Goal: Information Seeking & Learning: Compare options

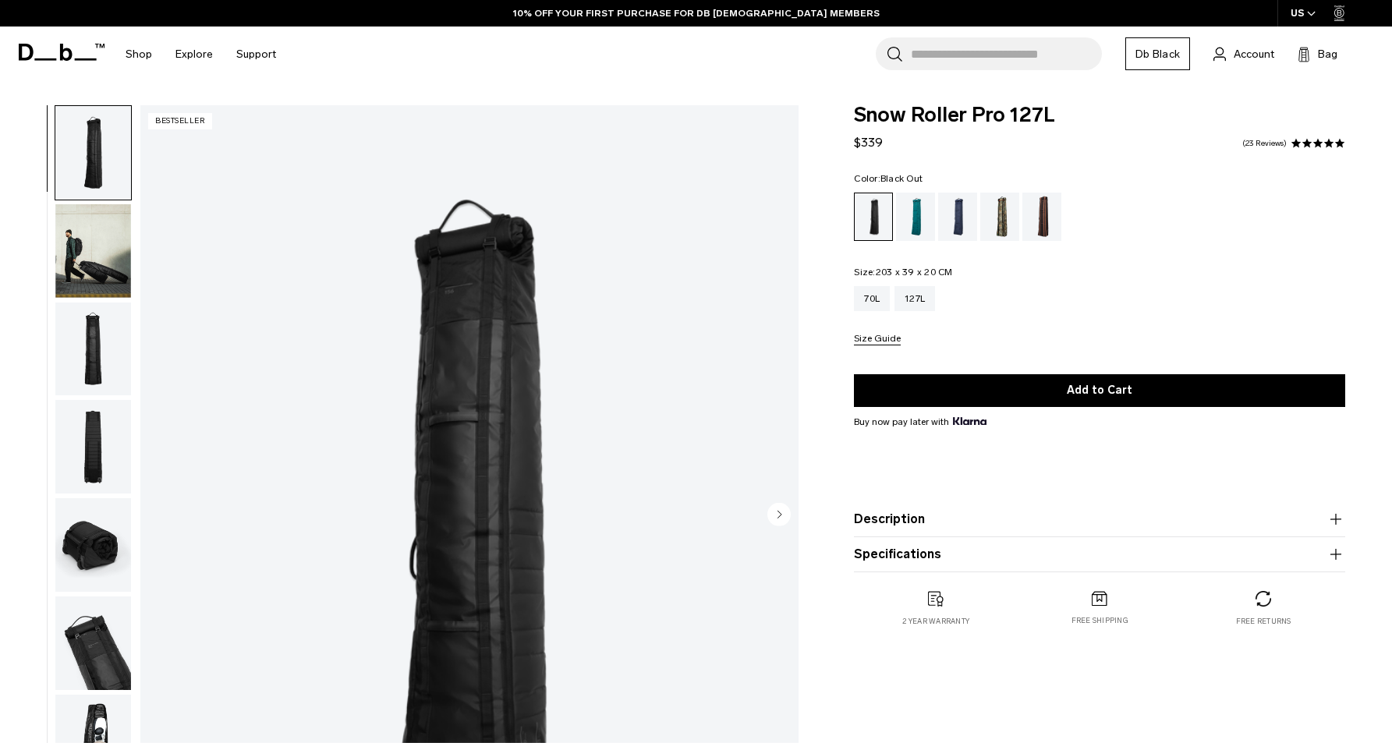
click at [83, 261] on img "button" at bounding box center [93, 251] width 76 height 94
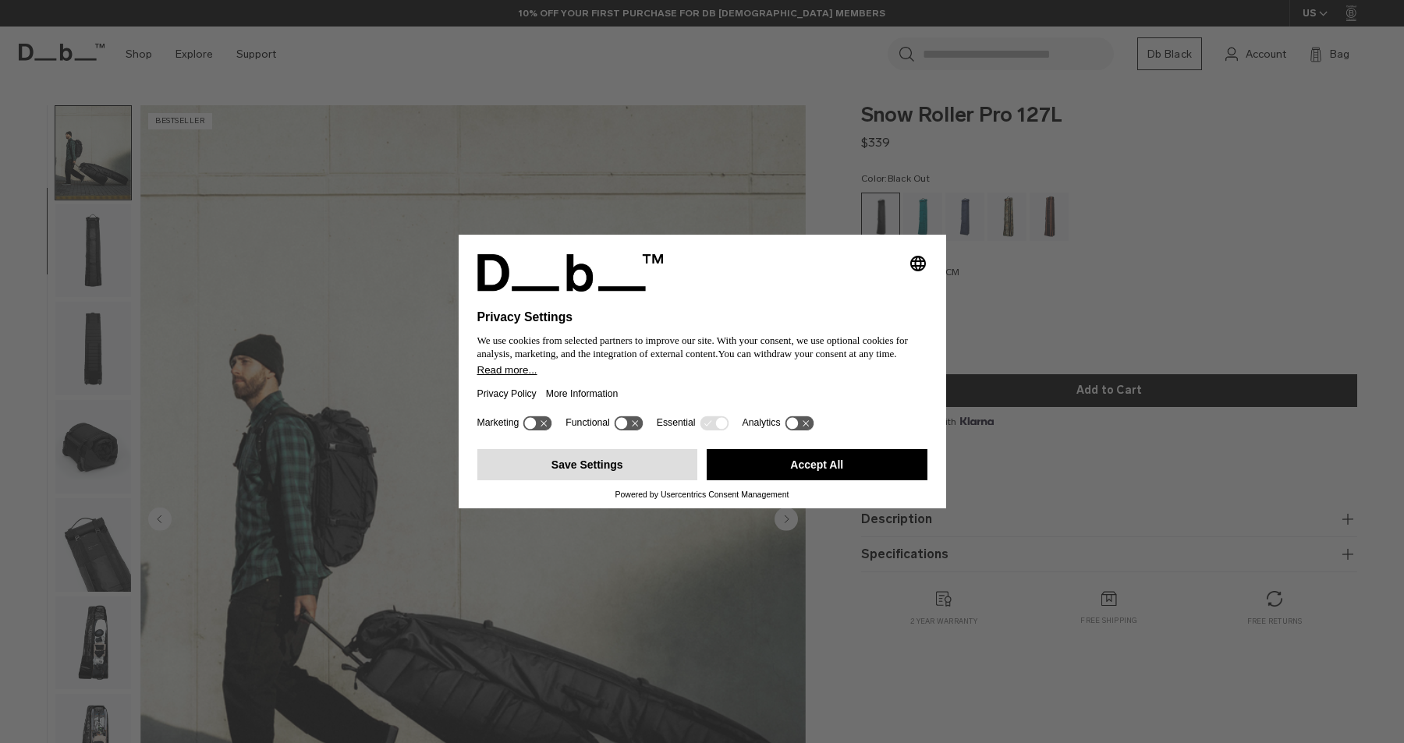
click at [626, 477] on button "Save Settings" at bounding box center [587, 464] width 221 height 31
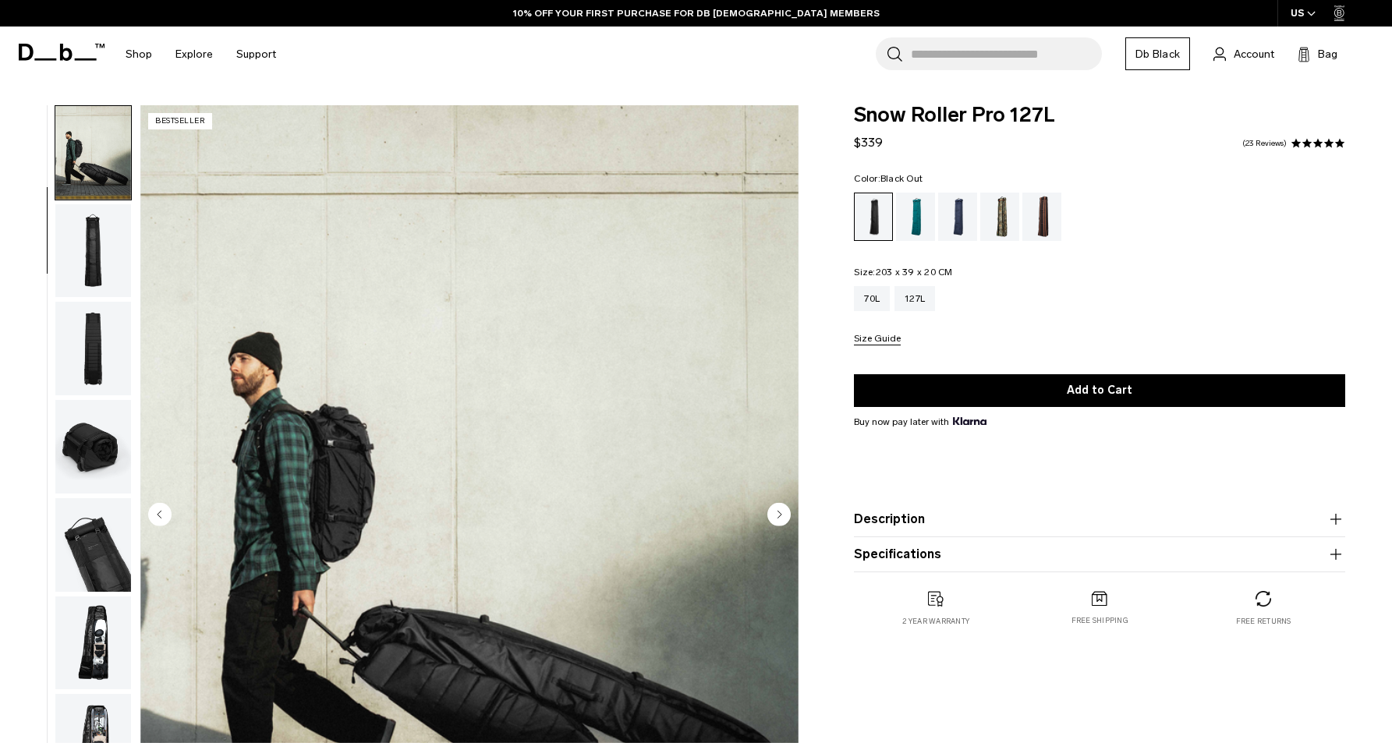
click at [148, 303] on img "2 / 10" at bounding box center [469, 516] width 658 height 822
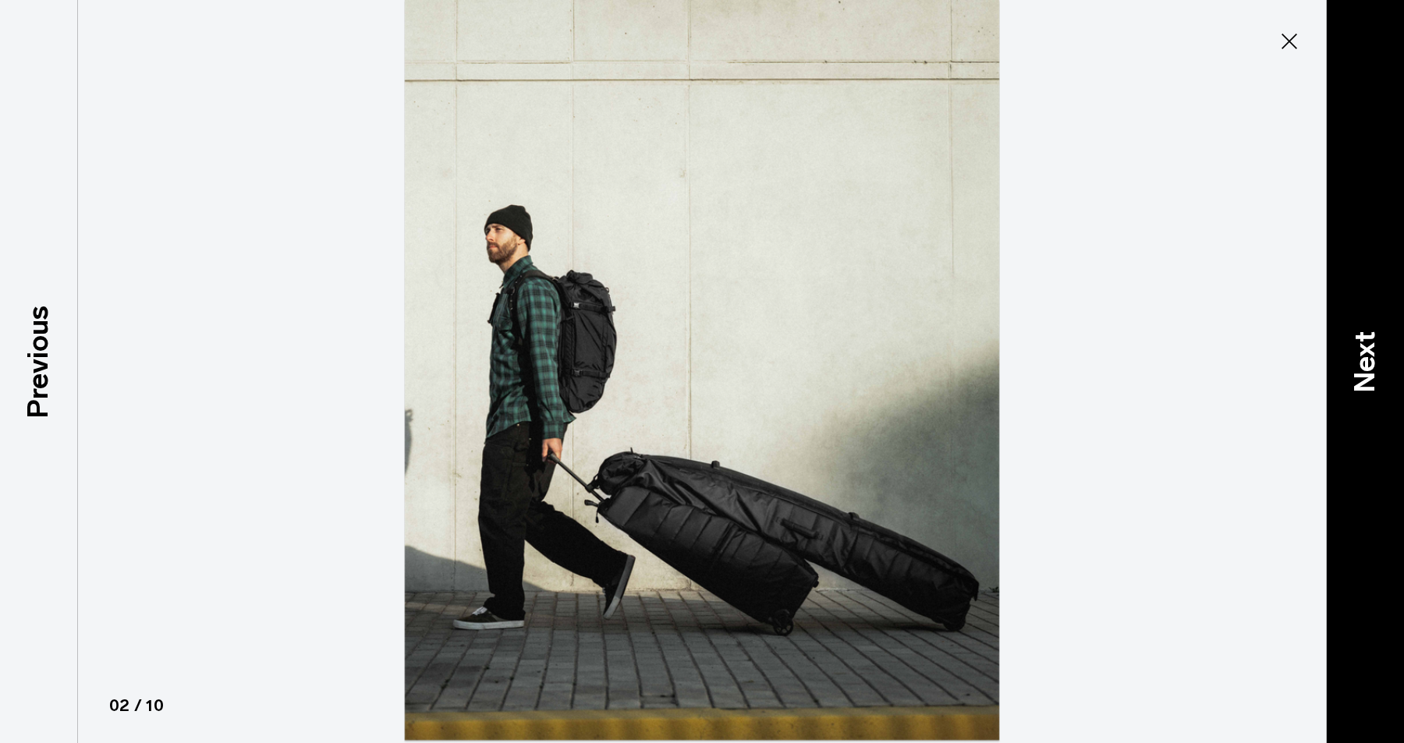
click at [1332, 331] on div "Next" at bounding box center [1365, 371] width 78 height 743
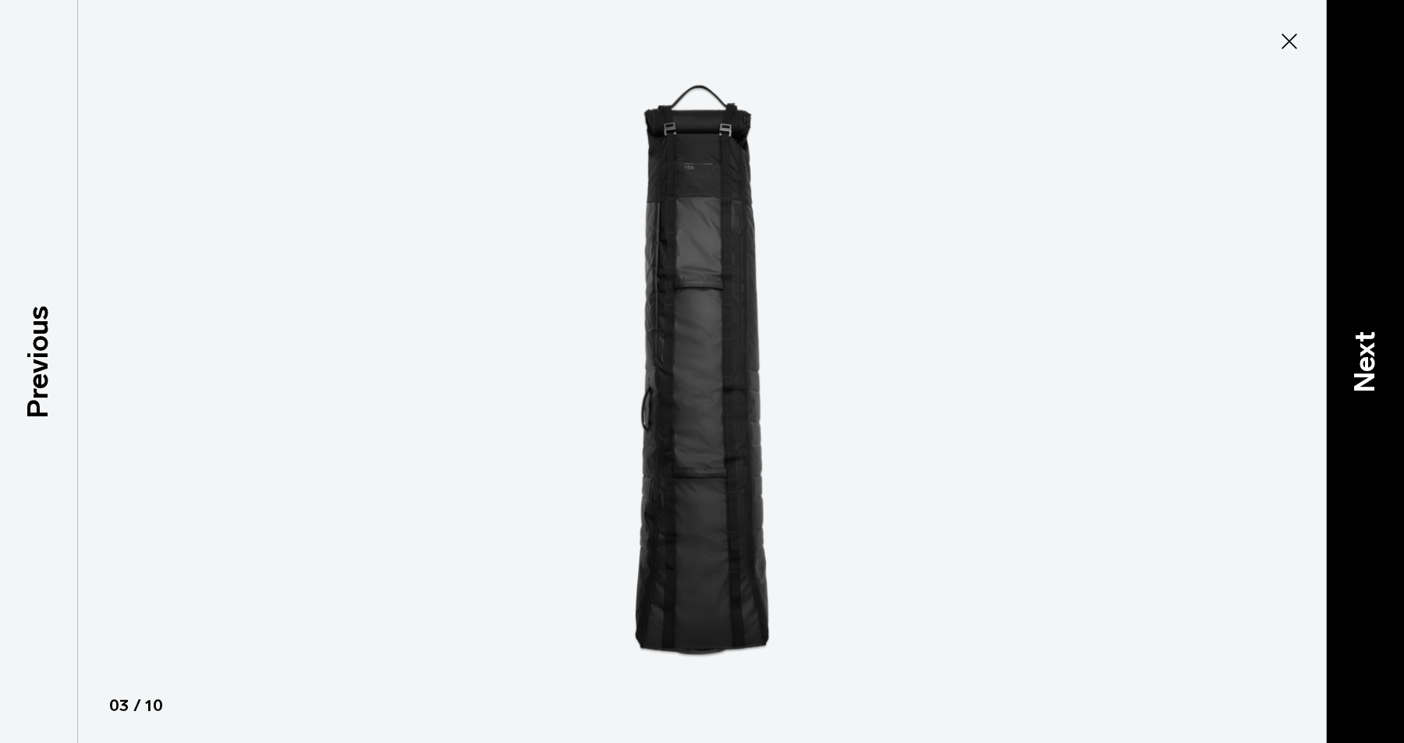
click at [1343, 332] on div "Next" at bounding box center [1365, 371] width 78 height 743
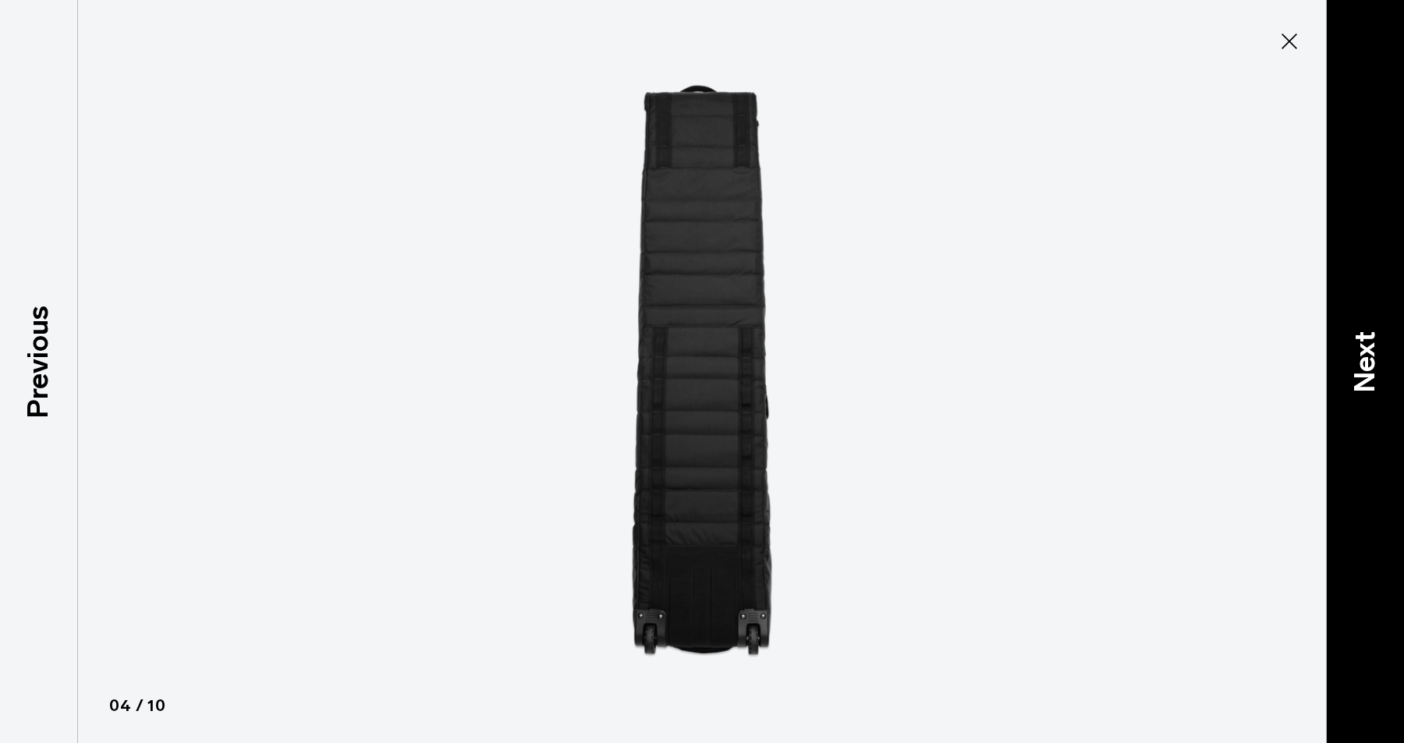
click at [1343, 332] on div "Next" at bounding box center [1365, 371] width 78 height 743
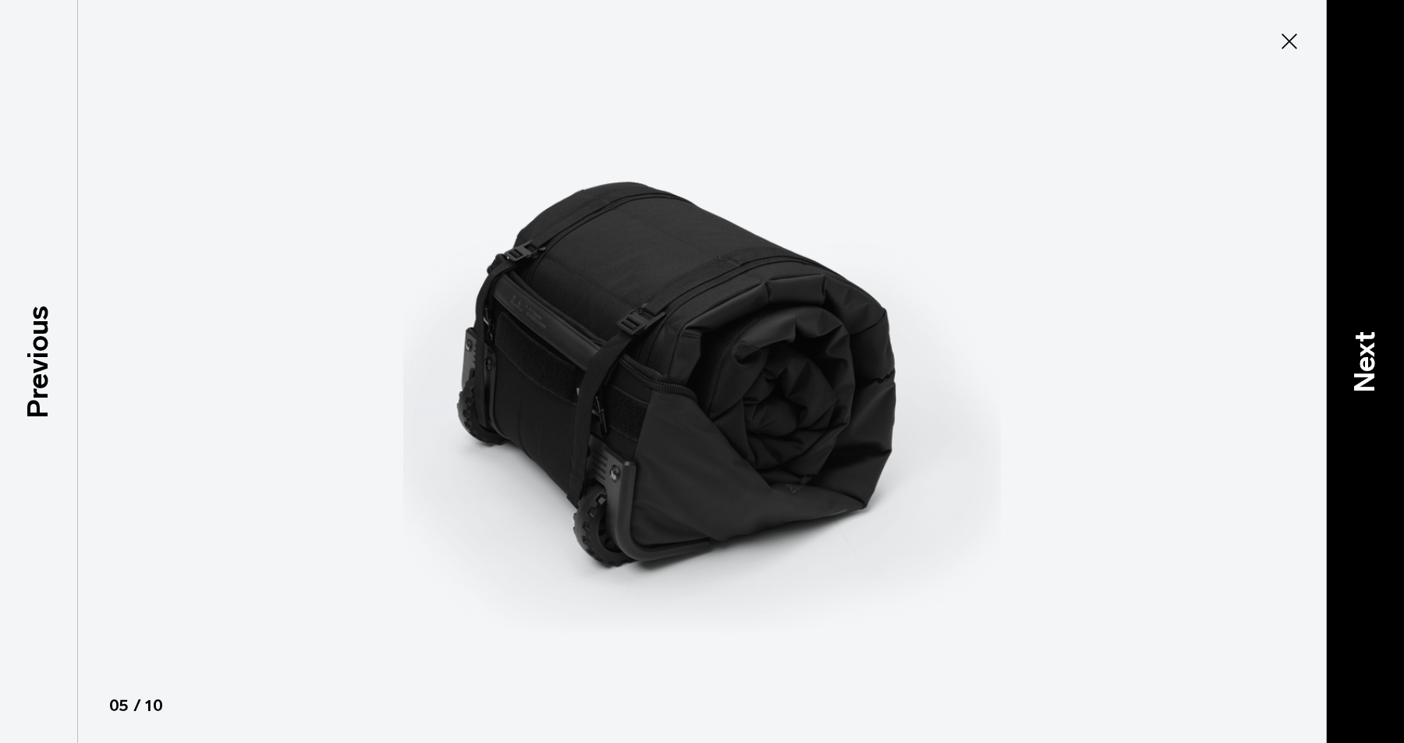
click at [1343, 332] on div "Next" at bounding box center [1365, 371] width 78 height 743
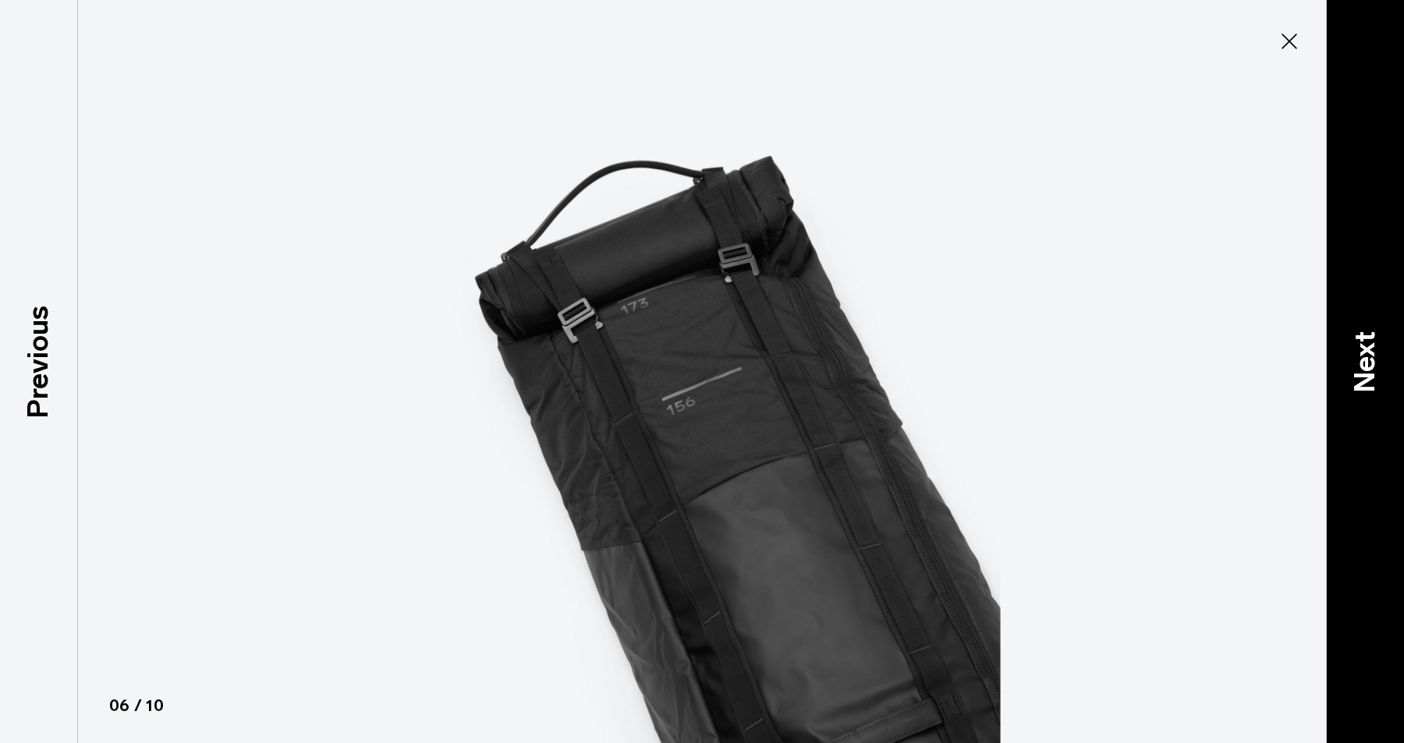
click at [1343, 332] on div "Next" at bounding box center [1365, 371] width 78 height 743
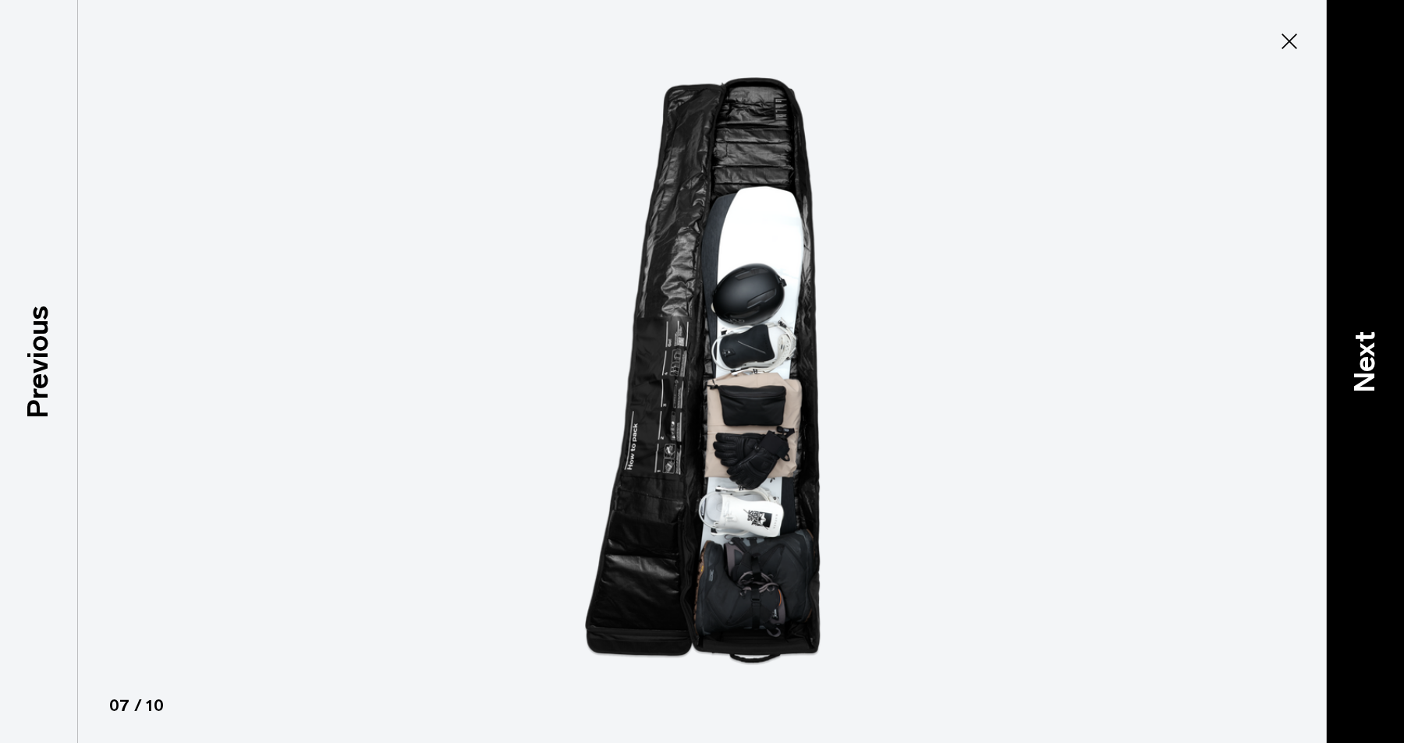
click at [1343, 332] on div "Next" at bounding box center [1365, 371] width 78 height 743
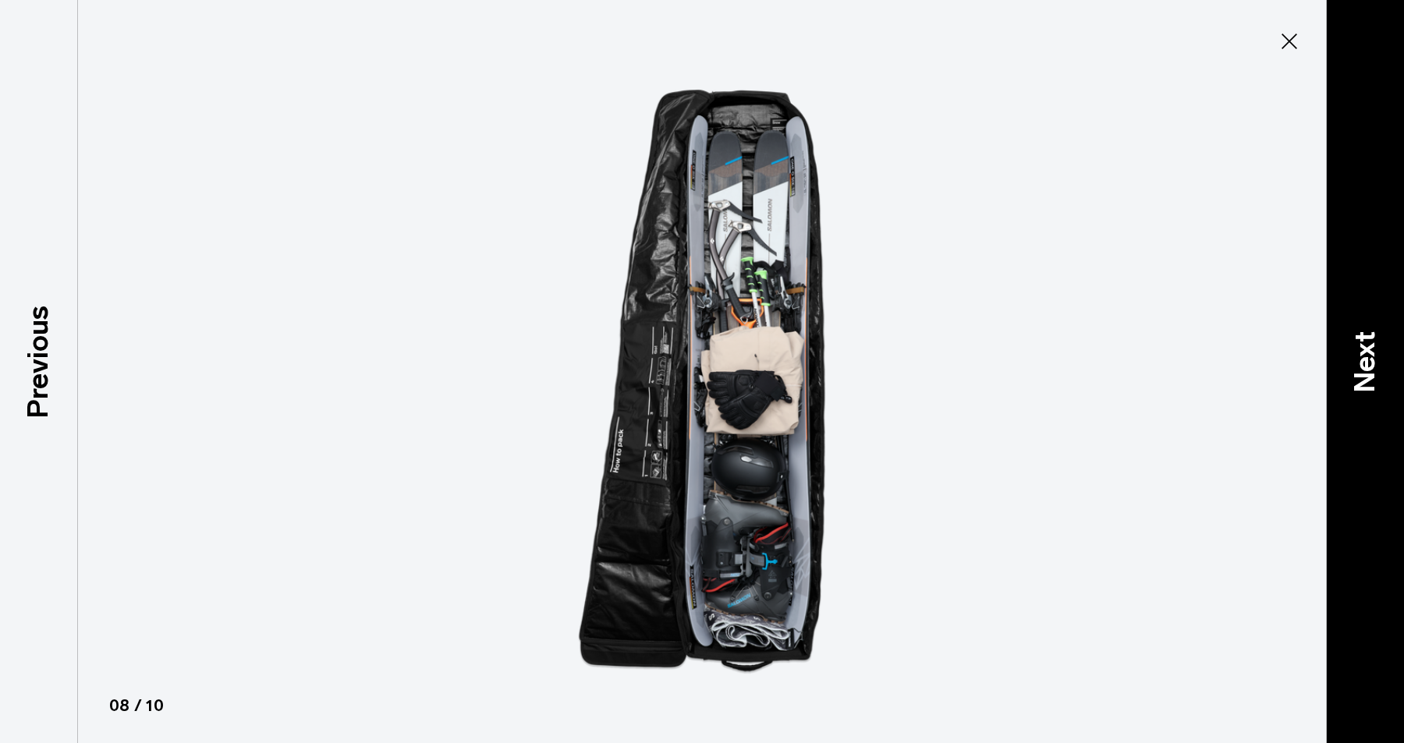
click at [1343, 332] on div "Next" at bounding box center [1365, 371] width 78 height 743
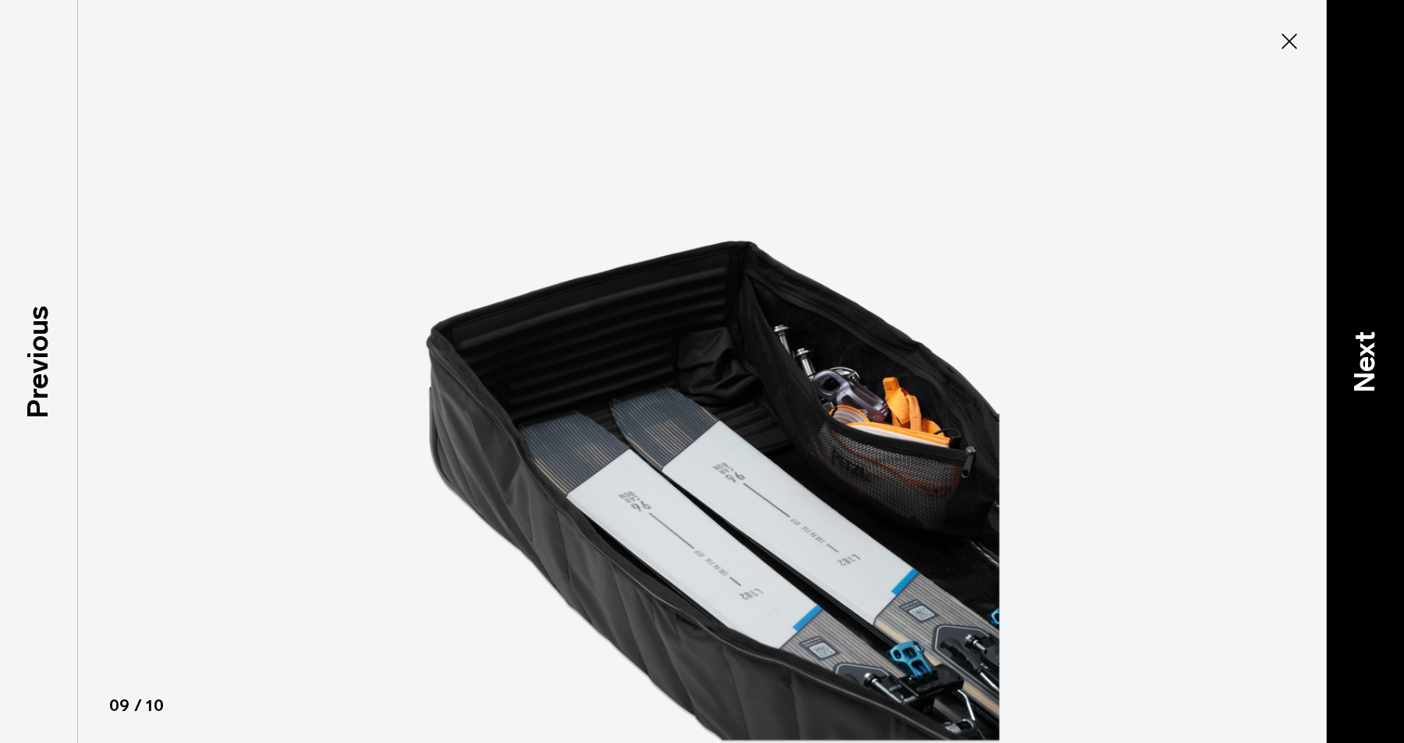
click at [1343, 332] on div "Next" at bounding box center [1365, 371] width 78 height 743
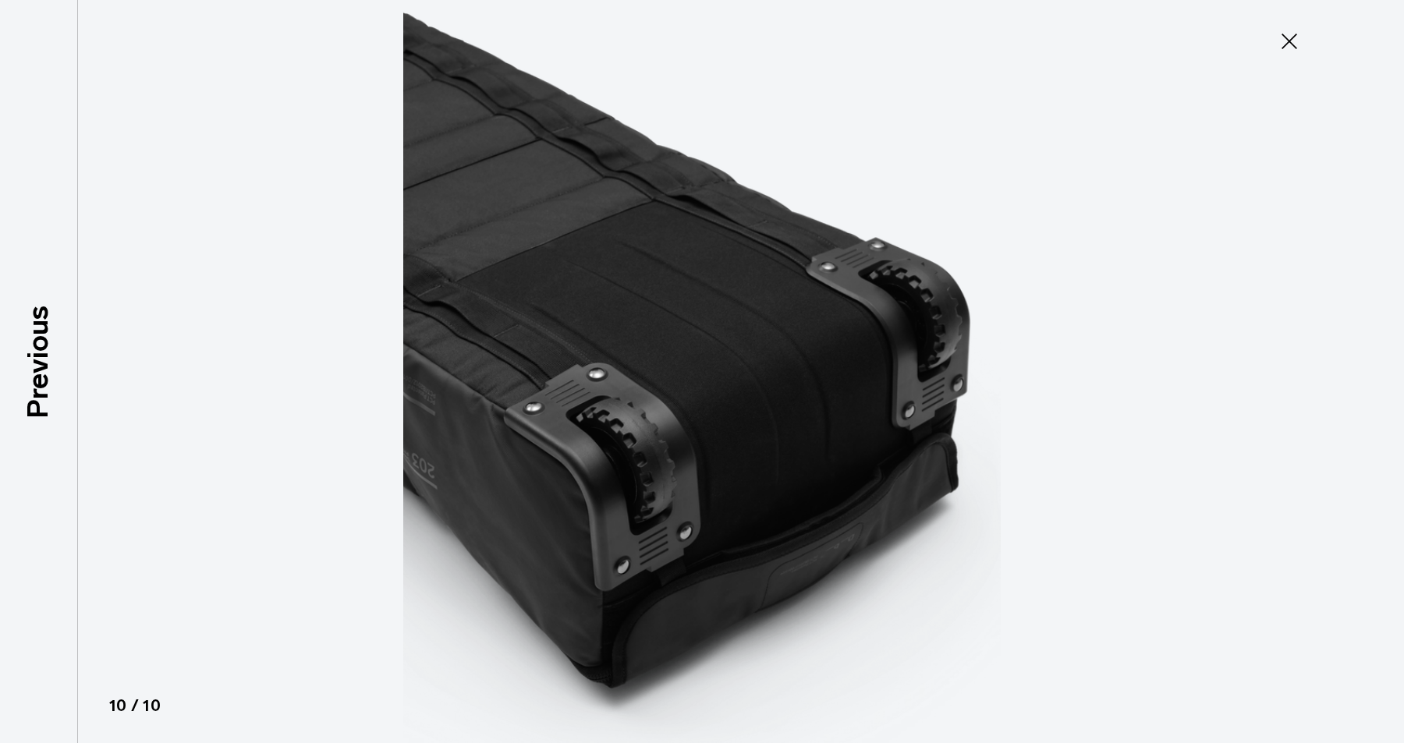
click at [1343, 332] on div at bounding box center [702, 371] width 1404 height 743
click at [1297, 45] on icon at bounding box center [1289, 41] width 25 height 25
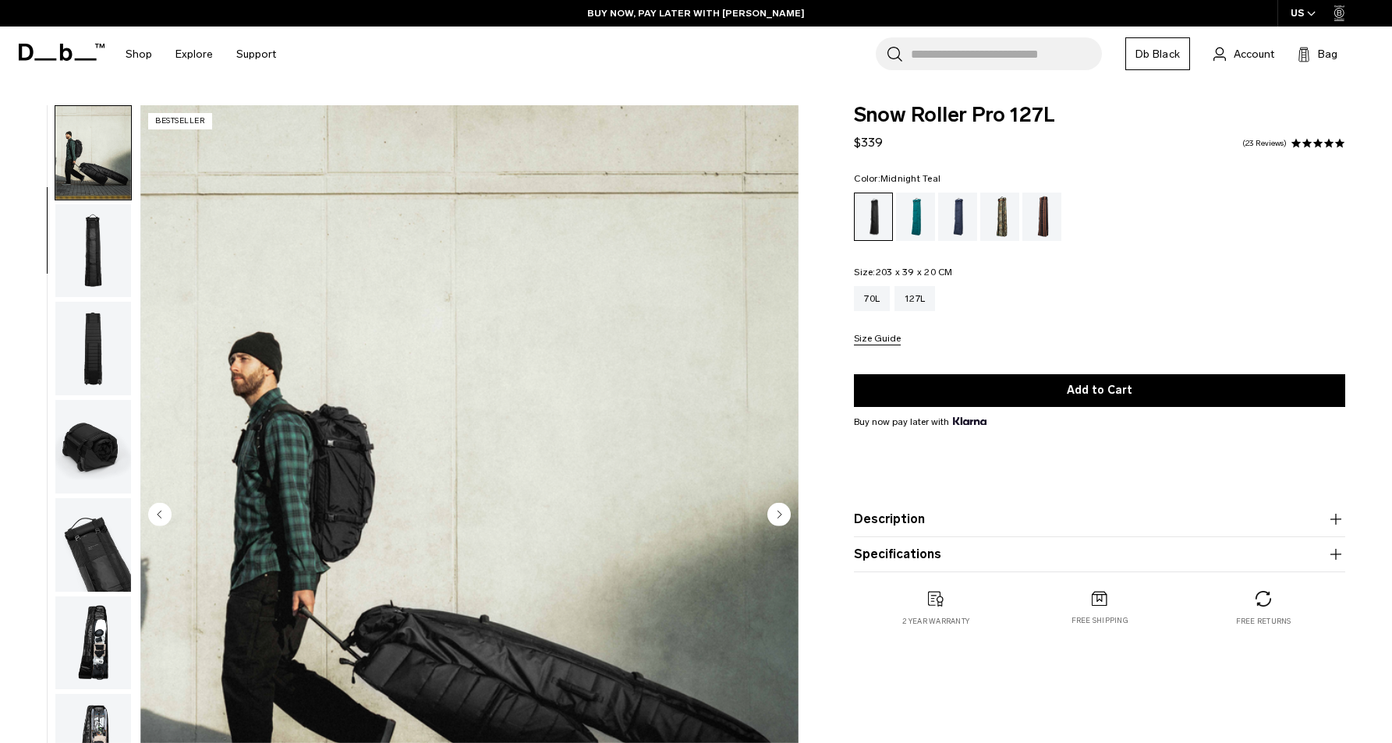
click at [924, 215] on div "Midnight Teal" at bounding box center [916, 217] width 40 height 48
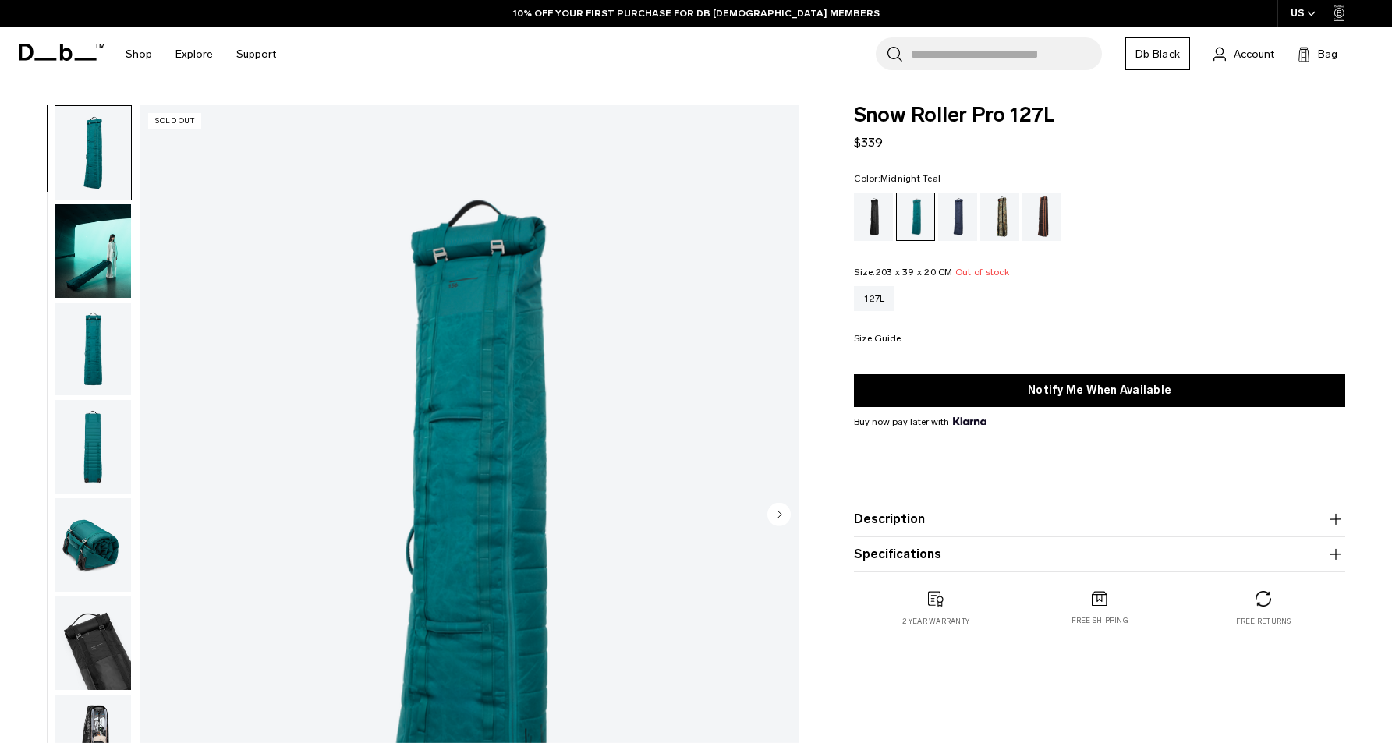
click at [952, 219] on div "Blue Hour" at bounding box center [958, 217] width 40 height 48
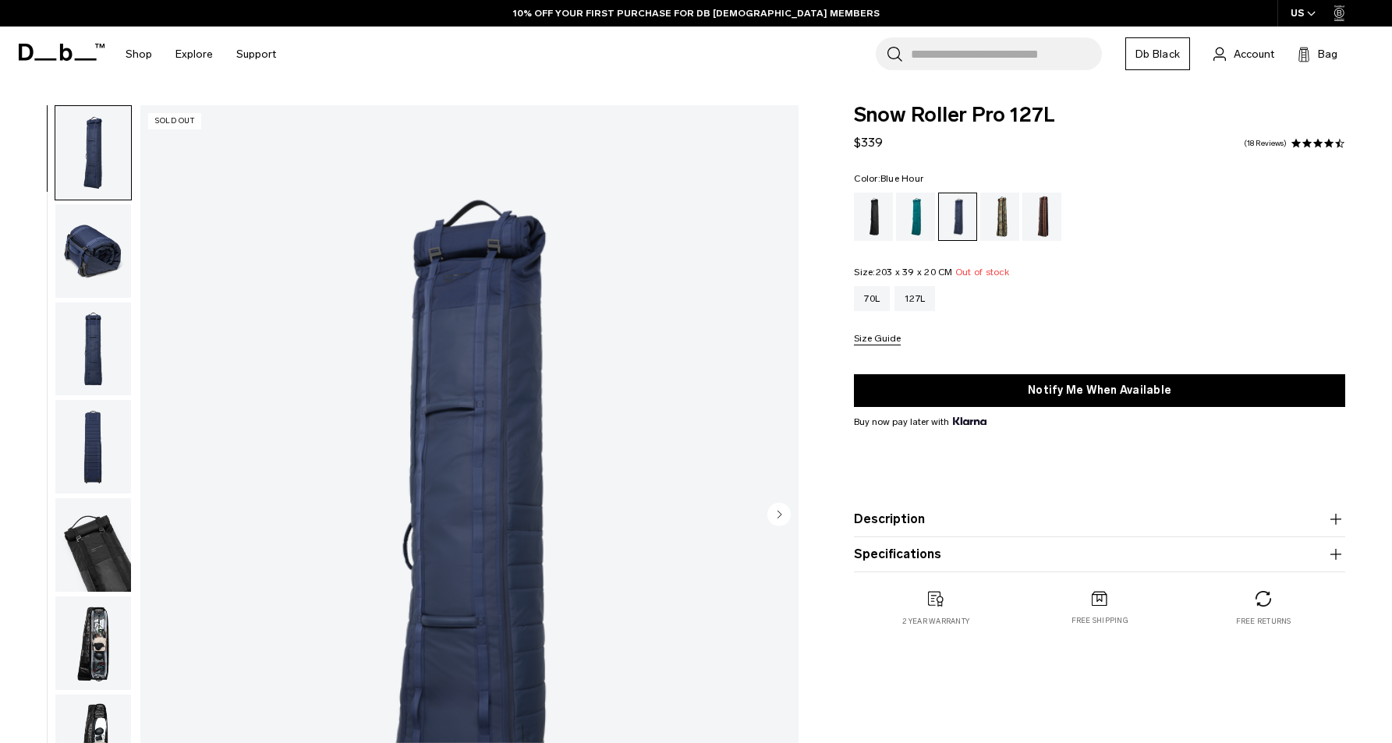
click at [980, 222] on ul at bounding box center [1099, 217] width 491 height 48
click at [1041, 225] on div "Homegrown with Lu" at bounding box center [1043, 217] width 40 height 48
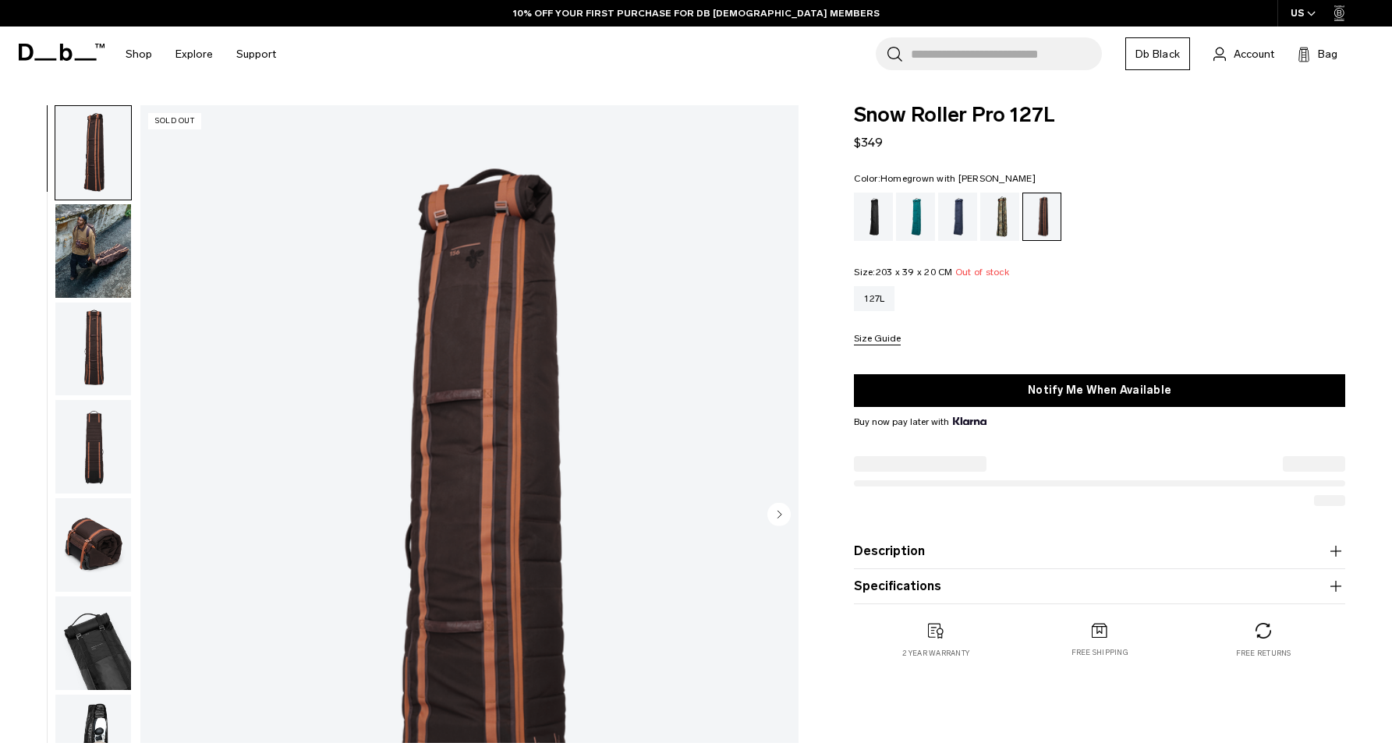
click at [1005, 225] on div "Db x Beyond Medals" at bounding box center [1001, 217] width 40 height 48
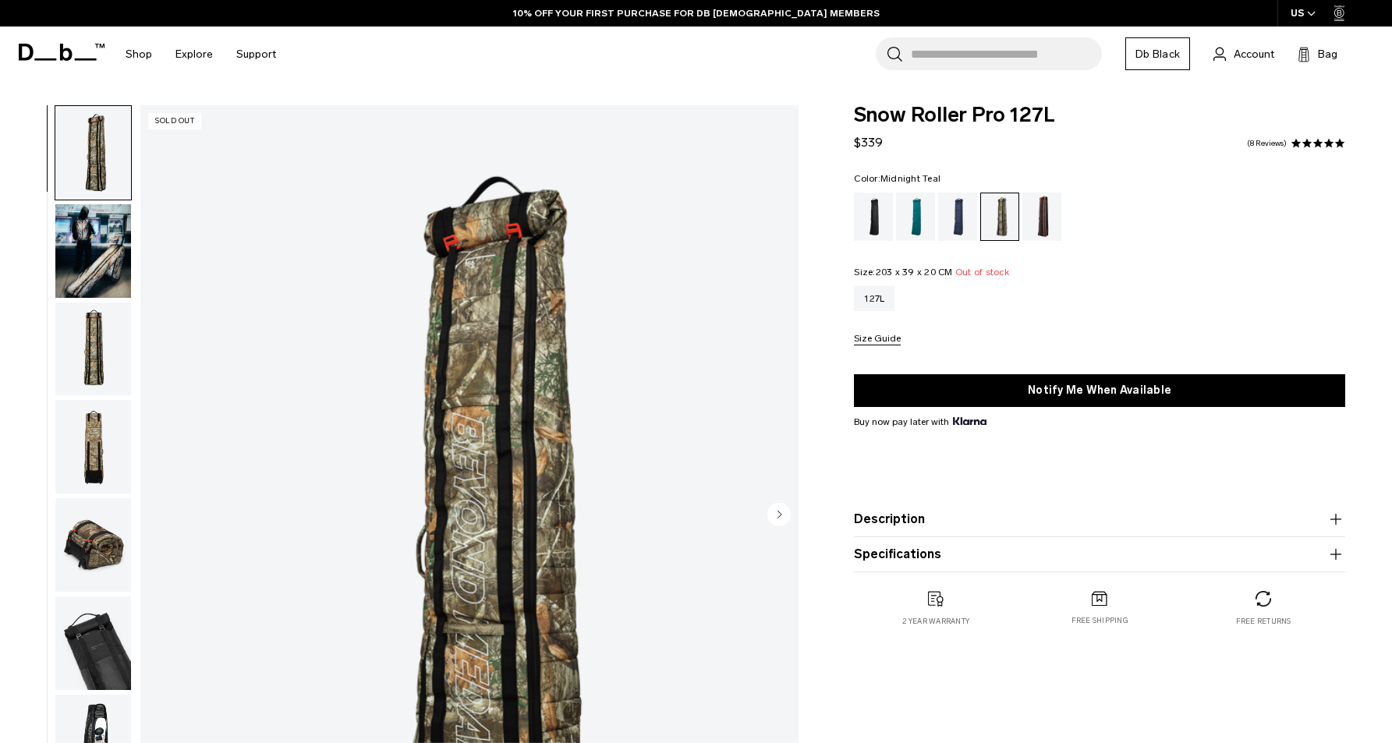
click at [915, 222] on div "Midnight Teal" at bounding box center [916, 217] width 40 height 48
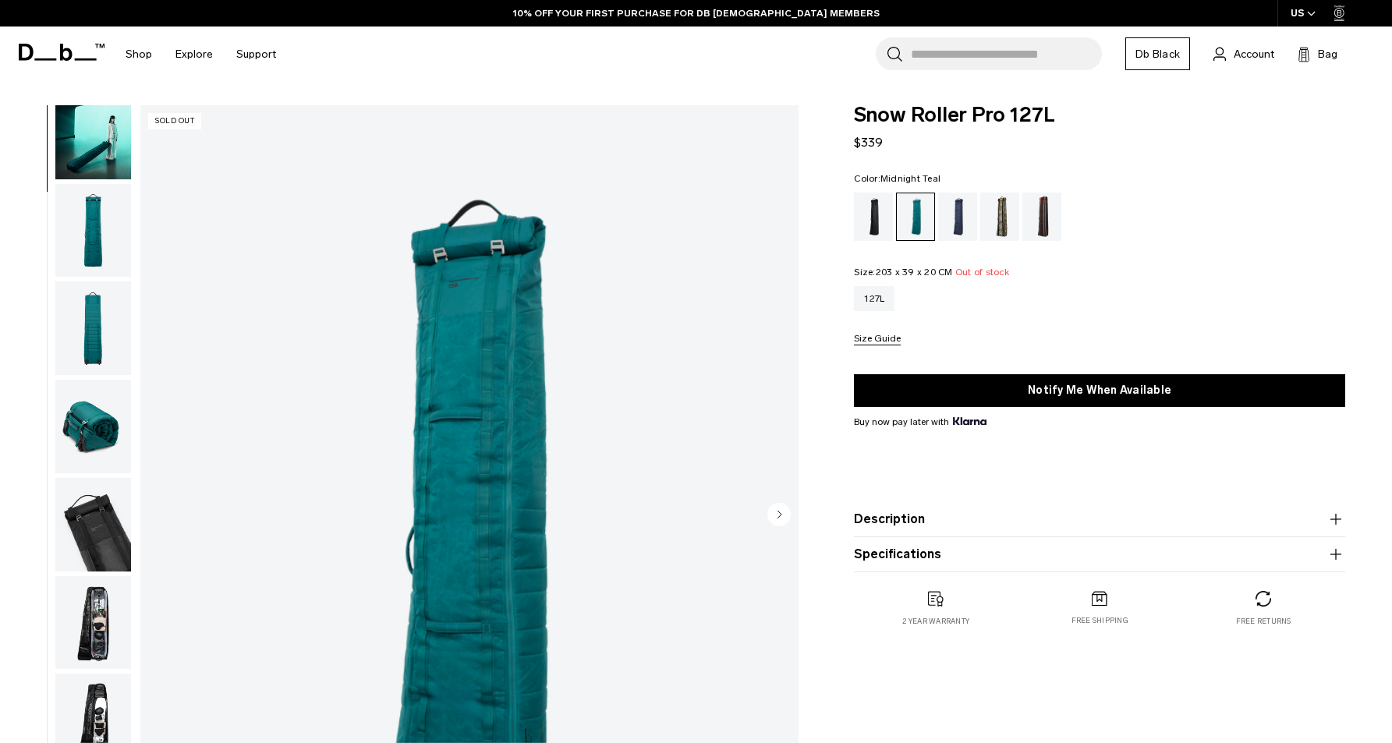
scroll to position [156, 0]
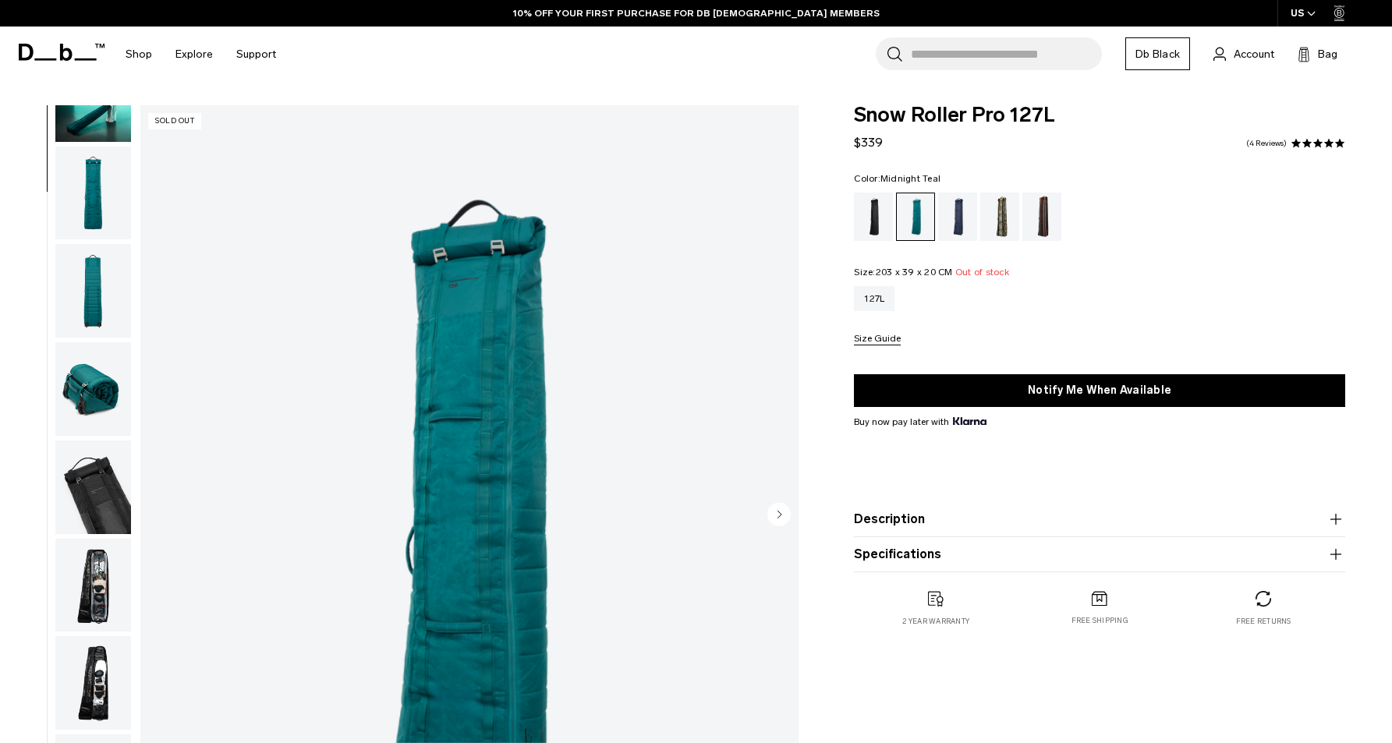
click at [105, 578] on img "button" at bounding box center [93, 586] width 76 height 94
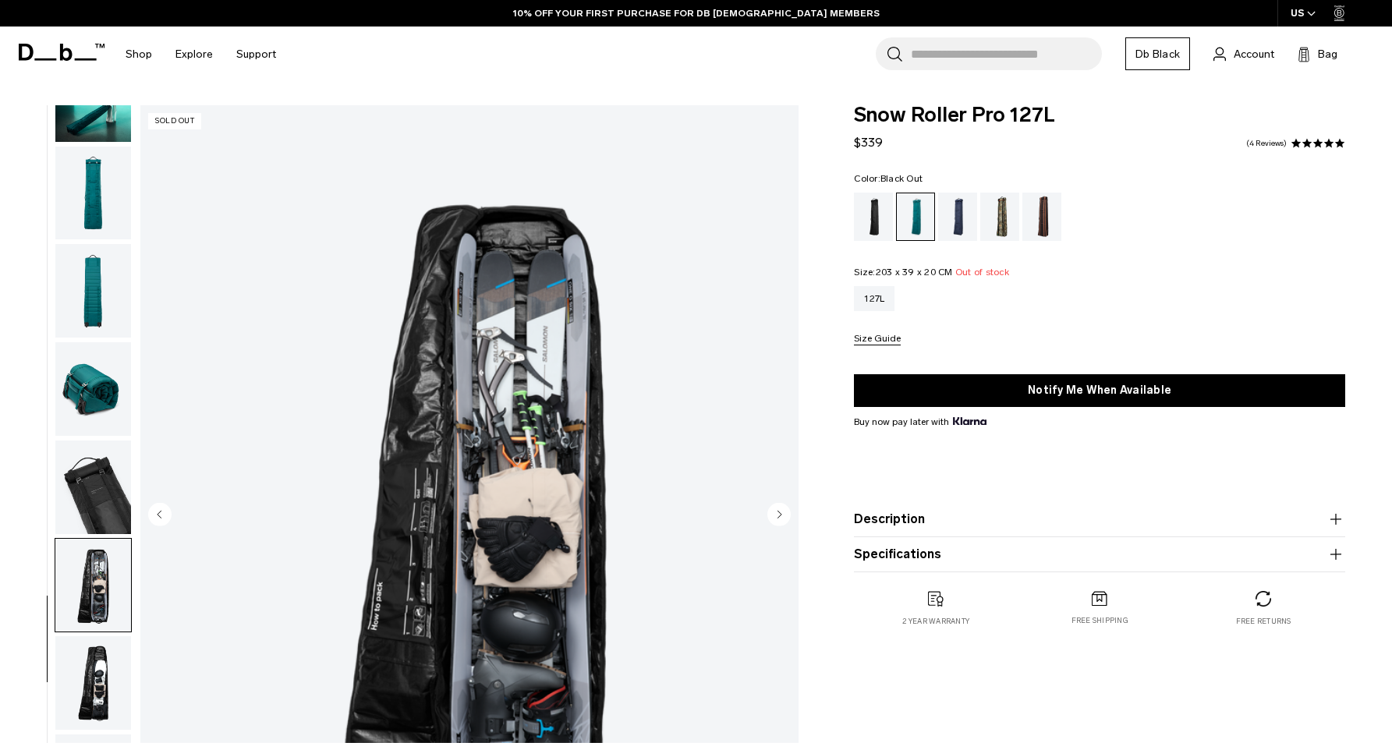
click at [884, 224] on div "Black Out" at bounding box center [874, 217] width 40 height 48
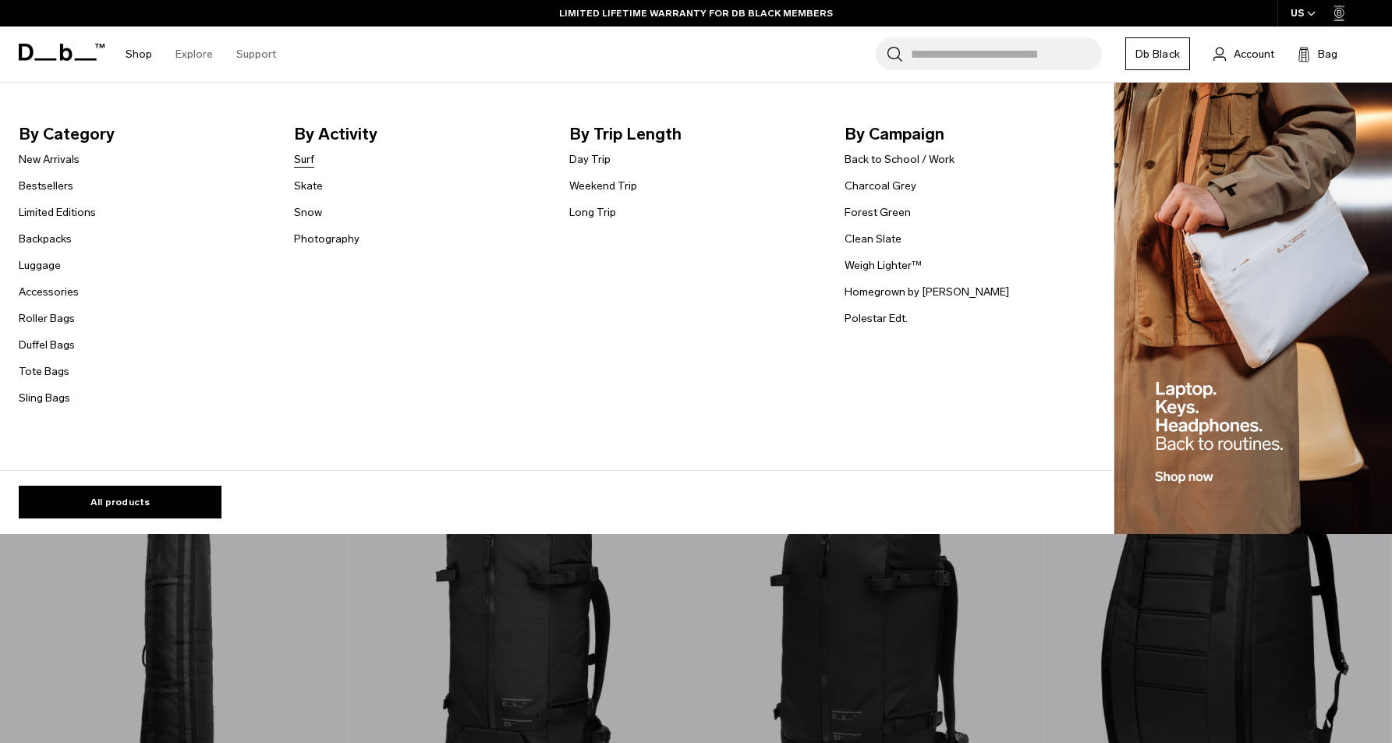
click at [311, 161] on link "Surf" at bounding box center [304, 159] width 20 height 16
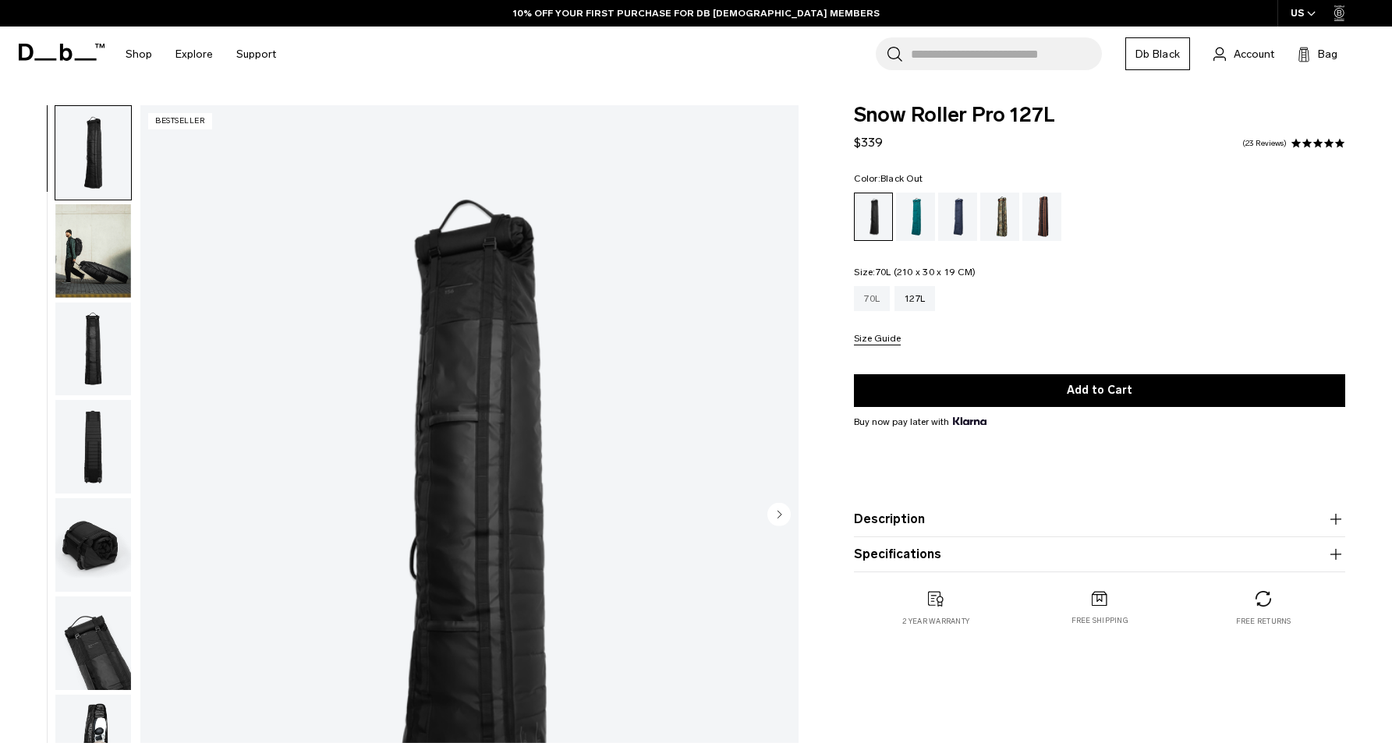
click at [883, 307] on div "70L" at bounding box center [872, 298] width 36 height 25
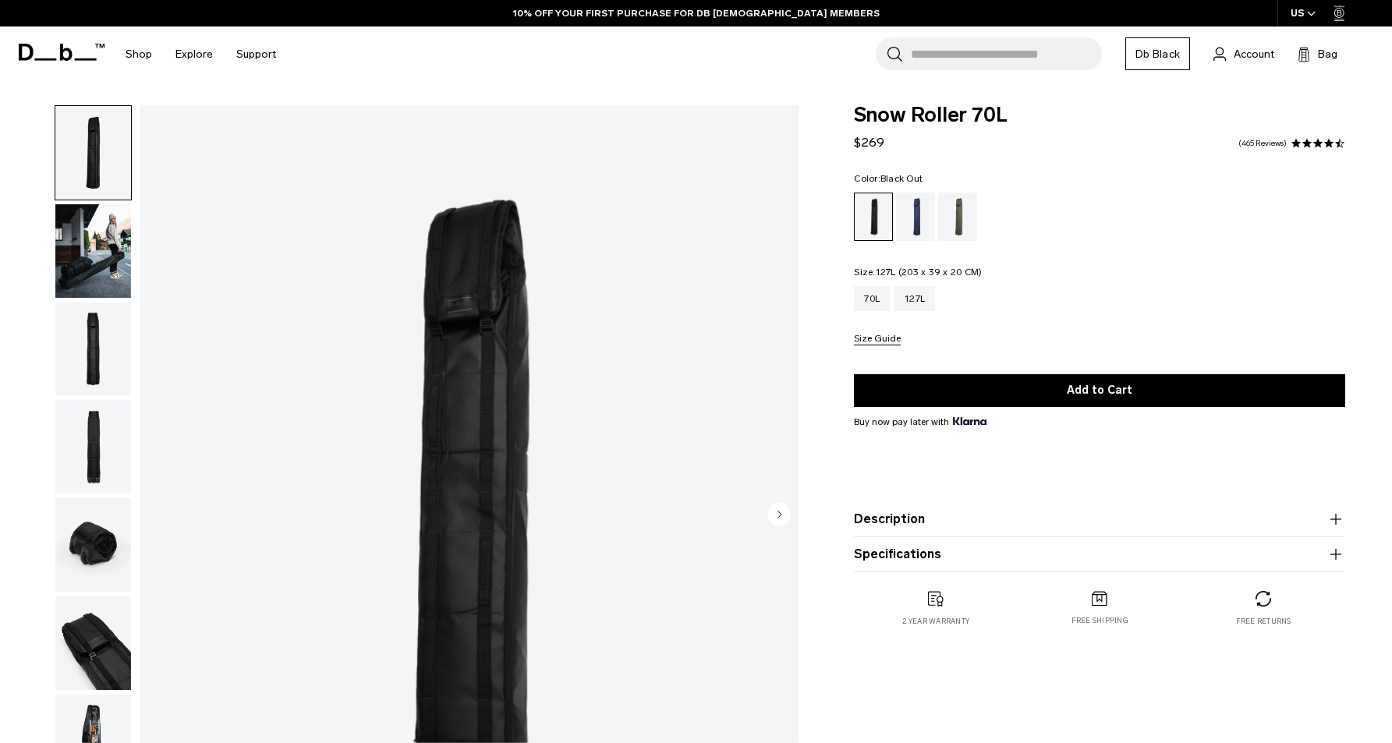
click at [906, 313] on div "70L 127L Size Guide" at bounding box center [1099, 315] width 491 height 59
click at [909, 308] on div "127L" at bounding box center [915, 298] width 41 height 25
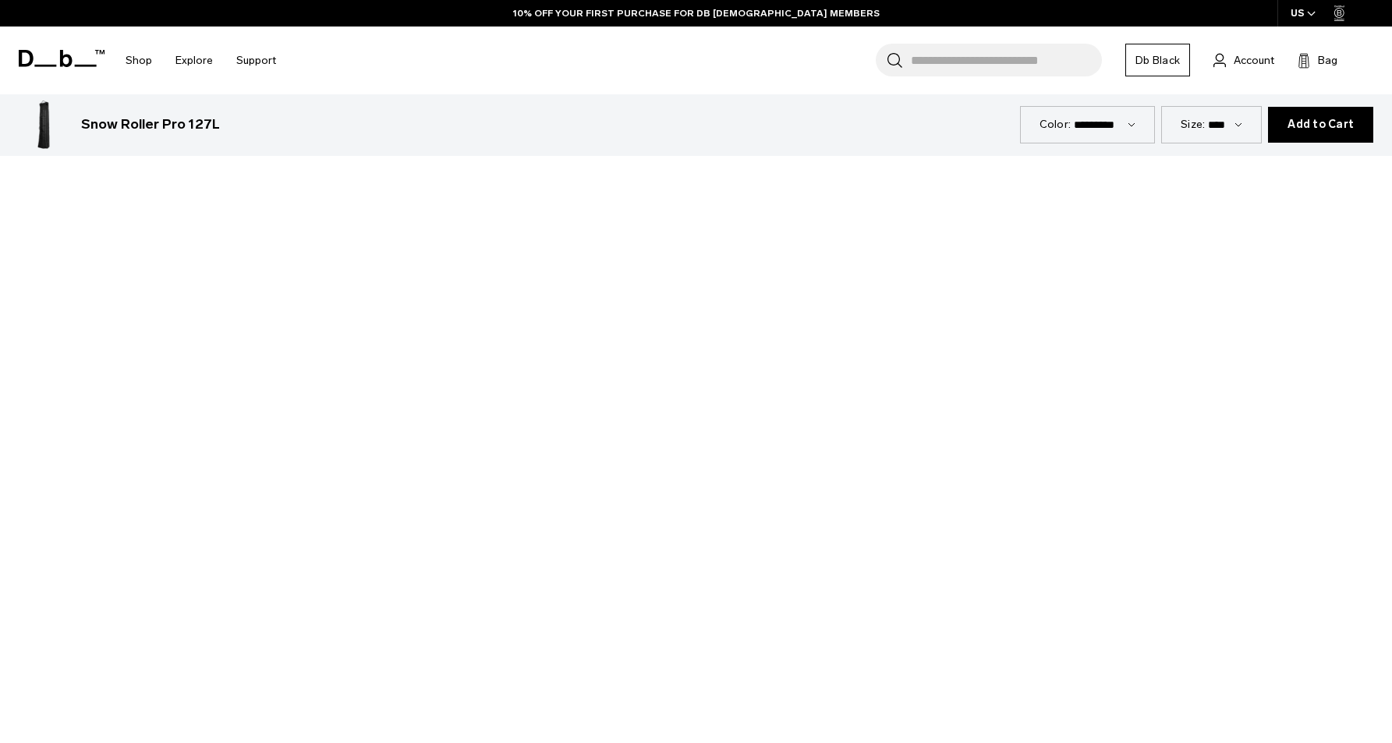
scroll to position [1503, 0]
click at [680, 417] on div at bounding box center [696, 461] width 1392 height 783
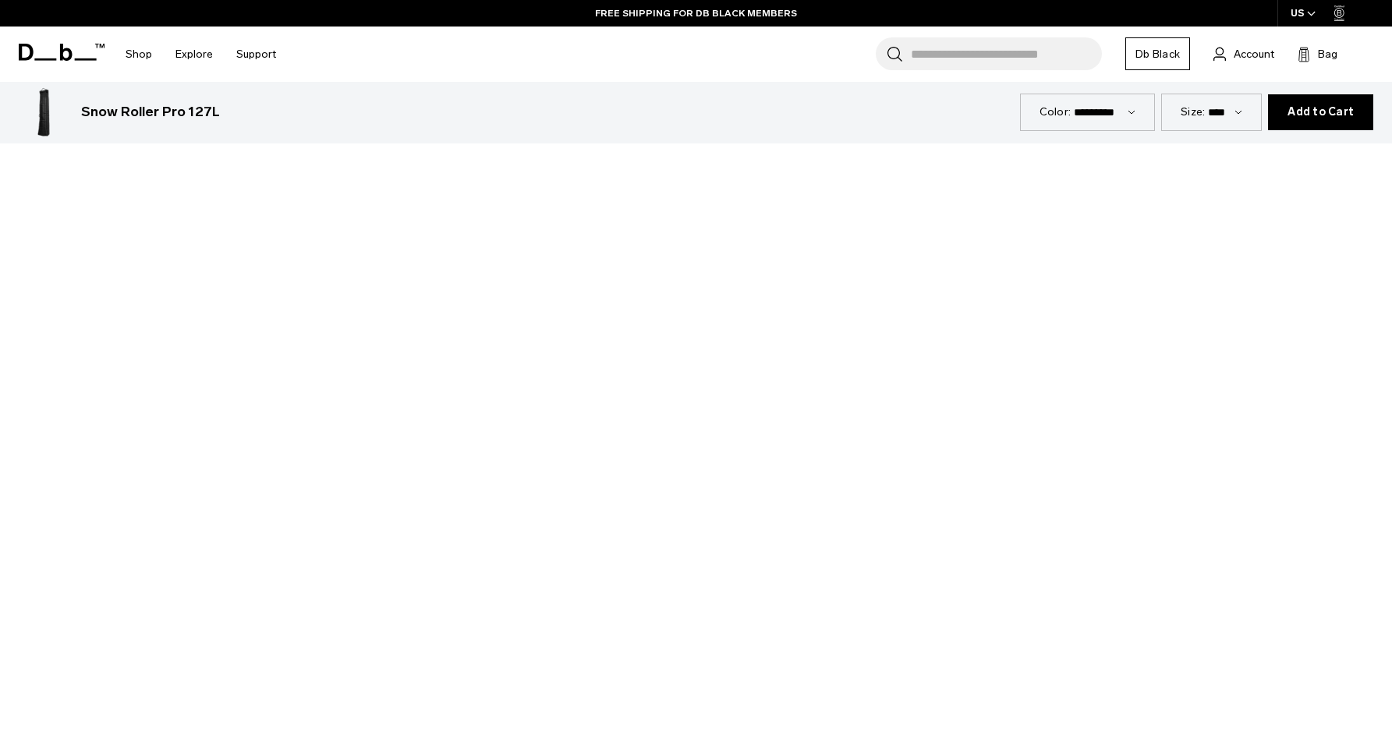
click at [179, 590] on div at bounding box center [696, 425] width 1392 height 783
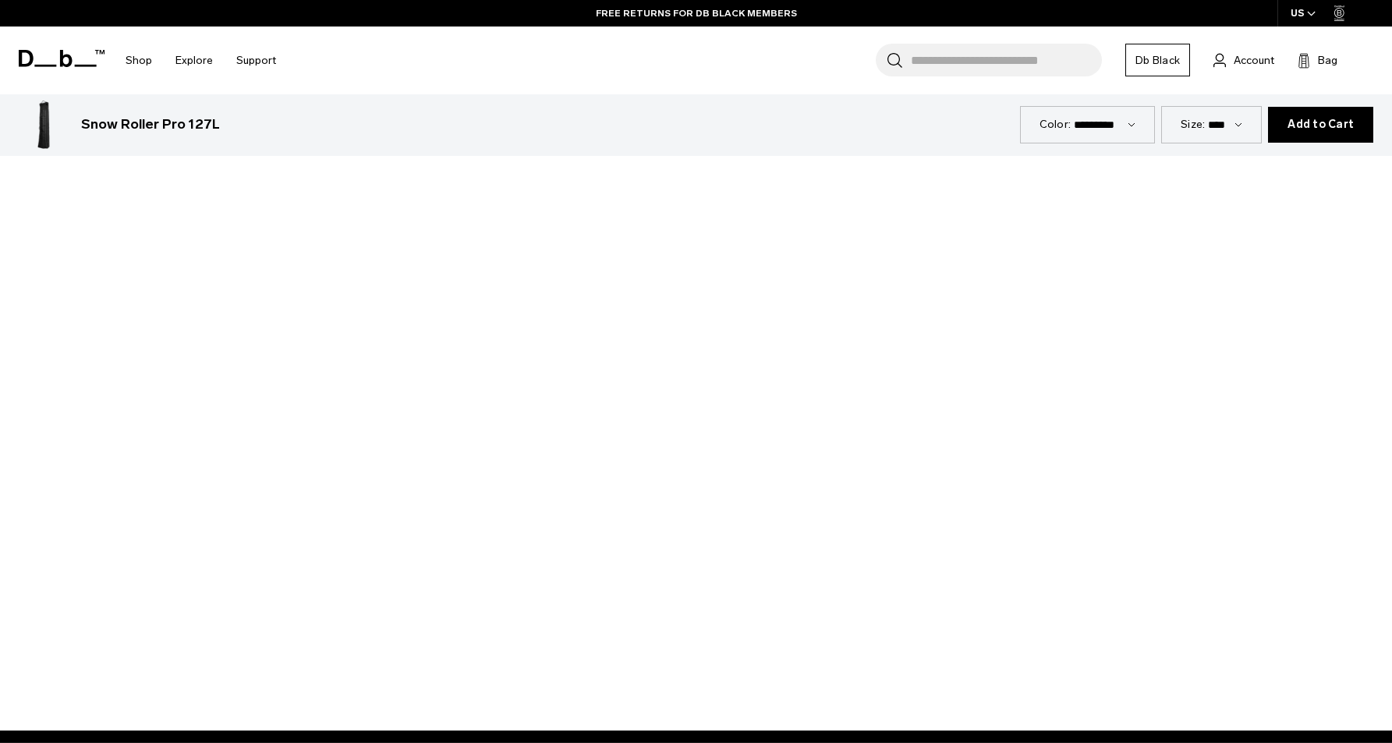
scroll to position [1623, 0]
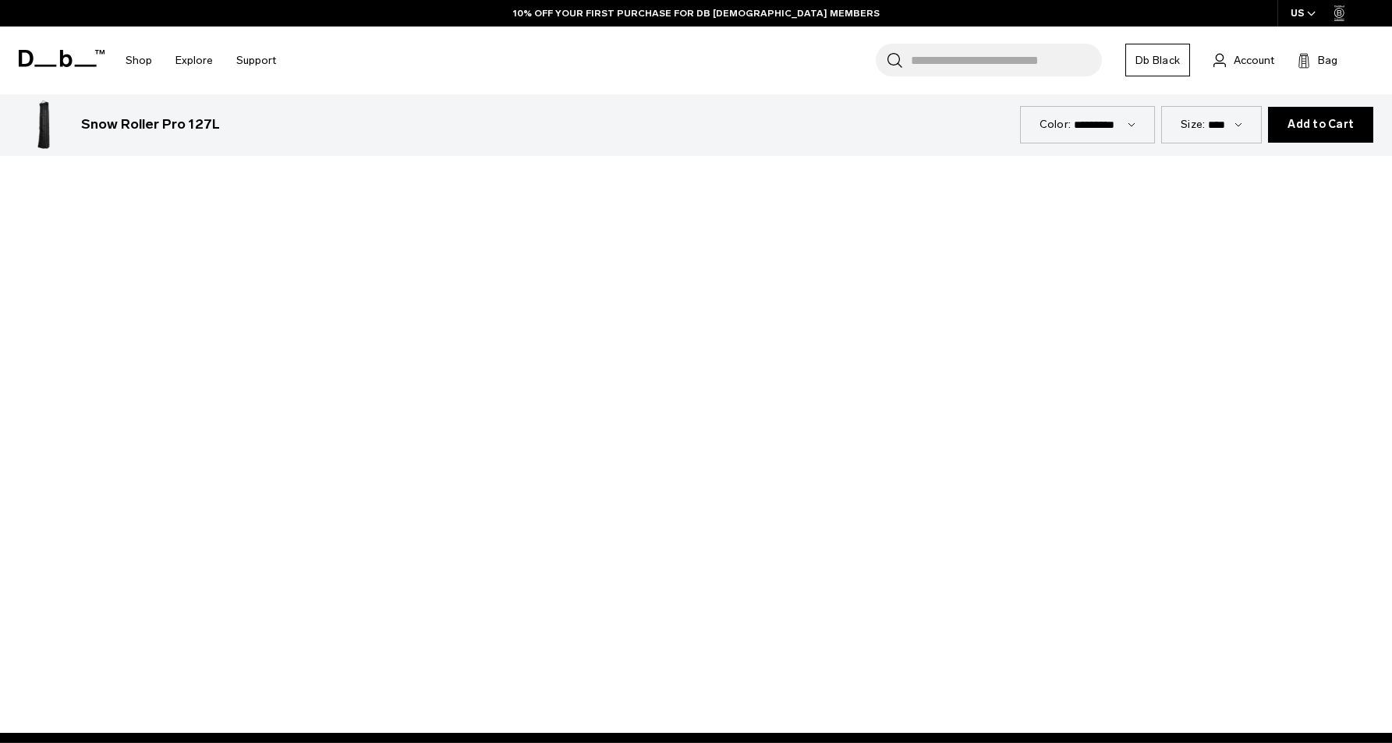
click at [778, 375] on div at bounding box center [696, 342] width 1392 height 783
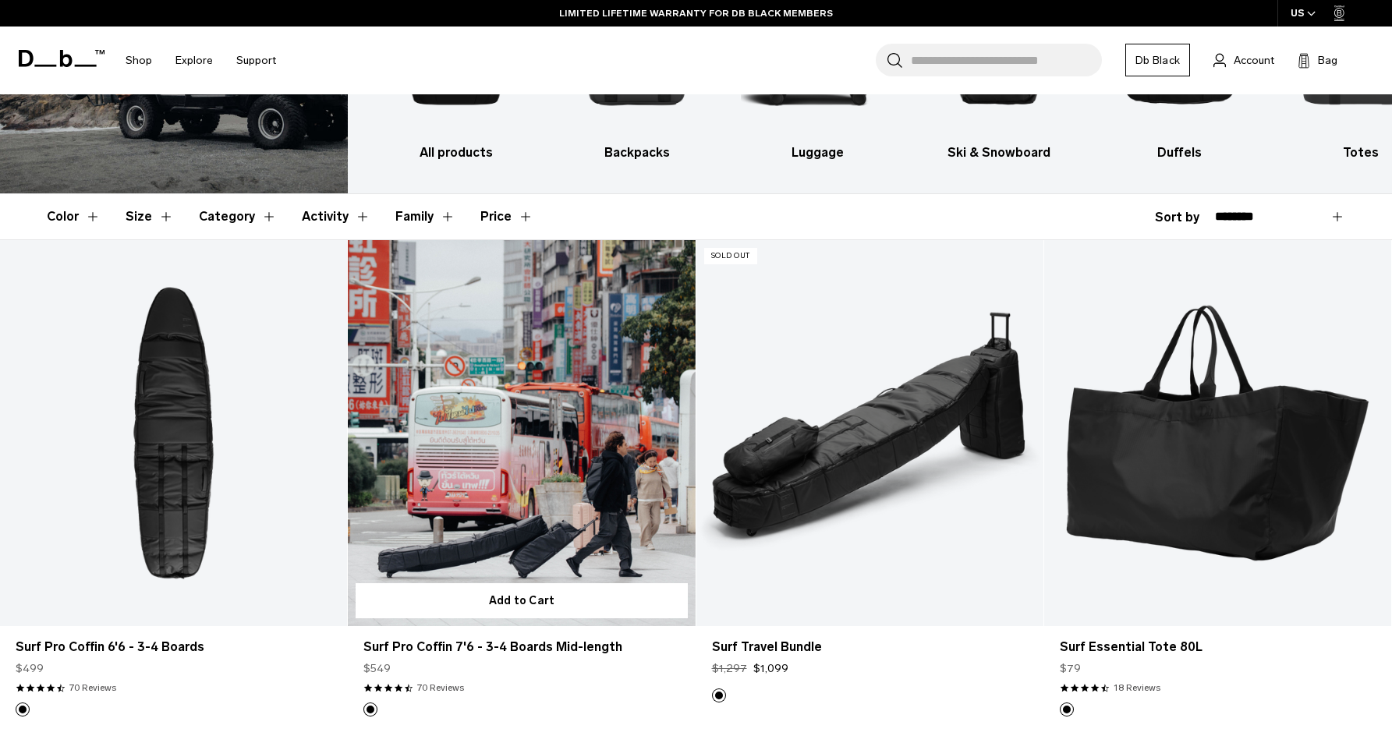
scroll to position [170, 0]
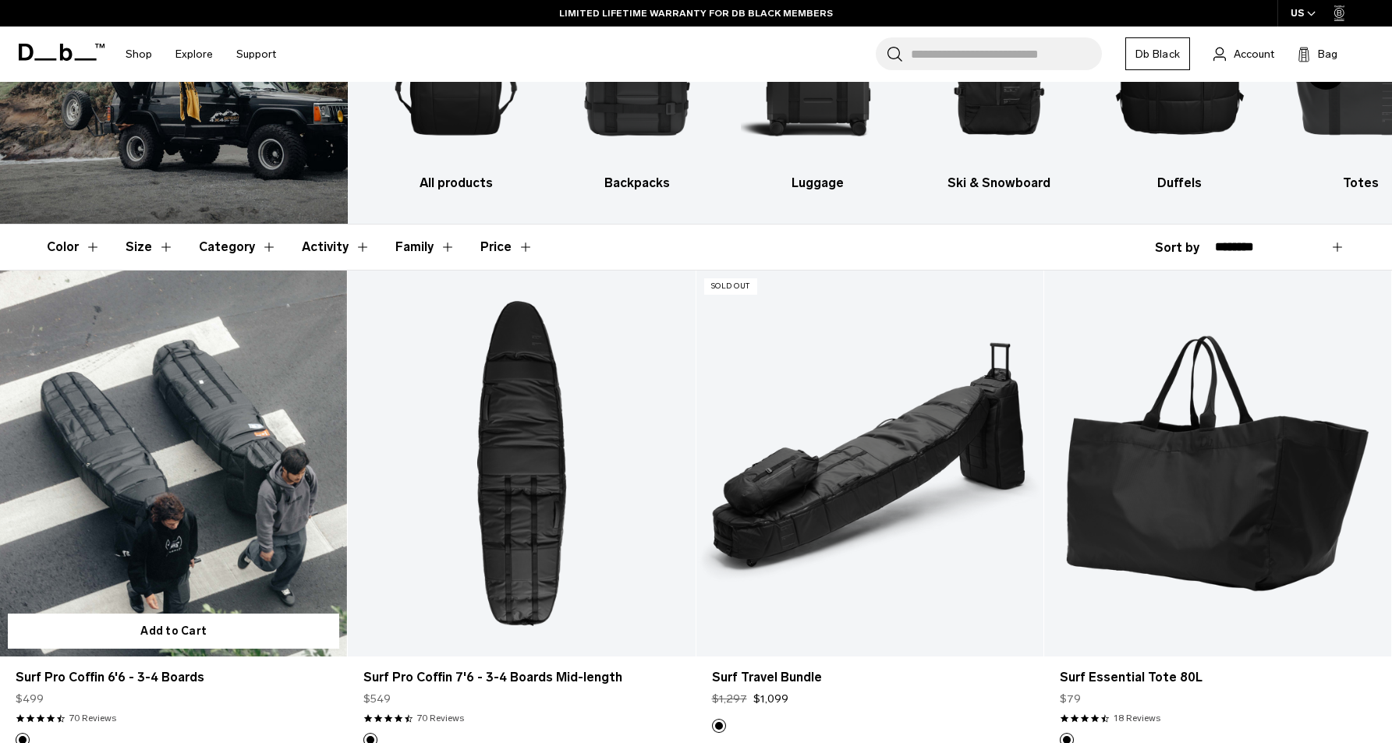
click at [179, 300] on link "Surf Pro Coffin 6'6 - 3-4 Boards" at bounding box center [173, 464] width 347 height 386
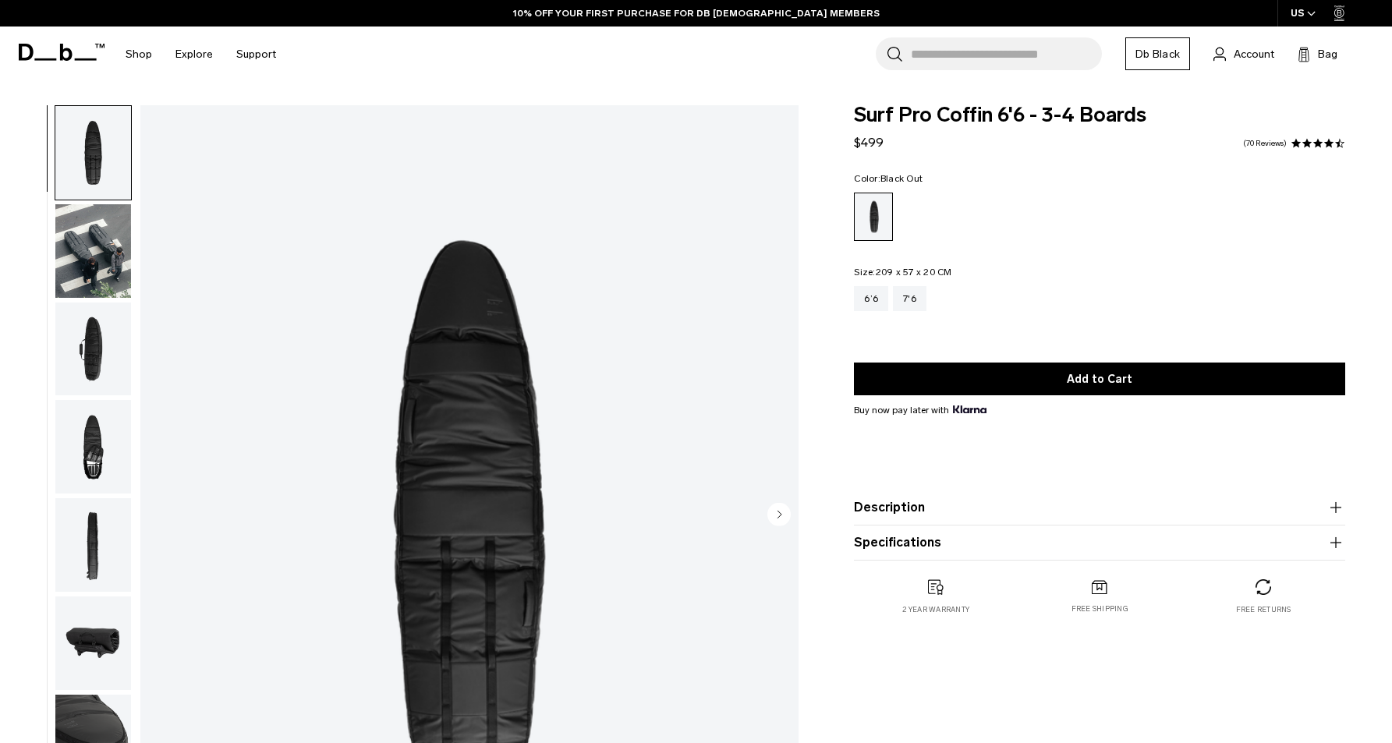
click at [117, 234] on img "button" at bounding box center [93, 251] width 76 height 94
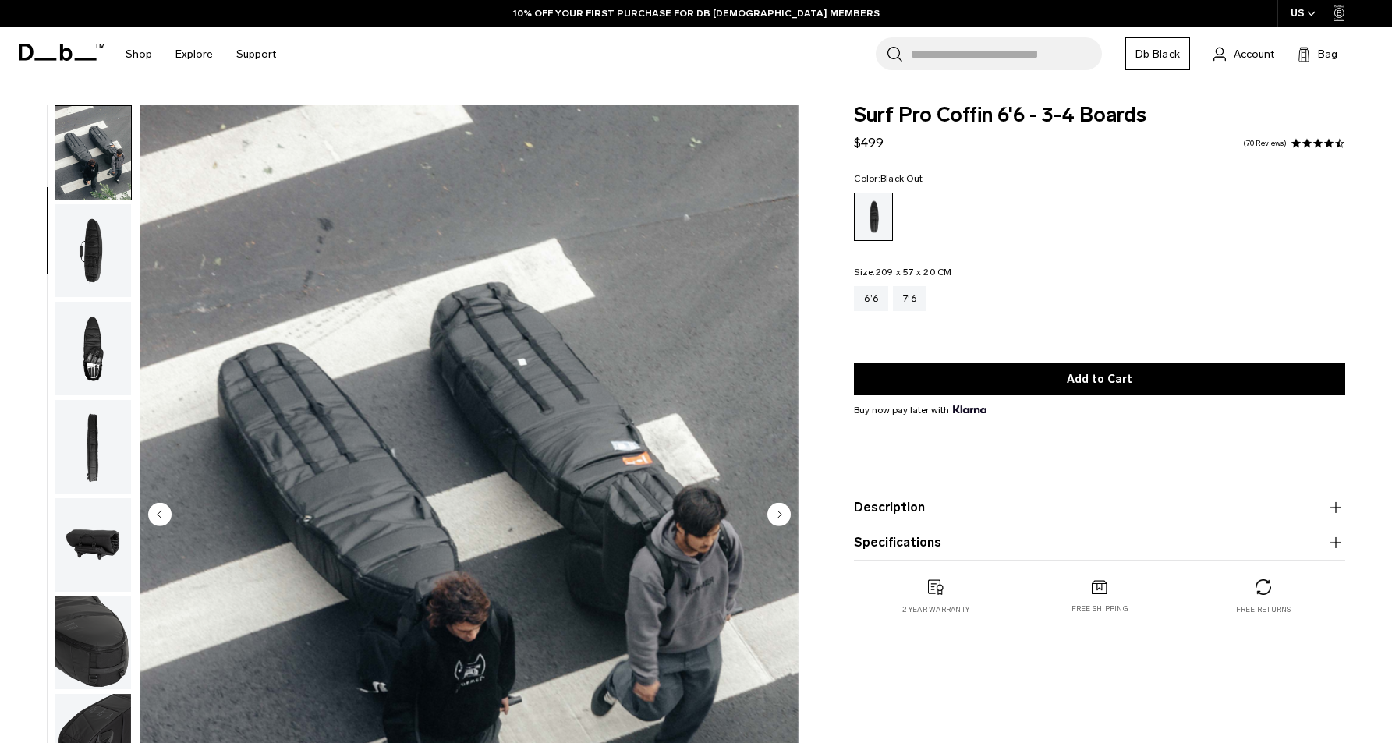
click at [91, 349] on img "button" at bounding box center [93, 349] width 76 height 94
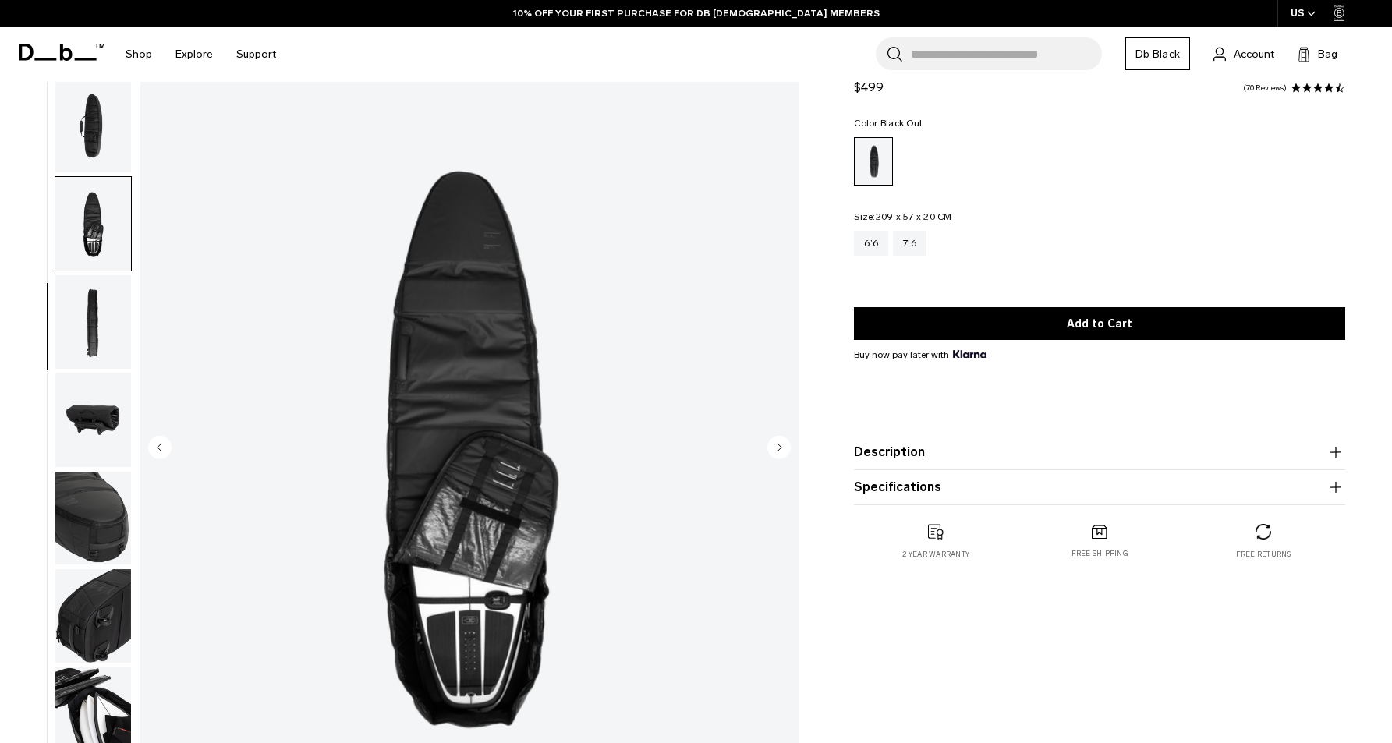
scroll to position [132, 0]
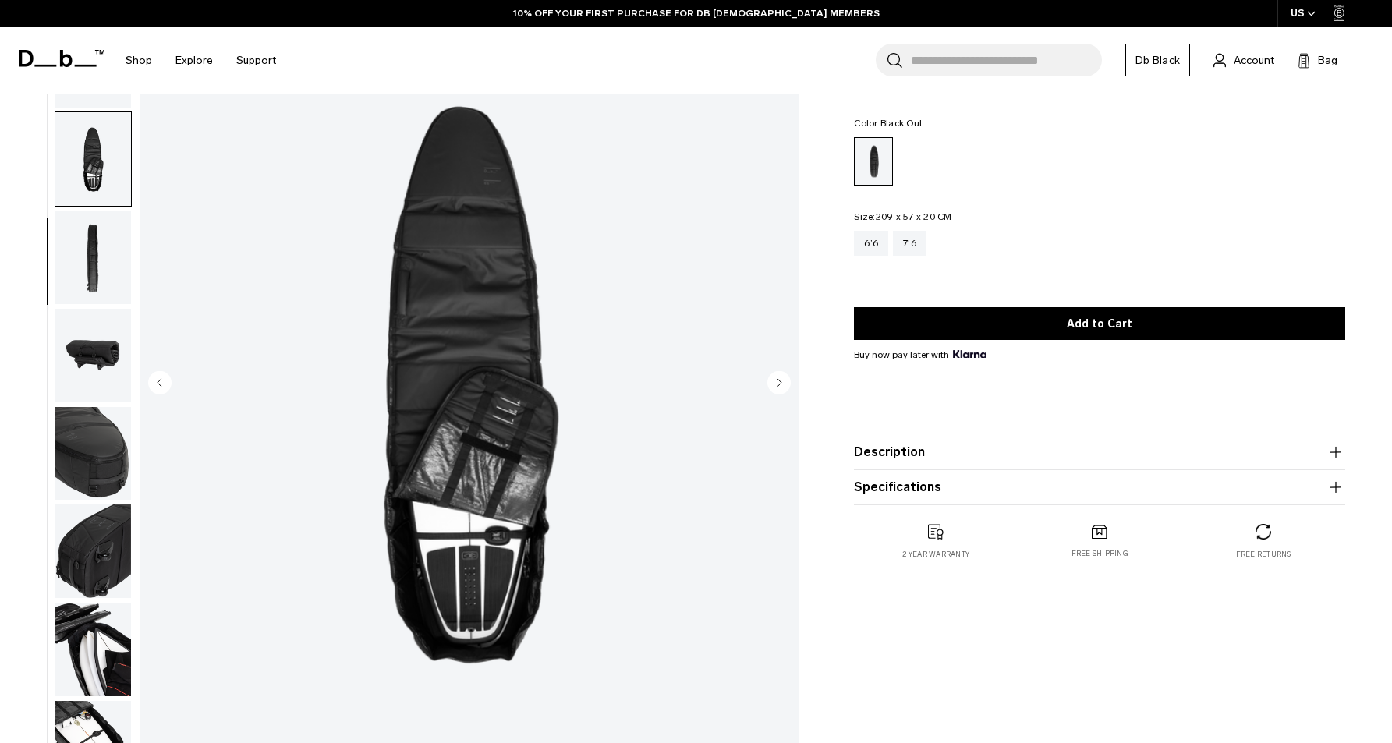
click at [101, 220] on img "button" at bounding box center [93, 258] width 76 height 94
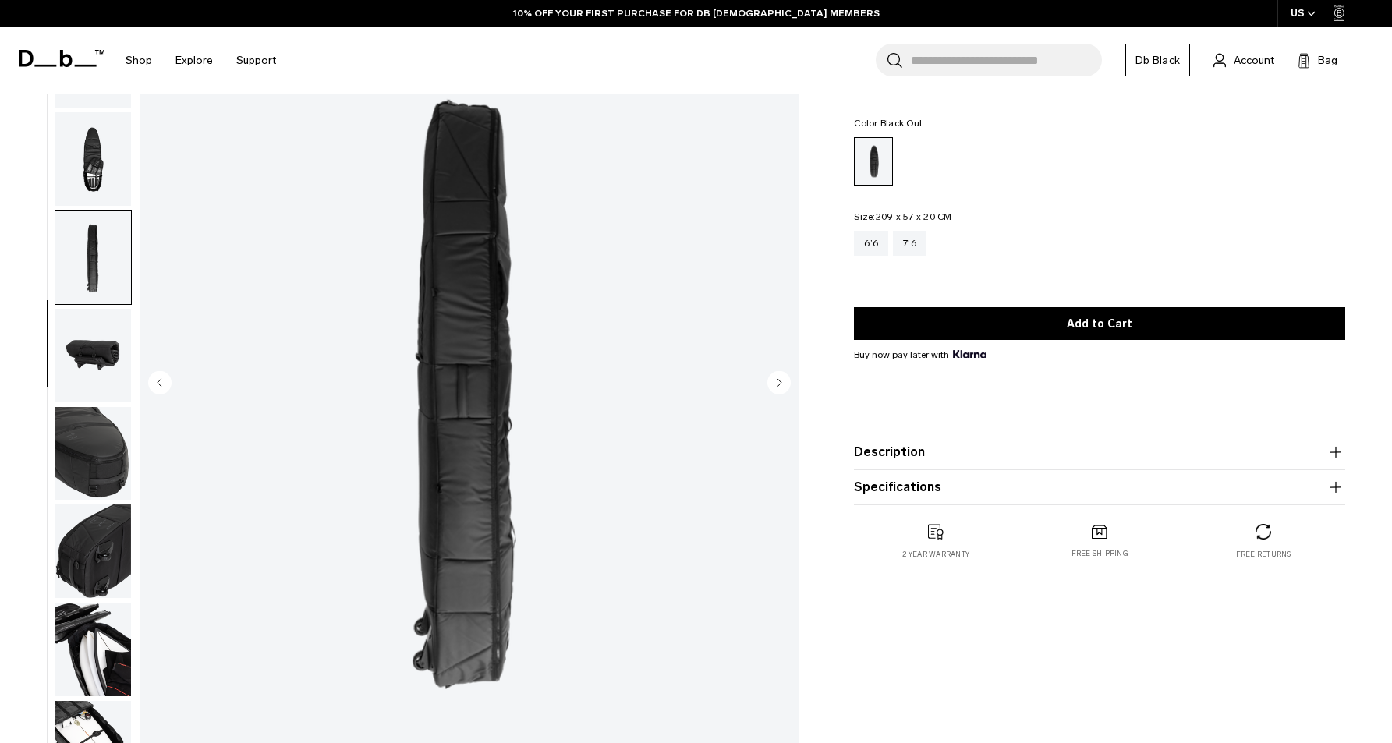
click at [87, 353] on img "button" at bounding box center [93, 356] width 76 height 94
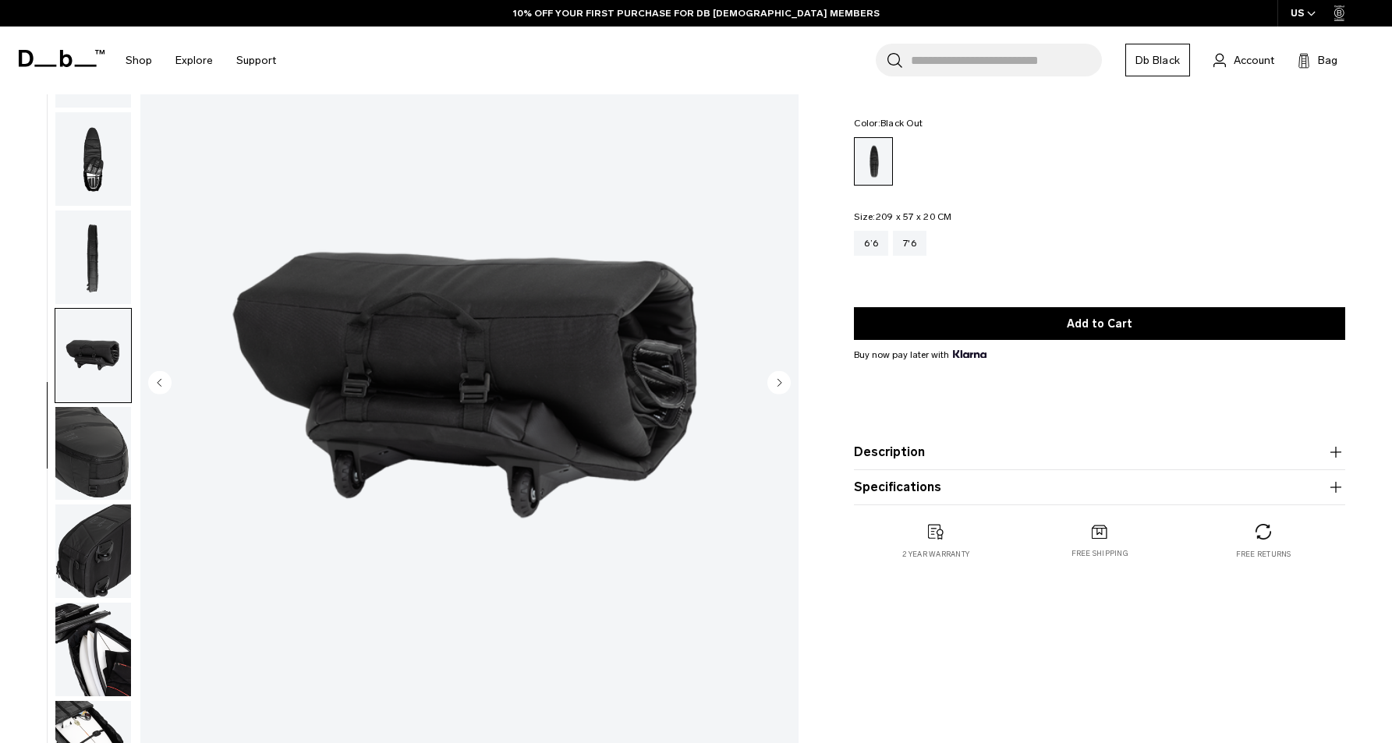
click at [87, 395] on img "button" at bounding box center [93, 356] width 76 height 94
click at [105, 477] on img "button" at bounding box center [93, 454] width 76 height 94
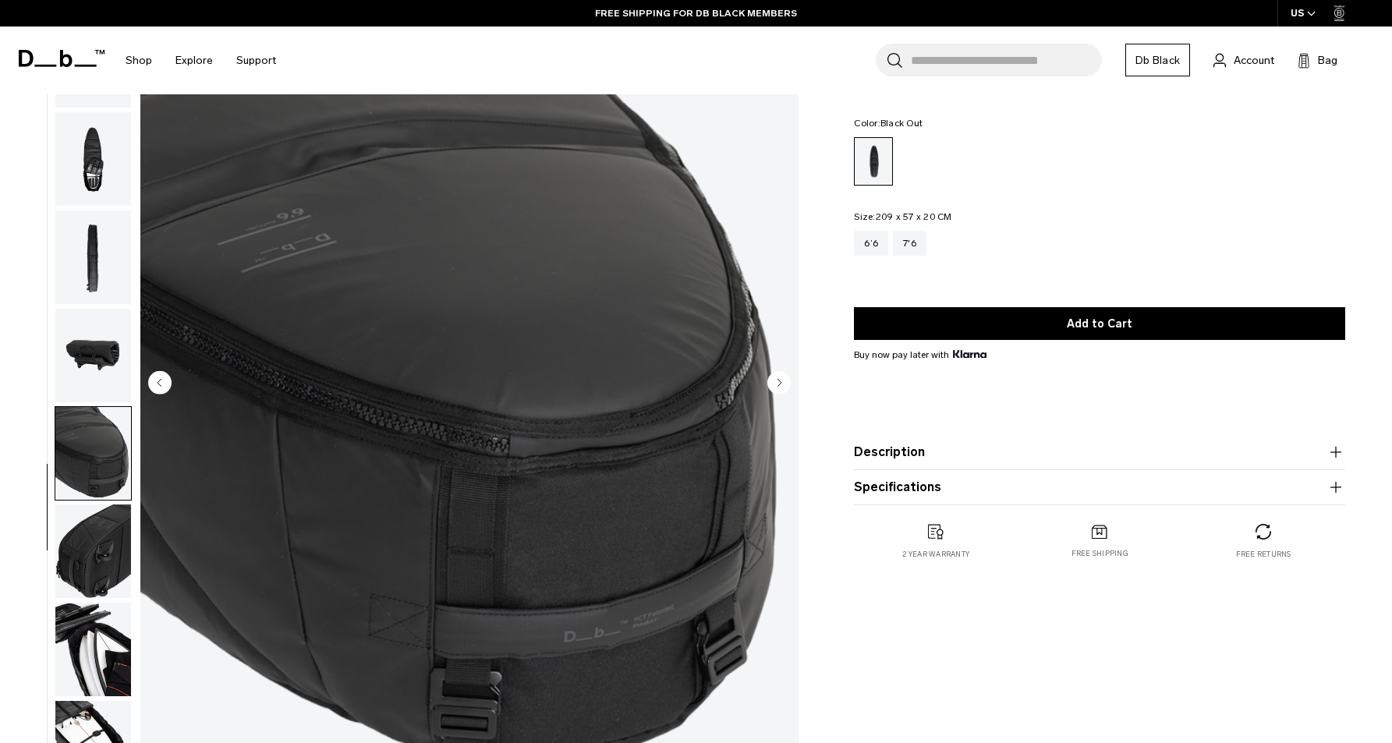
click at [101, 527] on img "button" at bounding box center [93, 552] width 76 height 94
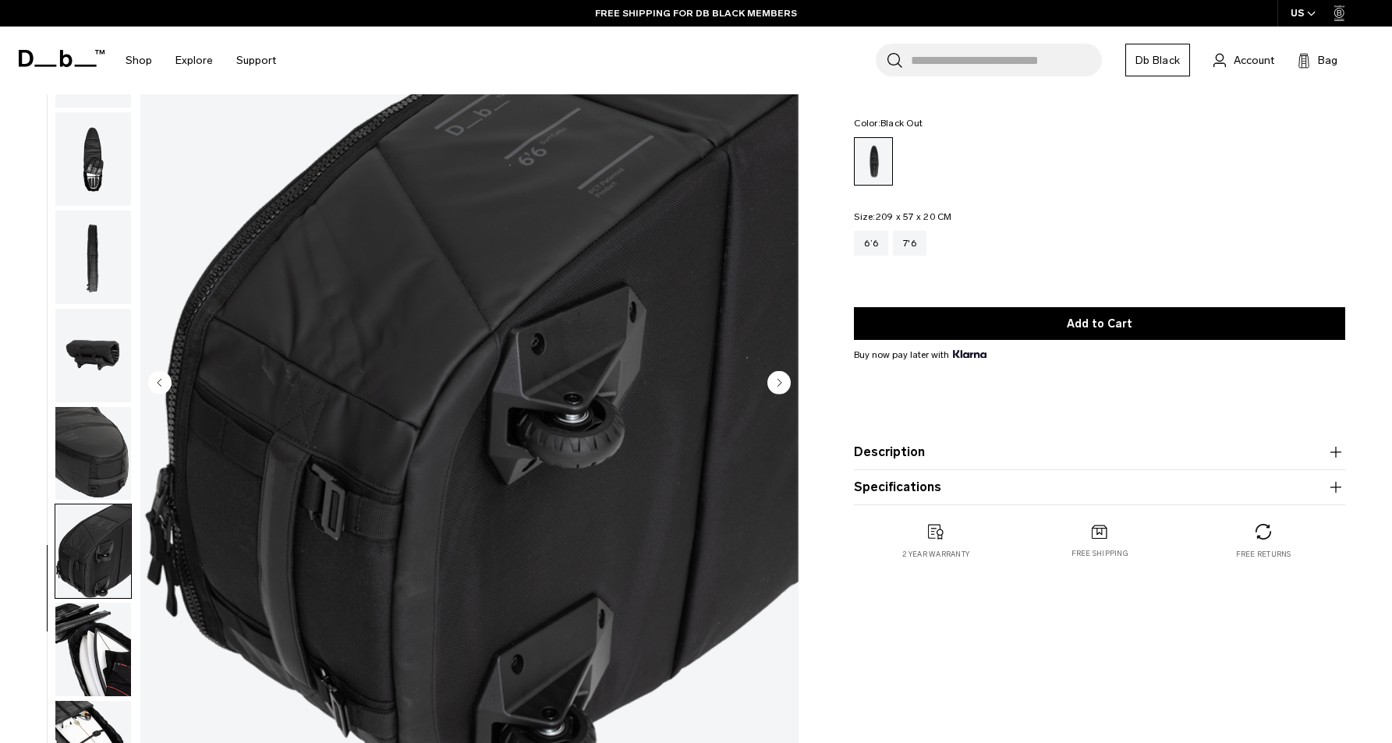
click at [82, 619] on img "button" at bounding box center [93, 650] width 76 height 94
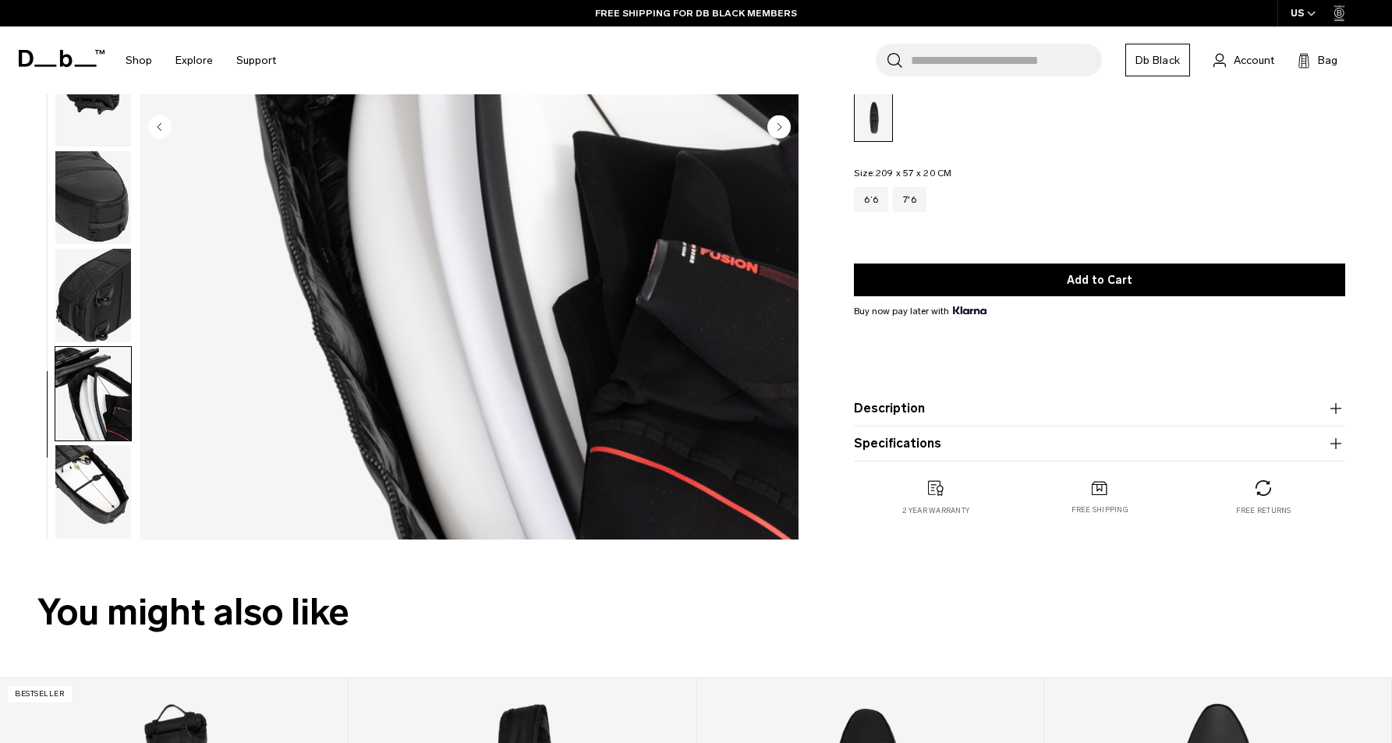
scroll to position [500, 0]
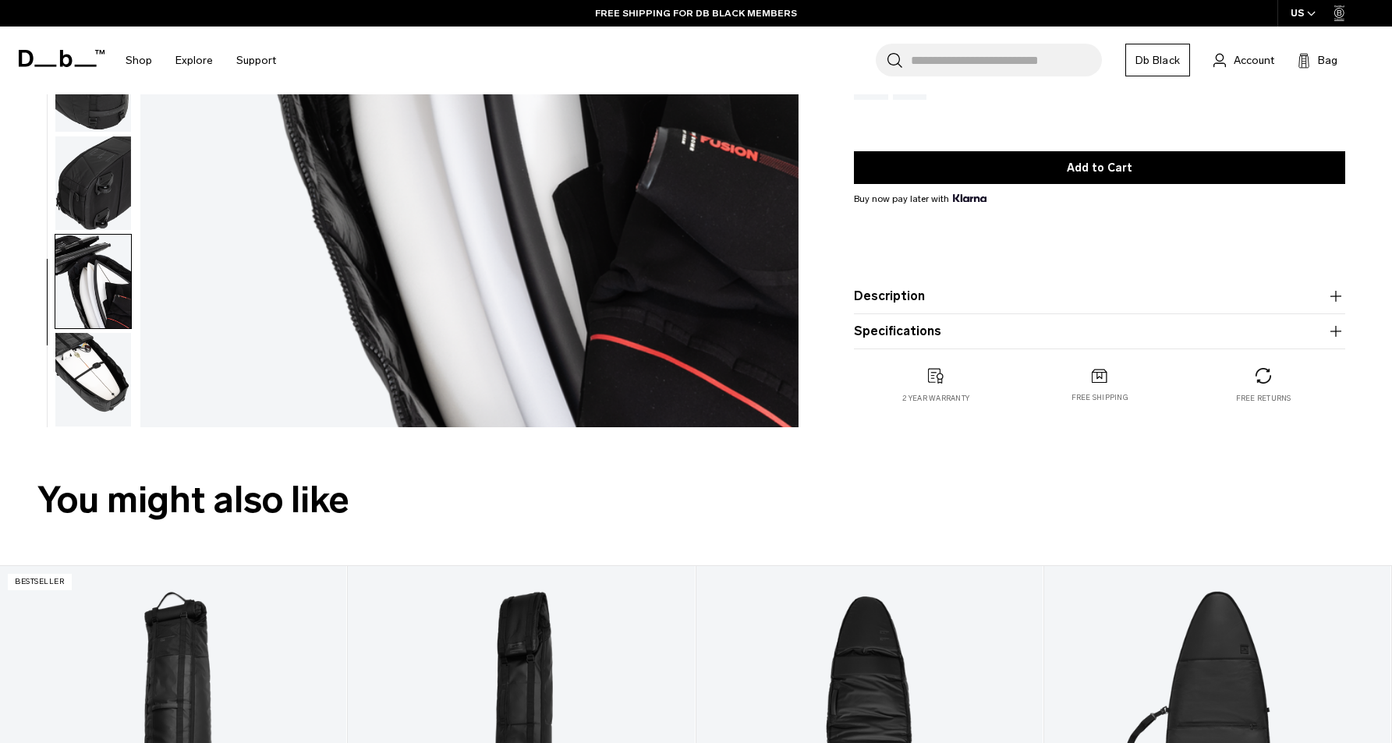
click at [90, 390] on img "button" at bounding box center [93, 380] width 76 height 94
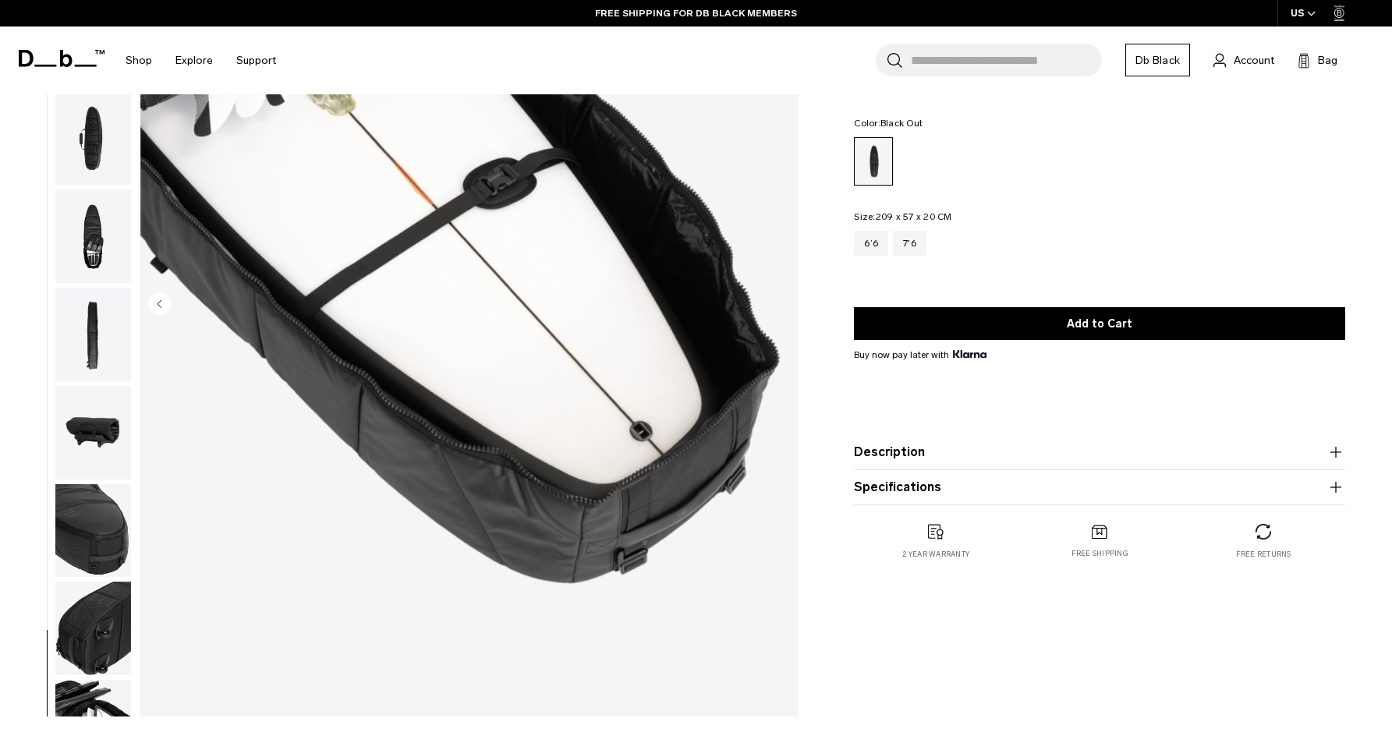
scroll to position [0, 0]
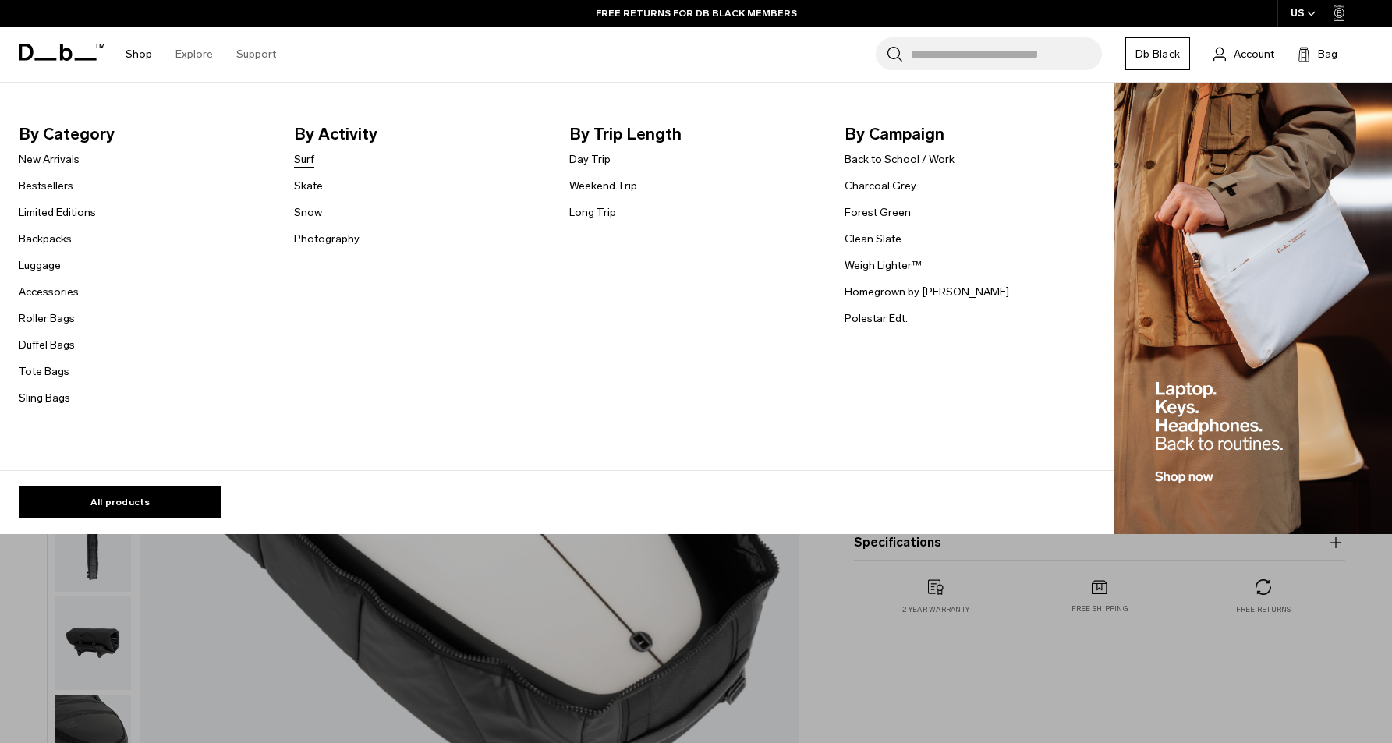
click at [312, 164] on link "Surf" at bounding box center [304, 159] width 20 height 16
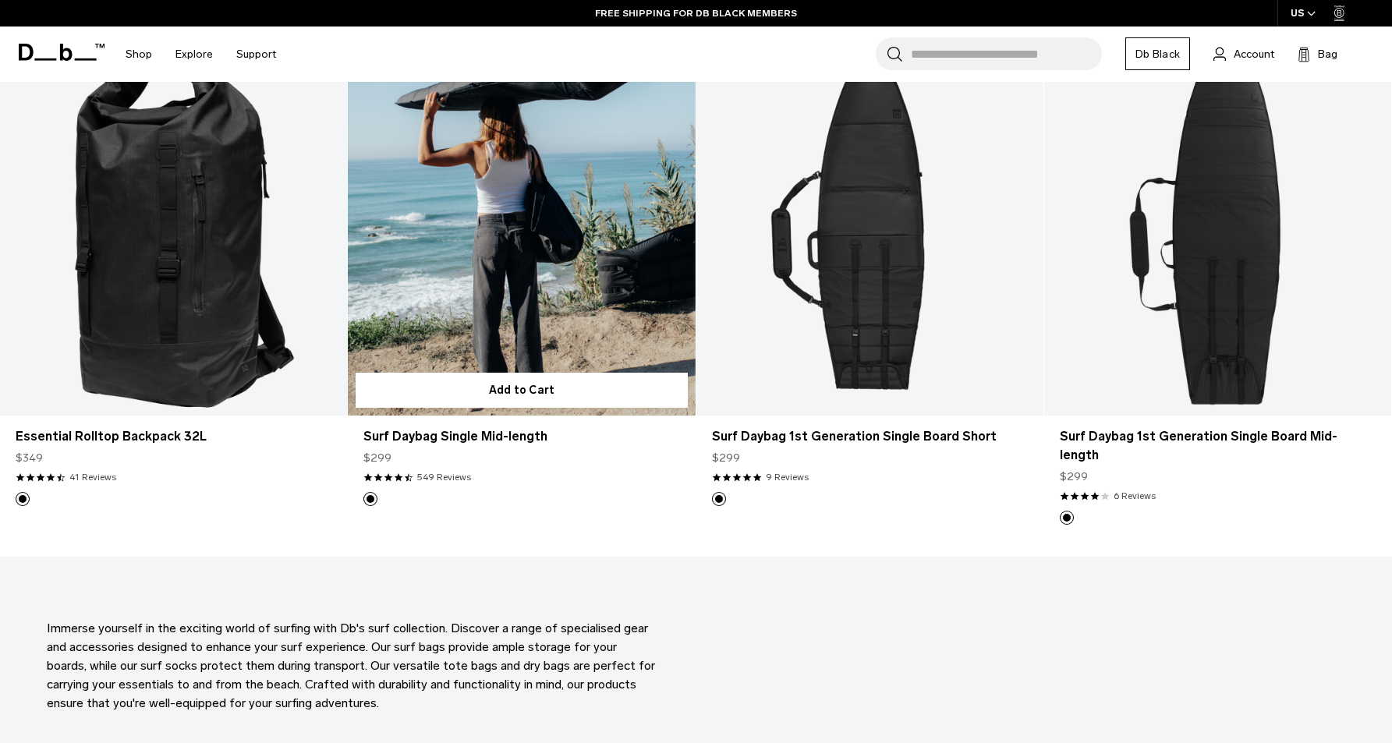
scroll to position [918, 0]
click at [465, 240] on link "Surf Daybag Single Mid-length" at bounding box center [521, 224] width 347 height 386
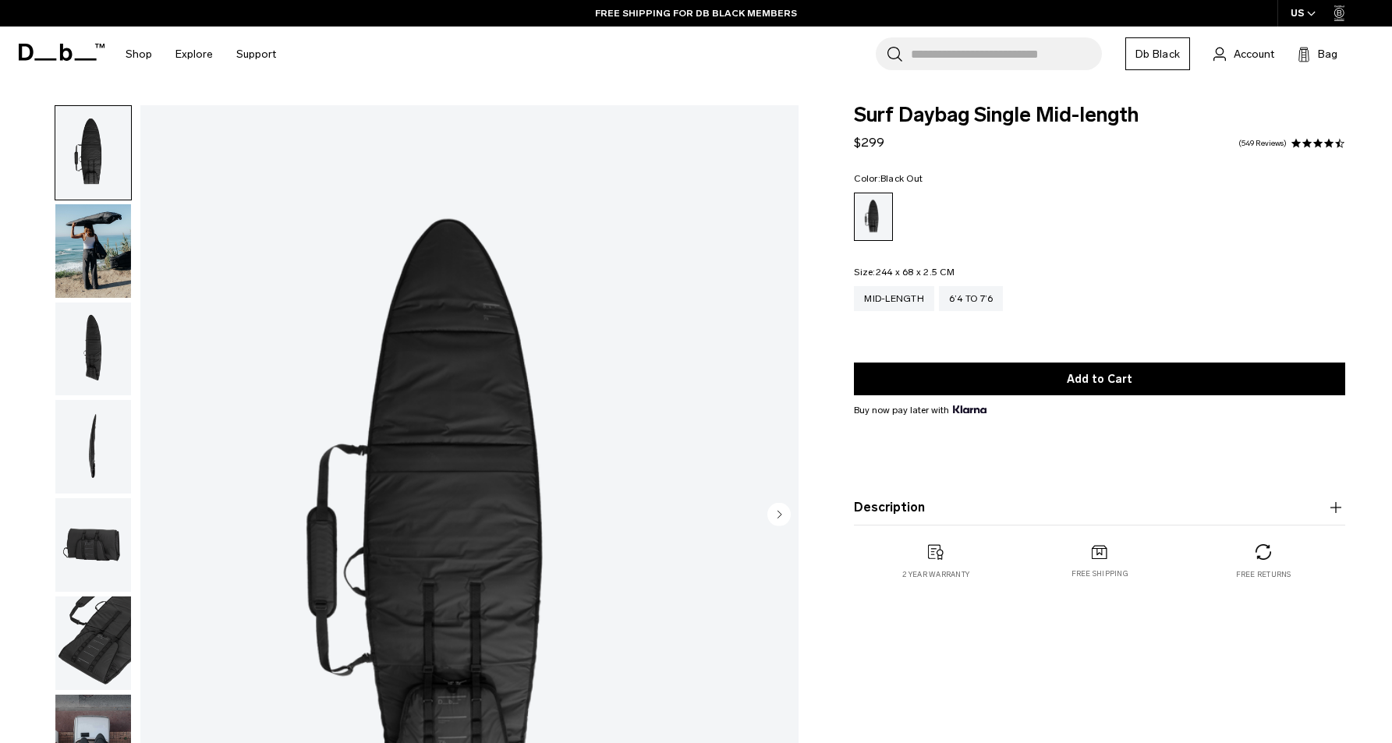
click at [95, 244] on img "button" at bounding box center [93, 251] width 76 height 94
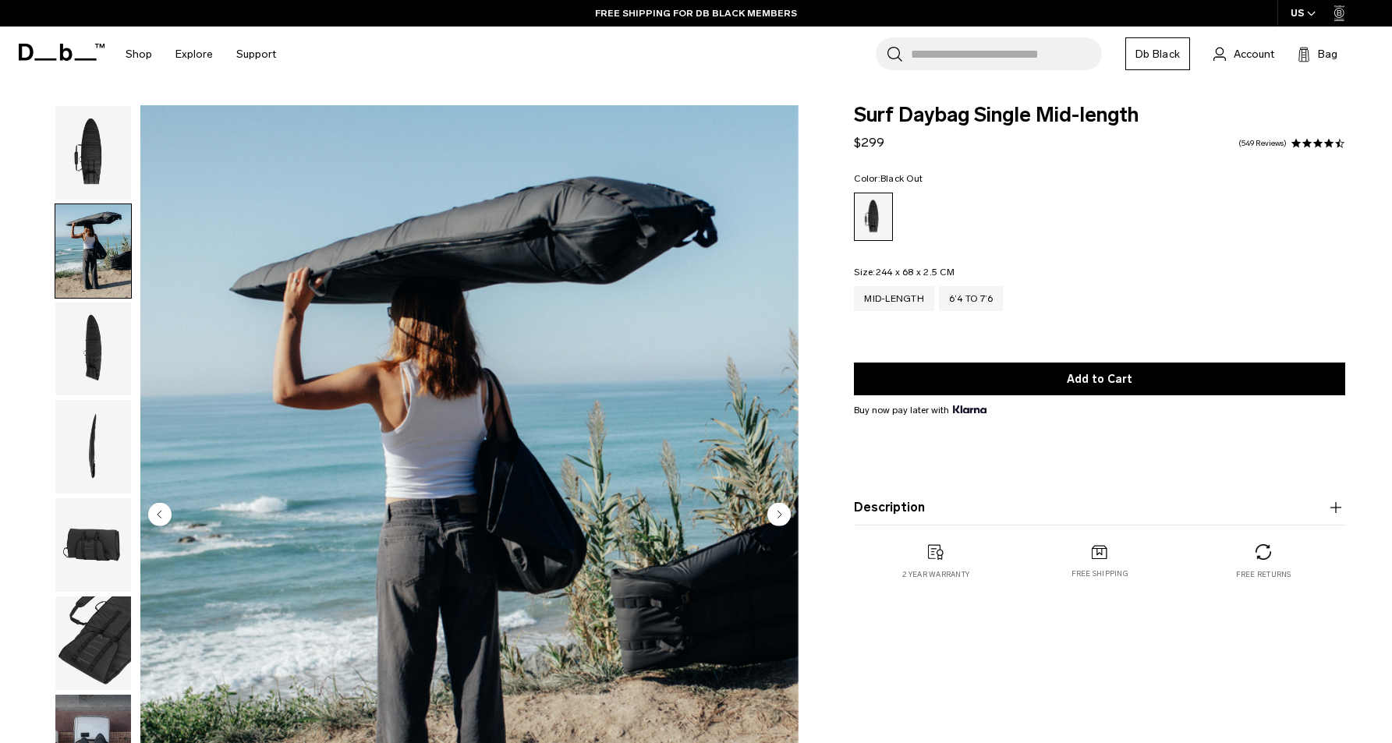
click at [94, 348] on img "button" at bounding box center [93, 350] width 76 height 94
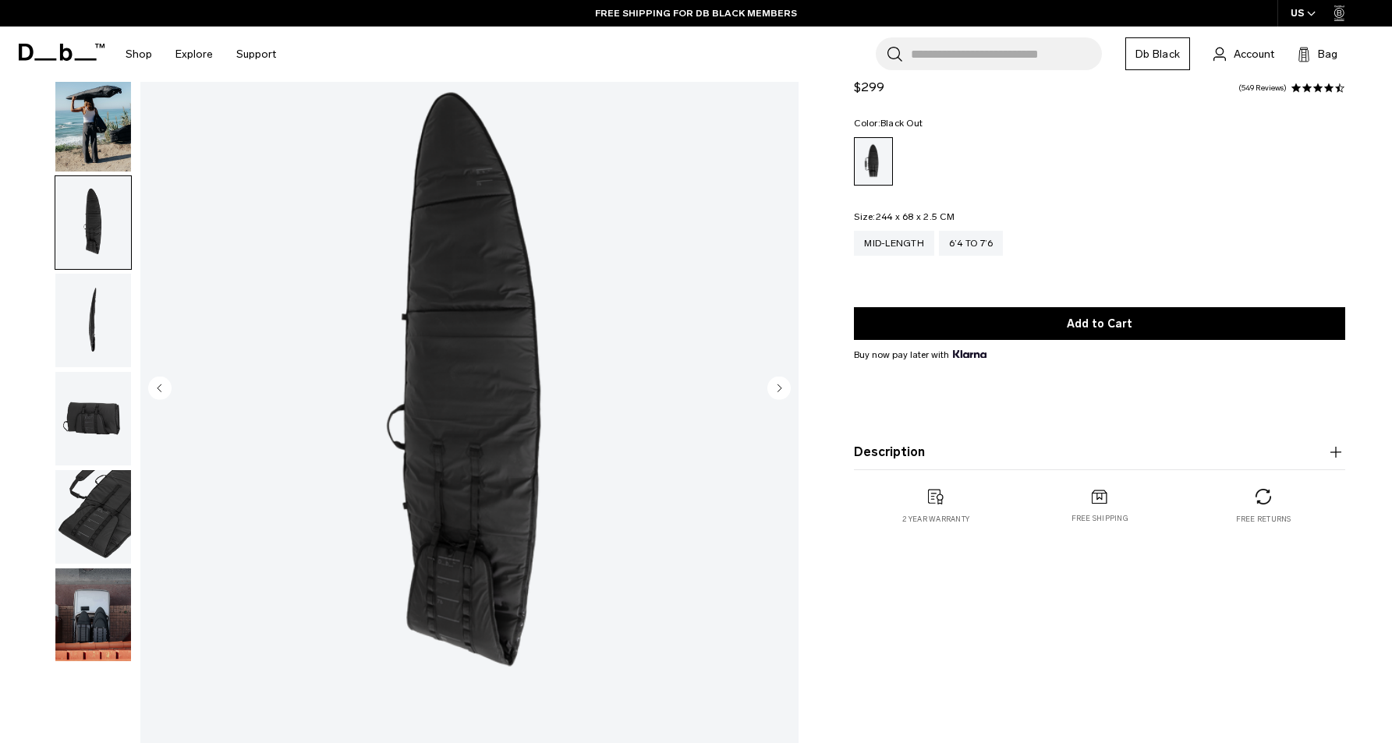
scroll to position [129, 0]
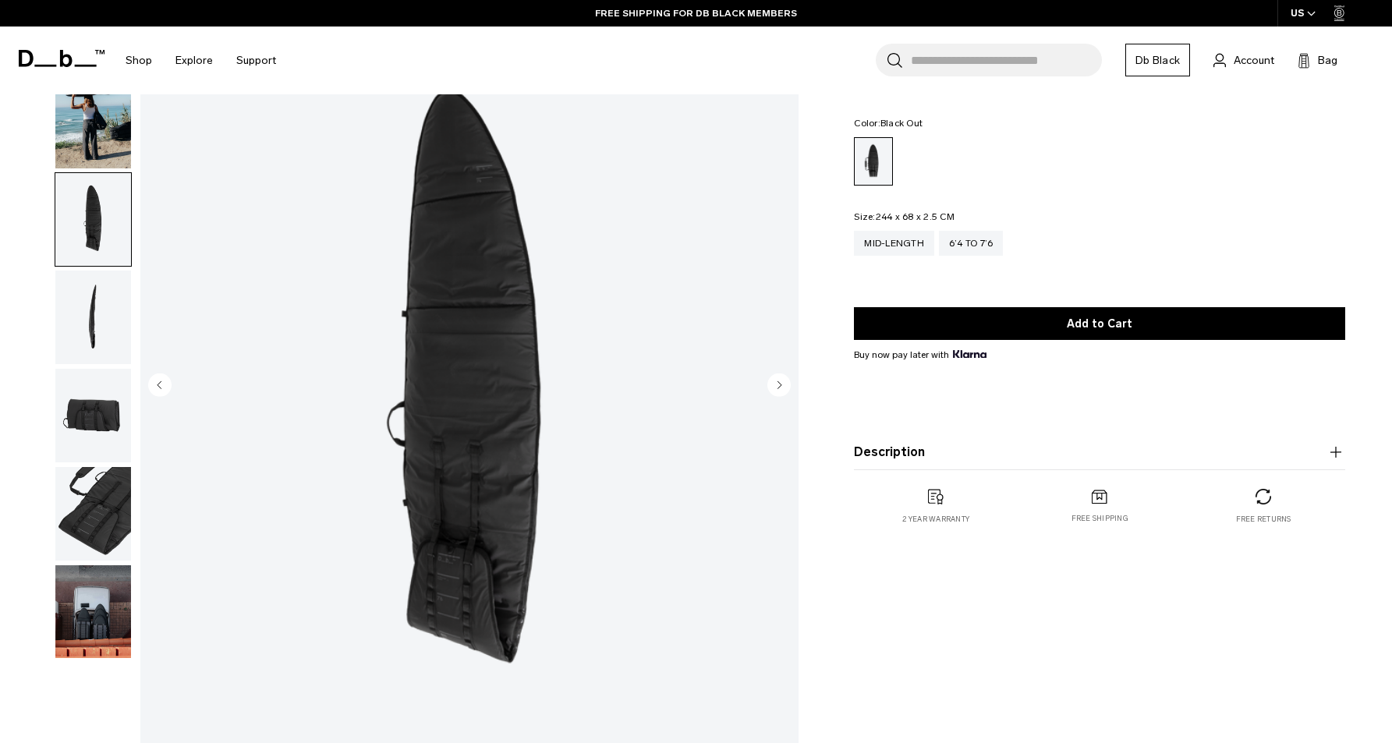
click at [108, 304] on img "button" at bounding box center [93, 318] width 76 height 94
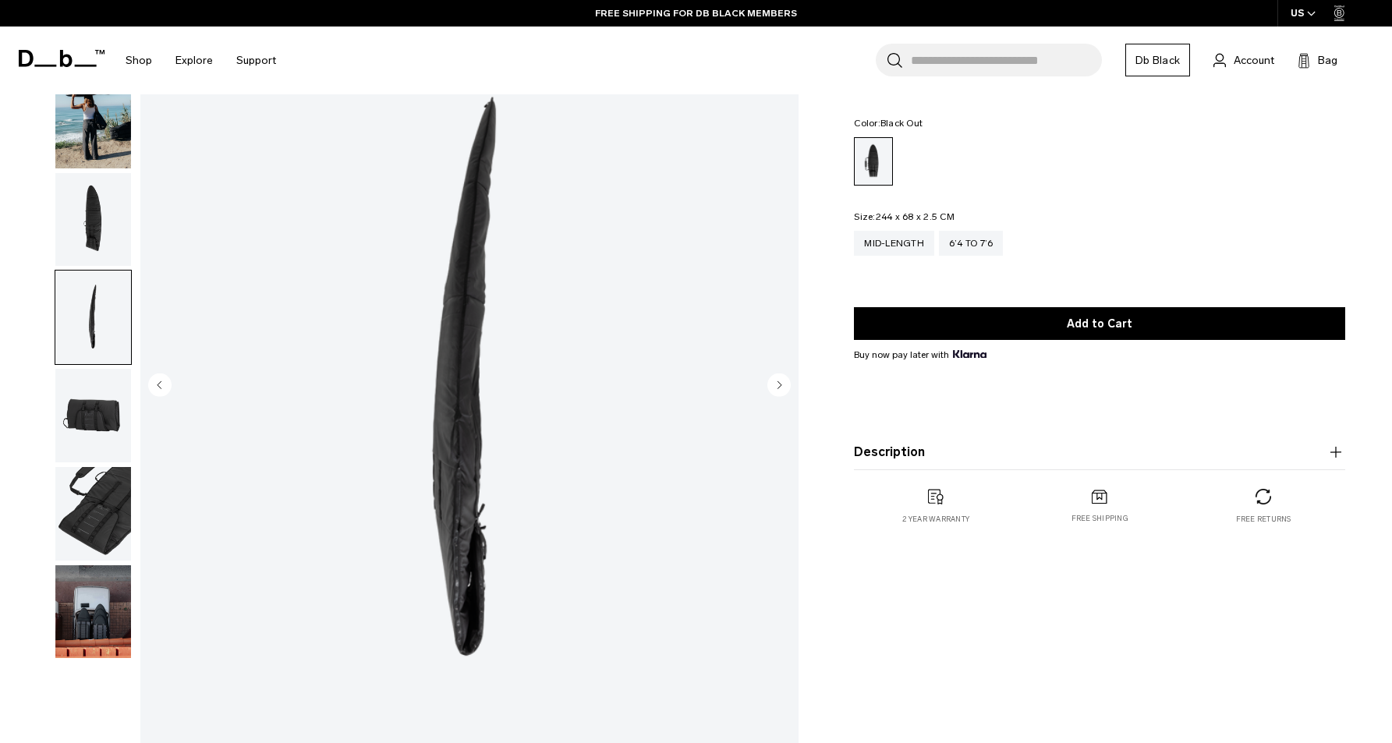
click at [98, 412] on img "button" at bounding box center [93, 416] width 76 height 94
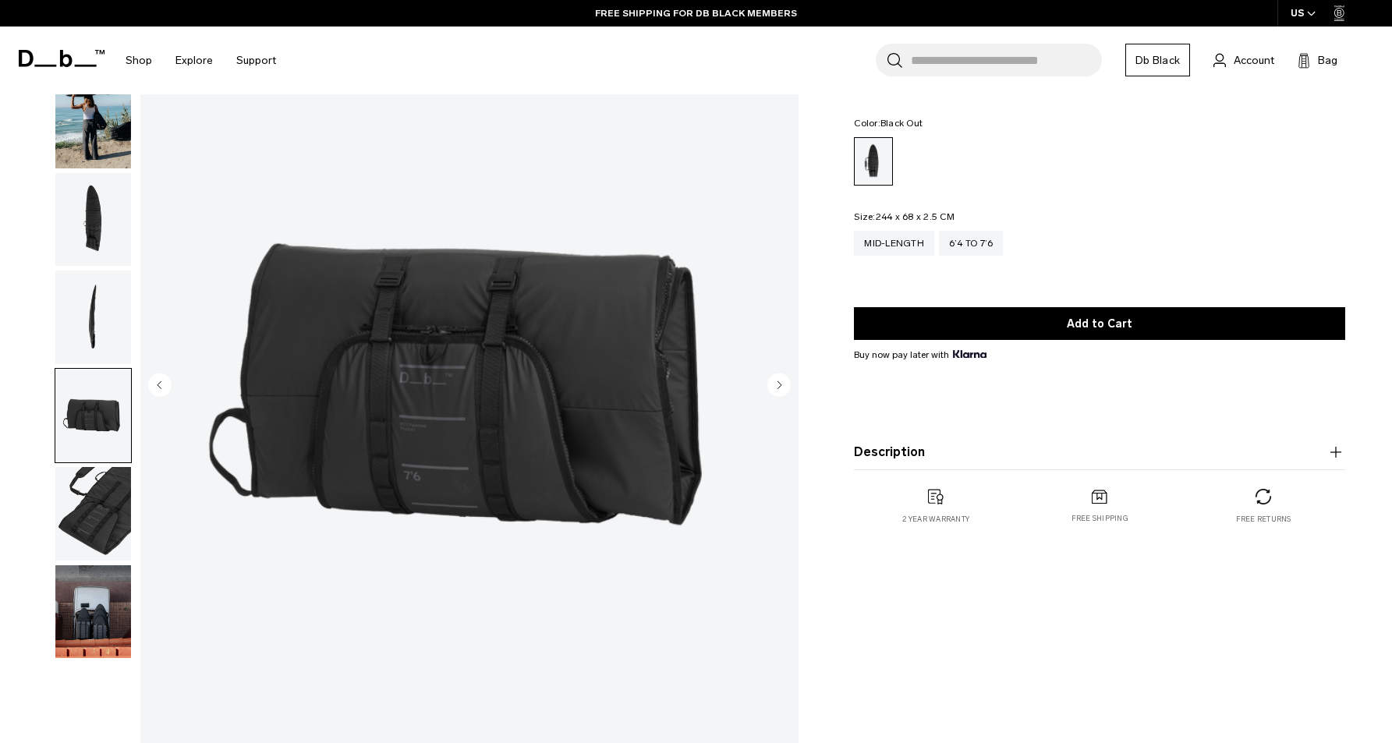
click at [84, 504] on img "button" at bounding box center [93, 514] width 76 height 94
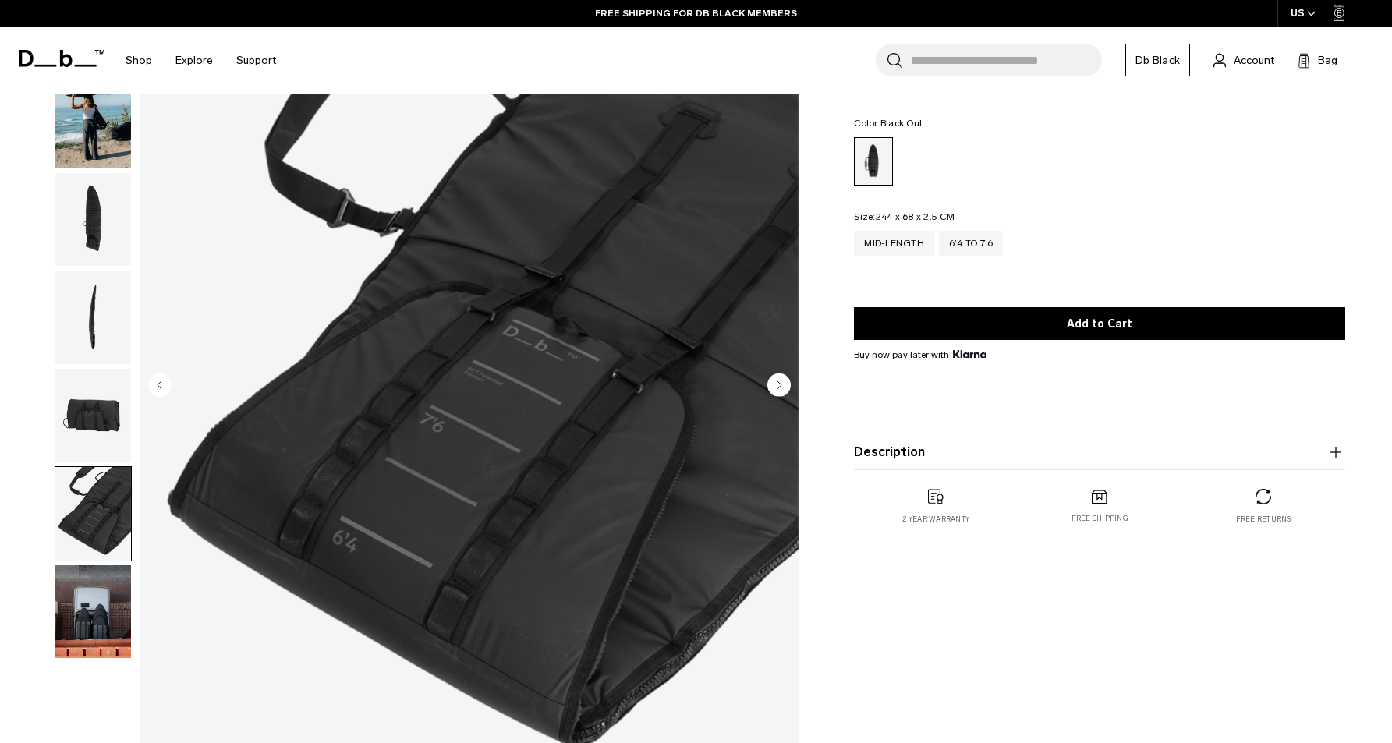
click at [80, 646] on img "button" at bounding box center [93, 613] width 76 height 94
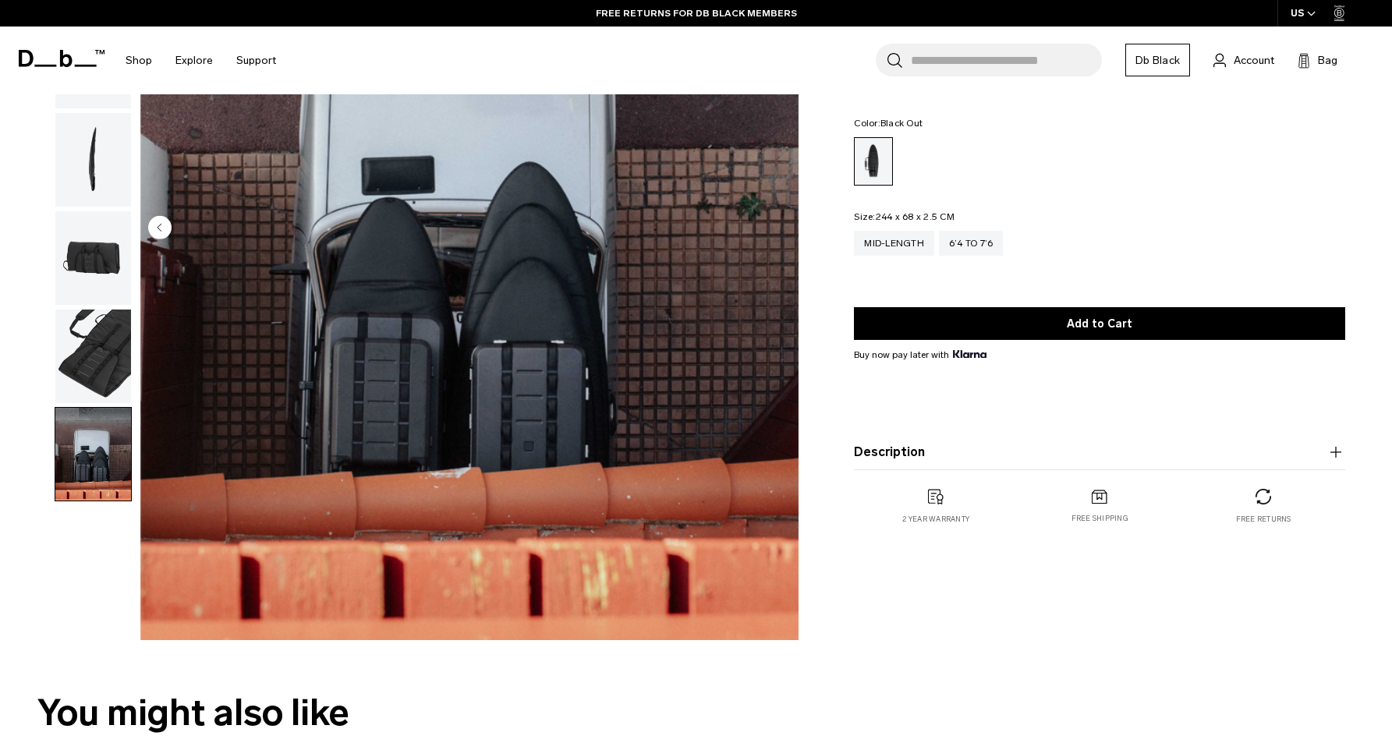
scroll to position [307, 0]
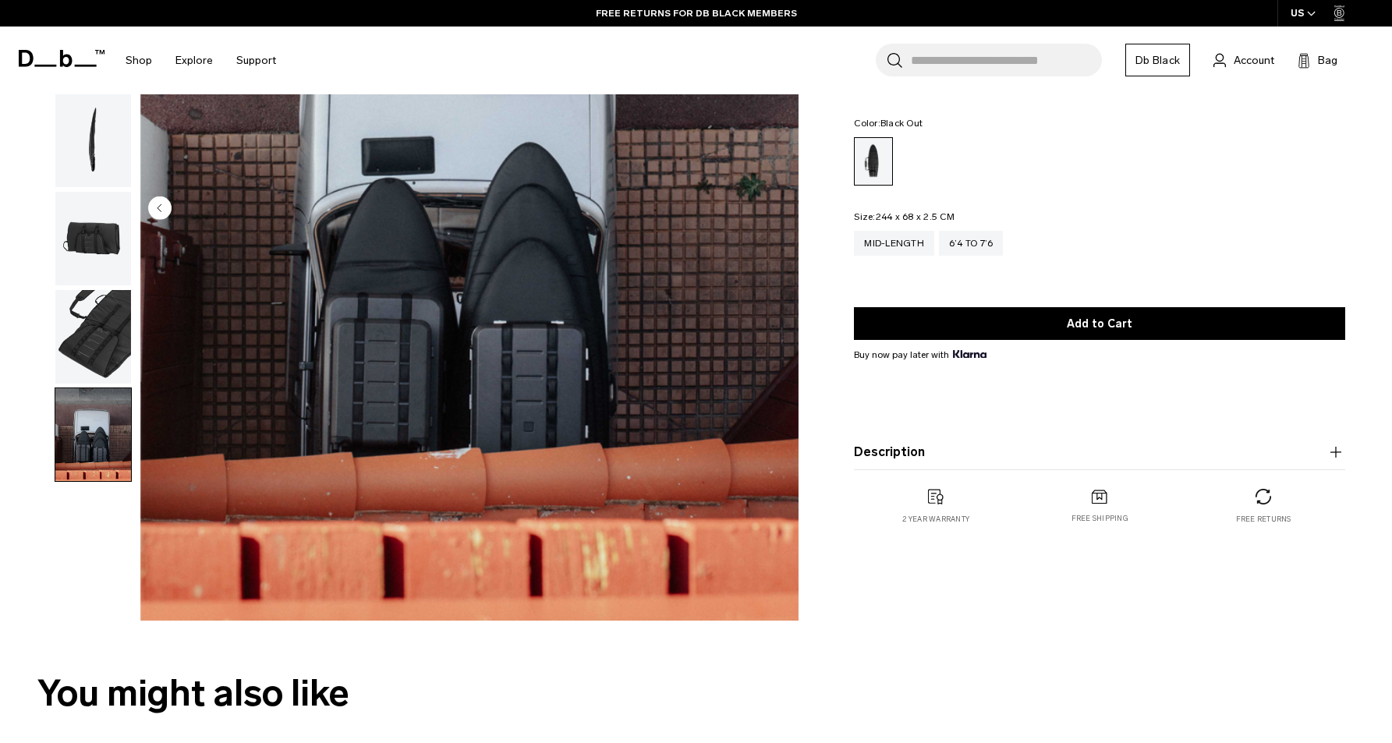
click at [116, 447] on img "button" at bounding box center [93, 435] width 76 height 94
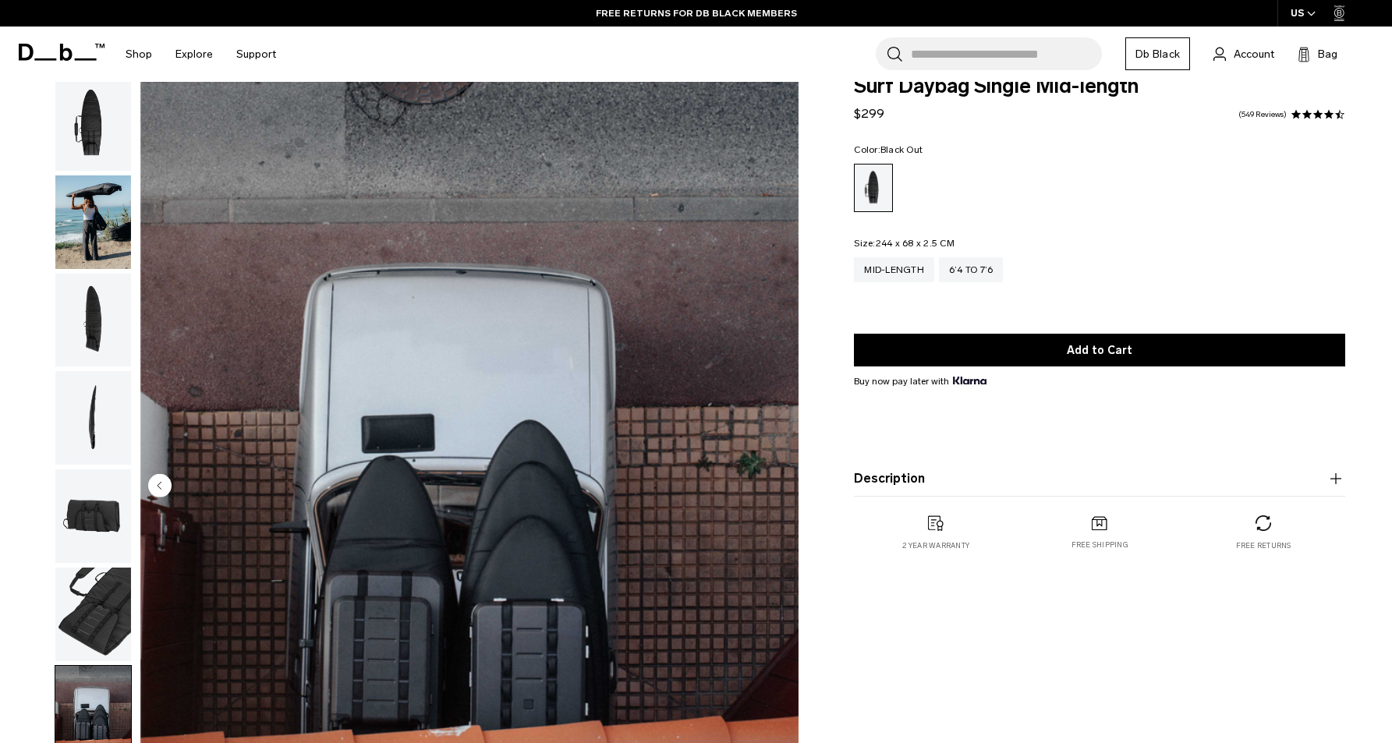
scroll to position [0, 0]
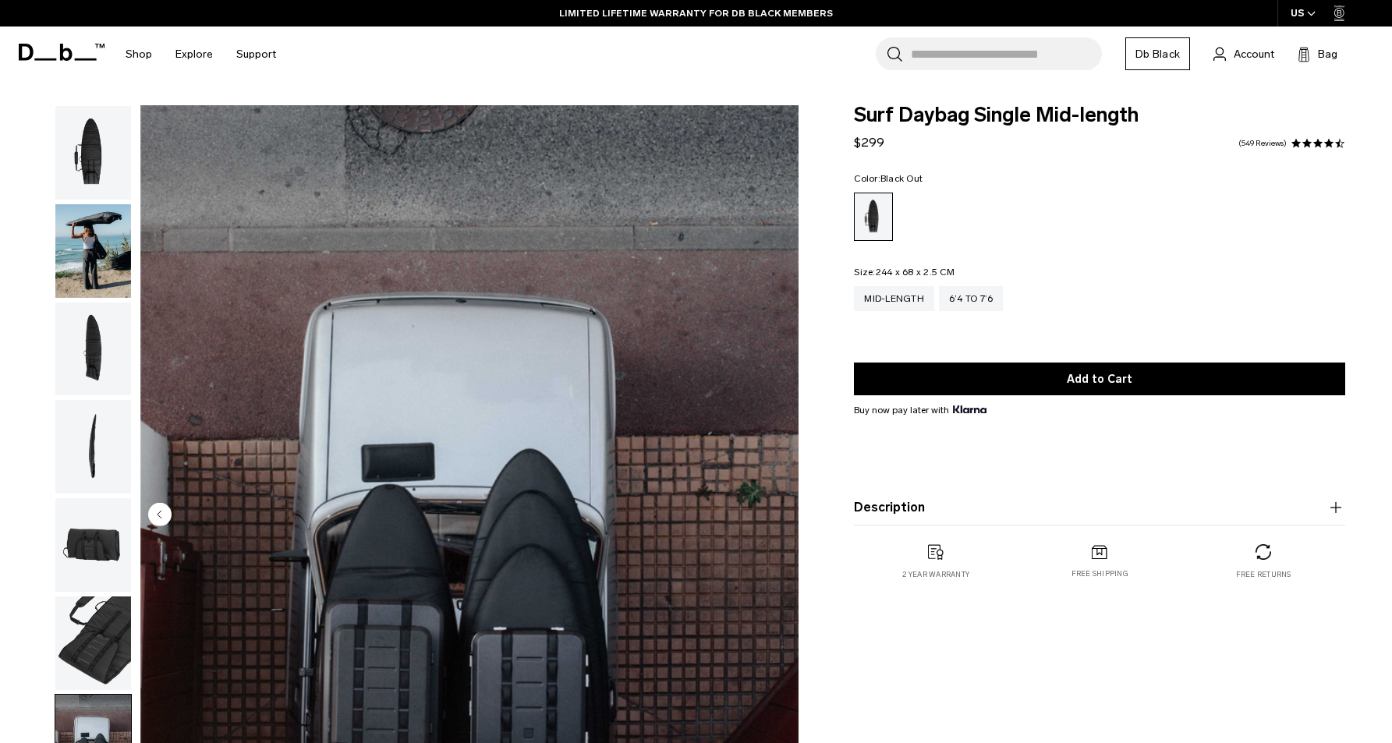
click at [82, 181] on img "button" at bounding box center [93, 153] width 76 height 94
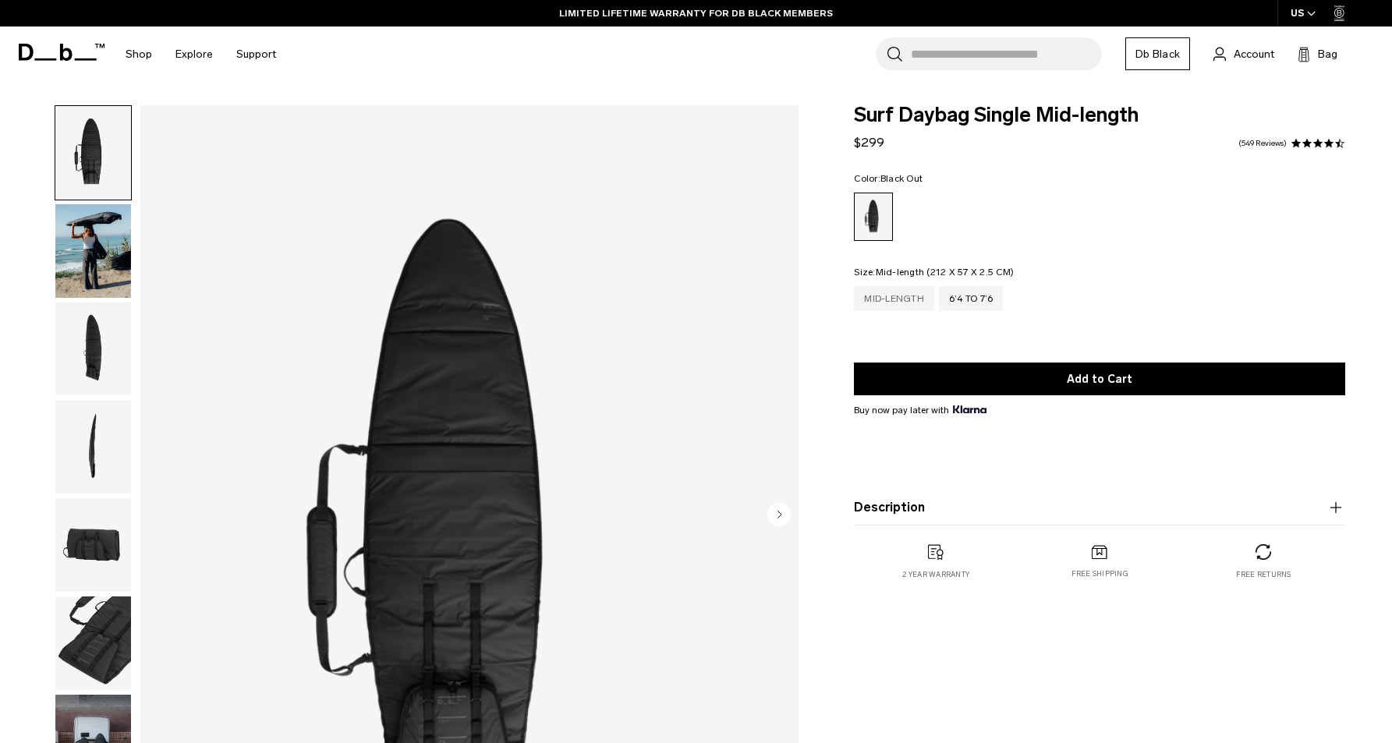
click at [884, 305] on div "Mid-length" at bounding box center [894, 298] width 80 height 25
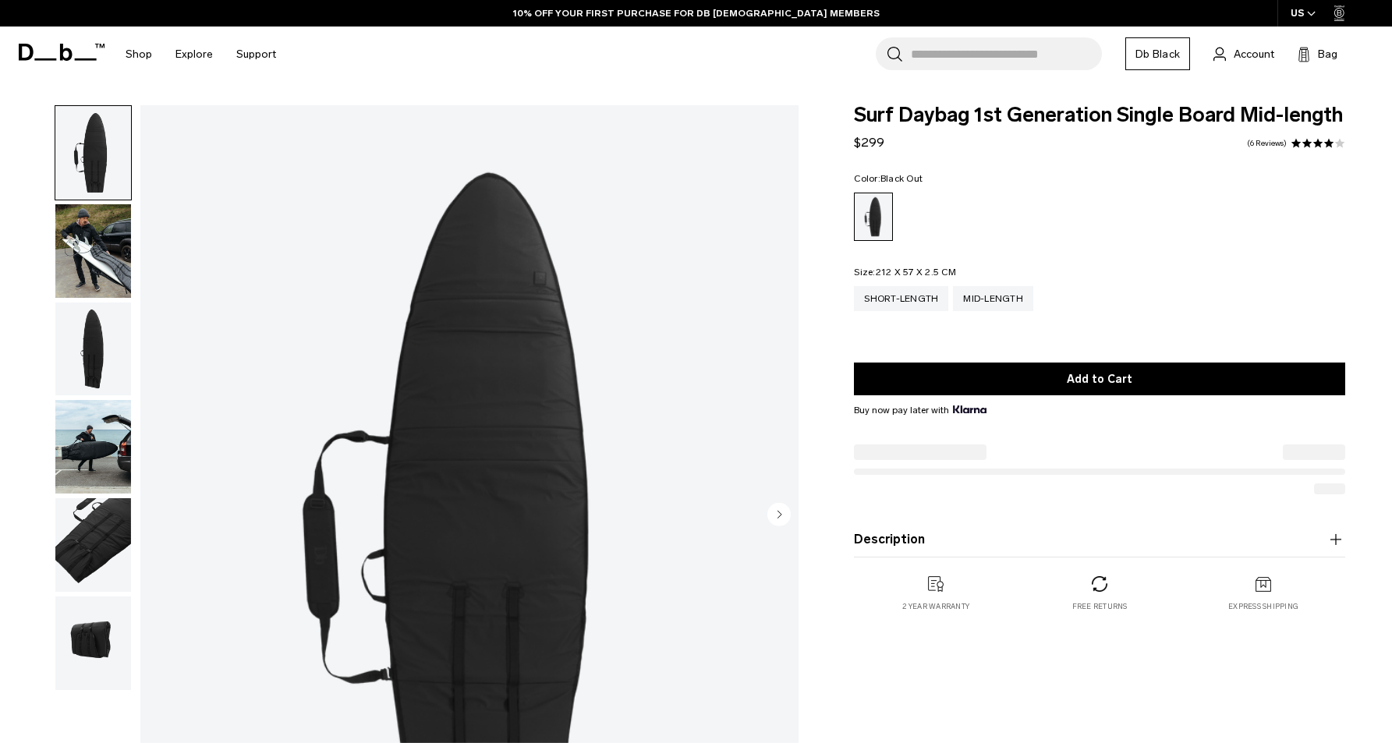
click at [101, 222] on img "button" at bounding box center [93, 251] width 76 height 94
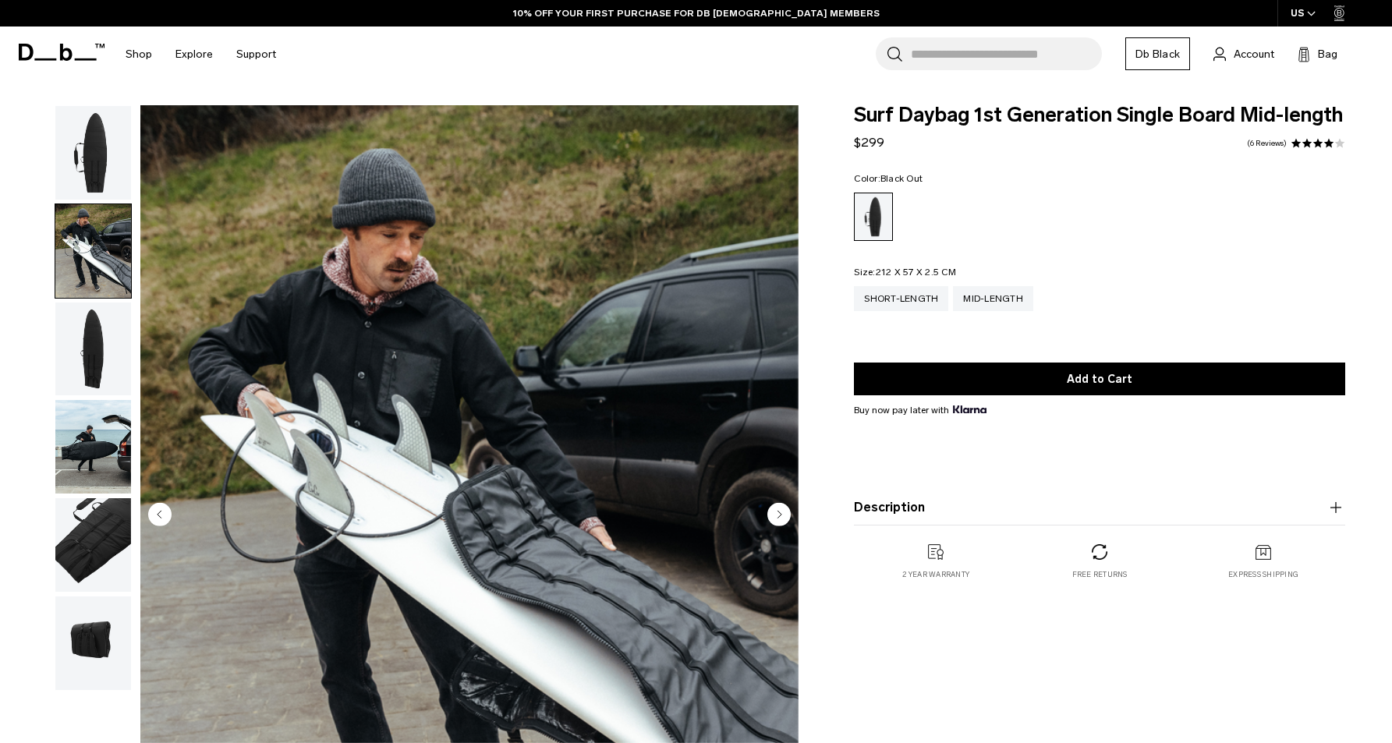
click at [79, 345] on img "button" at bounding box center [93, 350] width 76 height 94
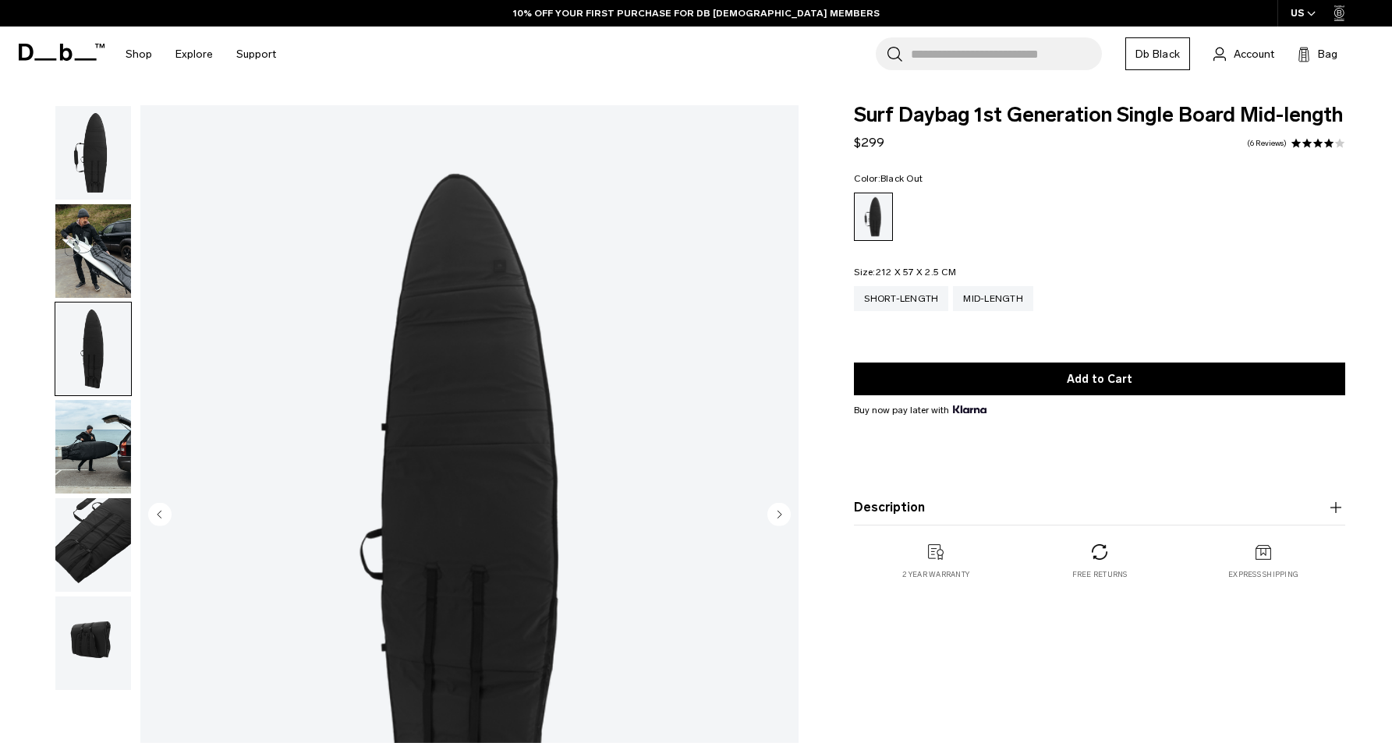
click at [83, 456] on img "button" at bounding box center [93, 447] width 76 height 94
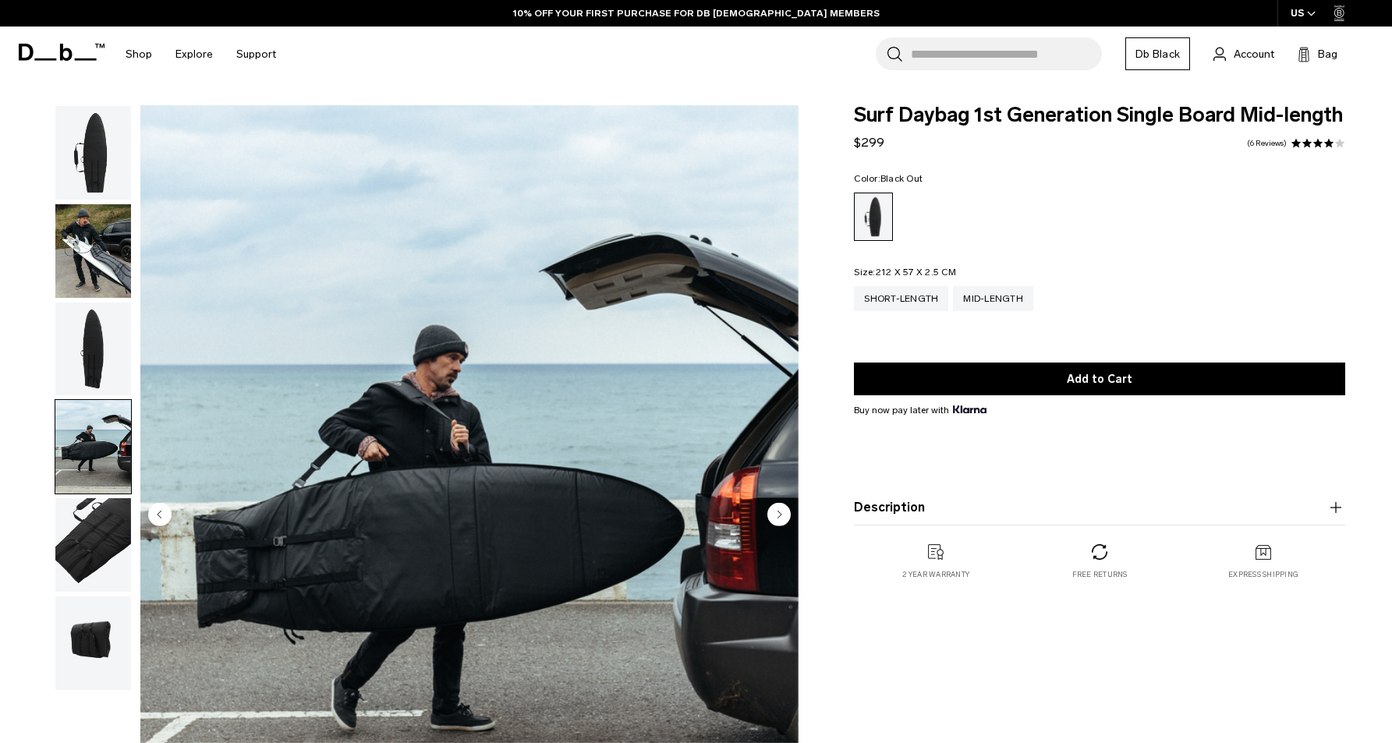
click at [81, 537] on img "button" at bounding box center [93, 545] width 76 height 94
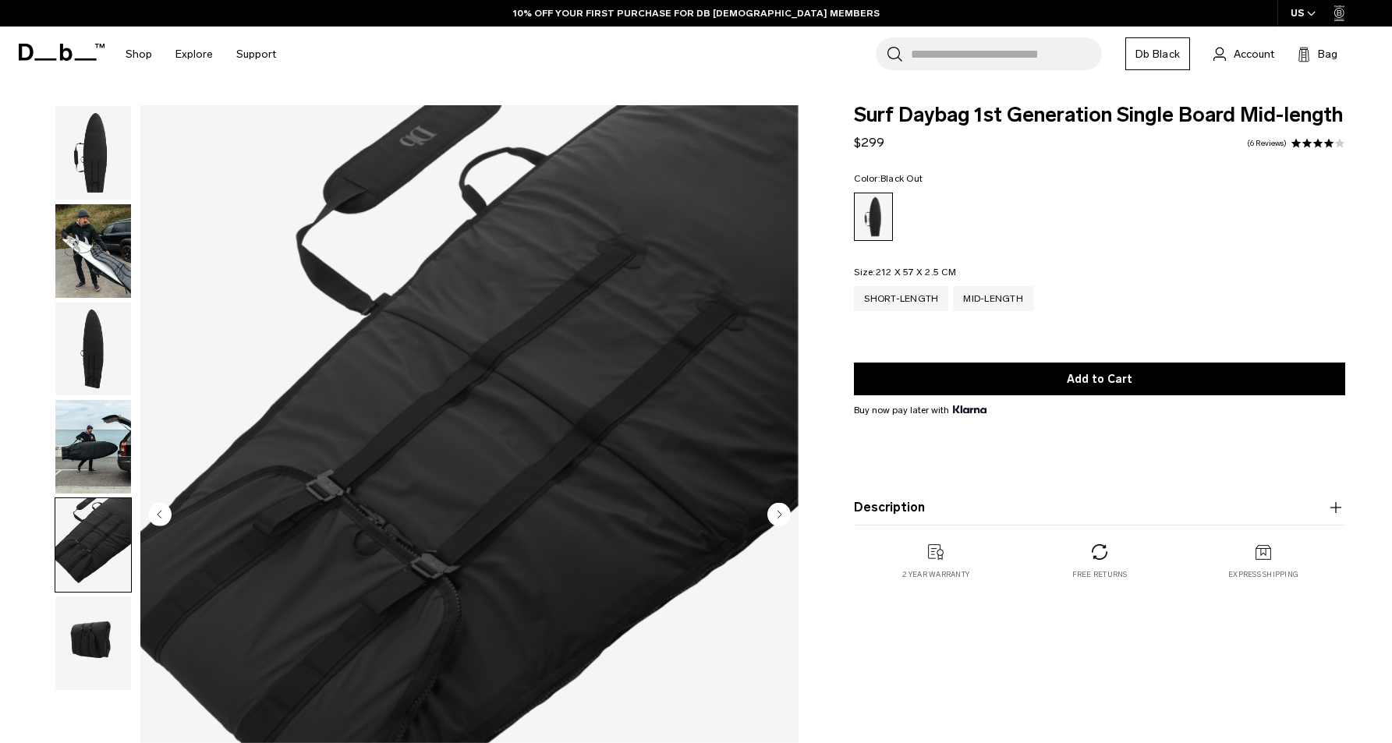
click at [77, 598] on img "button" at bounding box center [93, 644] width 76 height 94
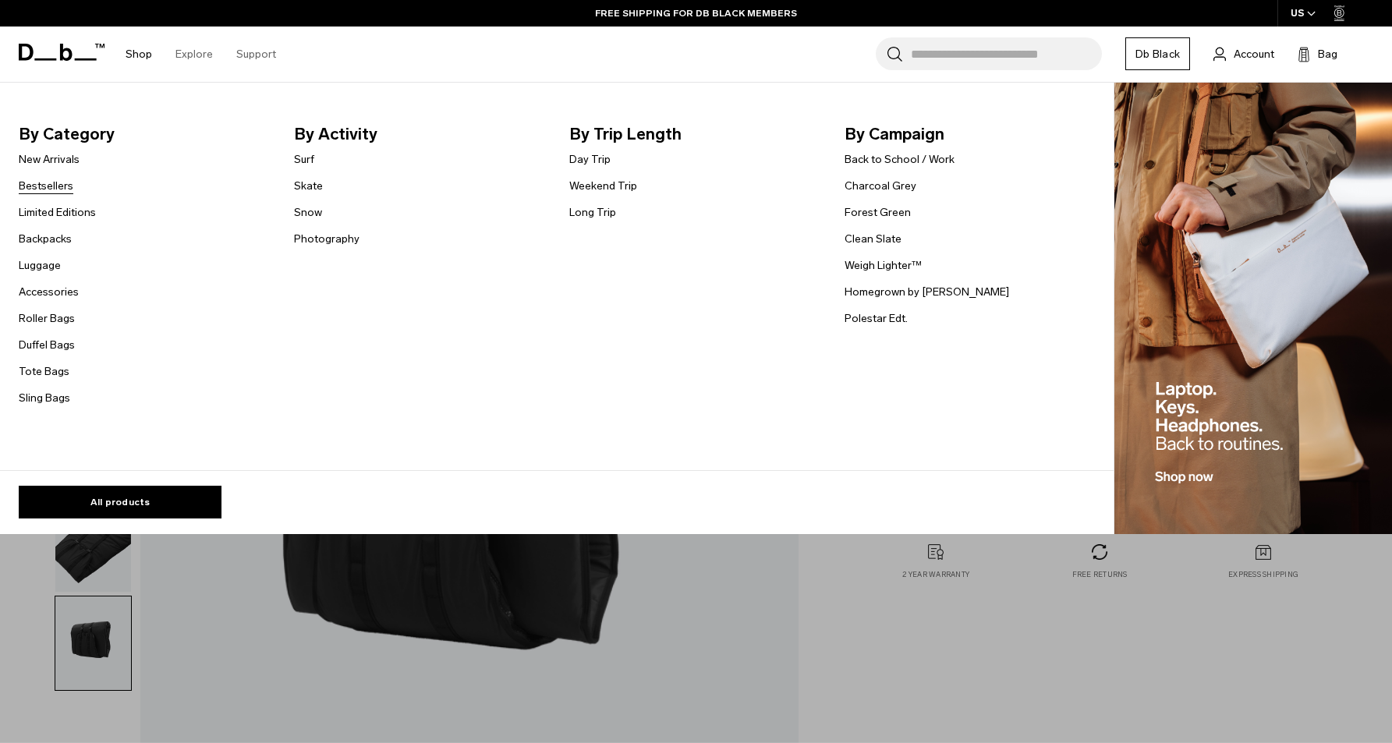
click at [48, 184] on link "Bestsellers" at bounding box center [46, 186] width 55 height 16
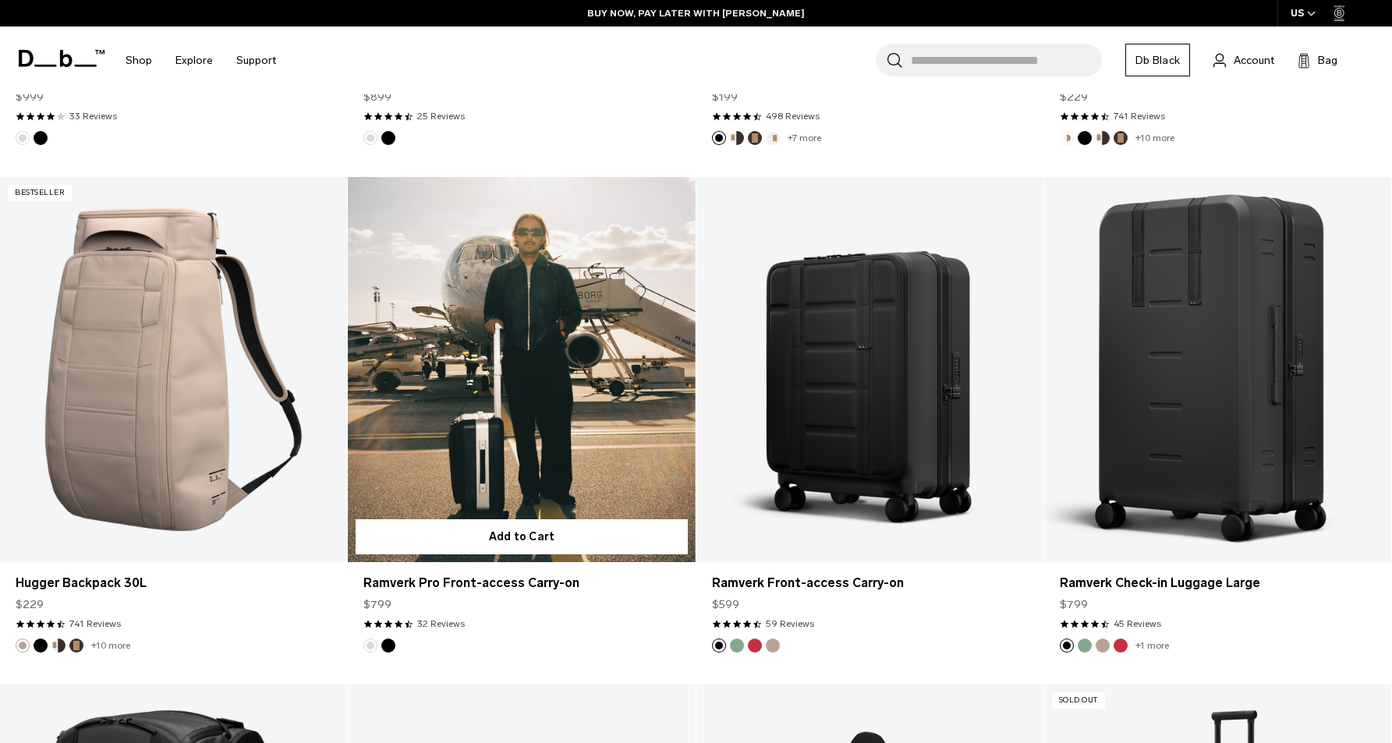
scroll to position [1905, 0]
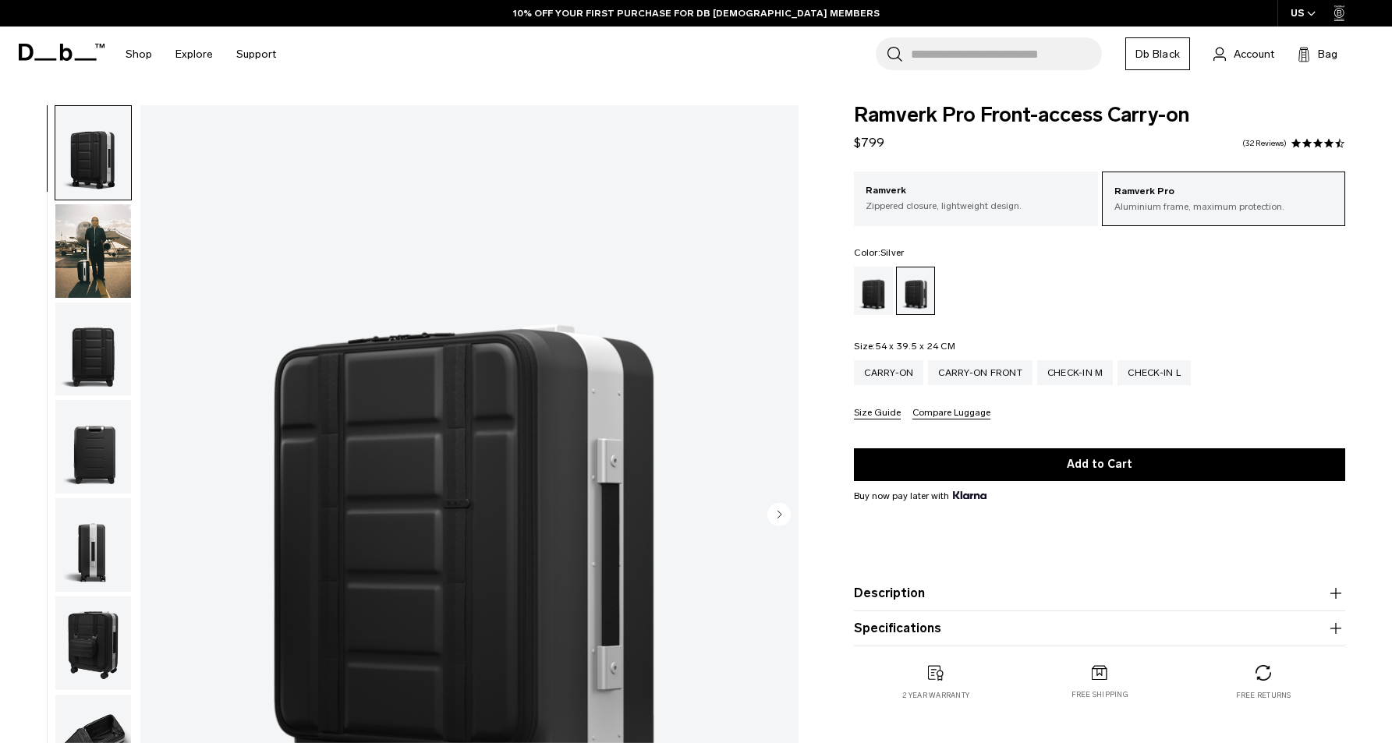
click at [88, 251] on img "button" at bounding box center [93, 251] width 76 height 94
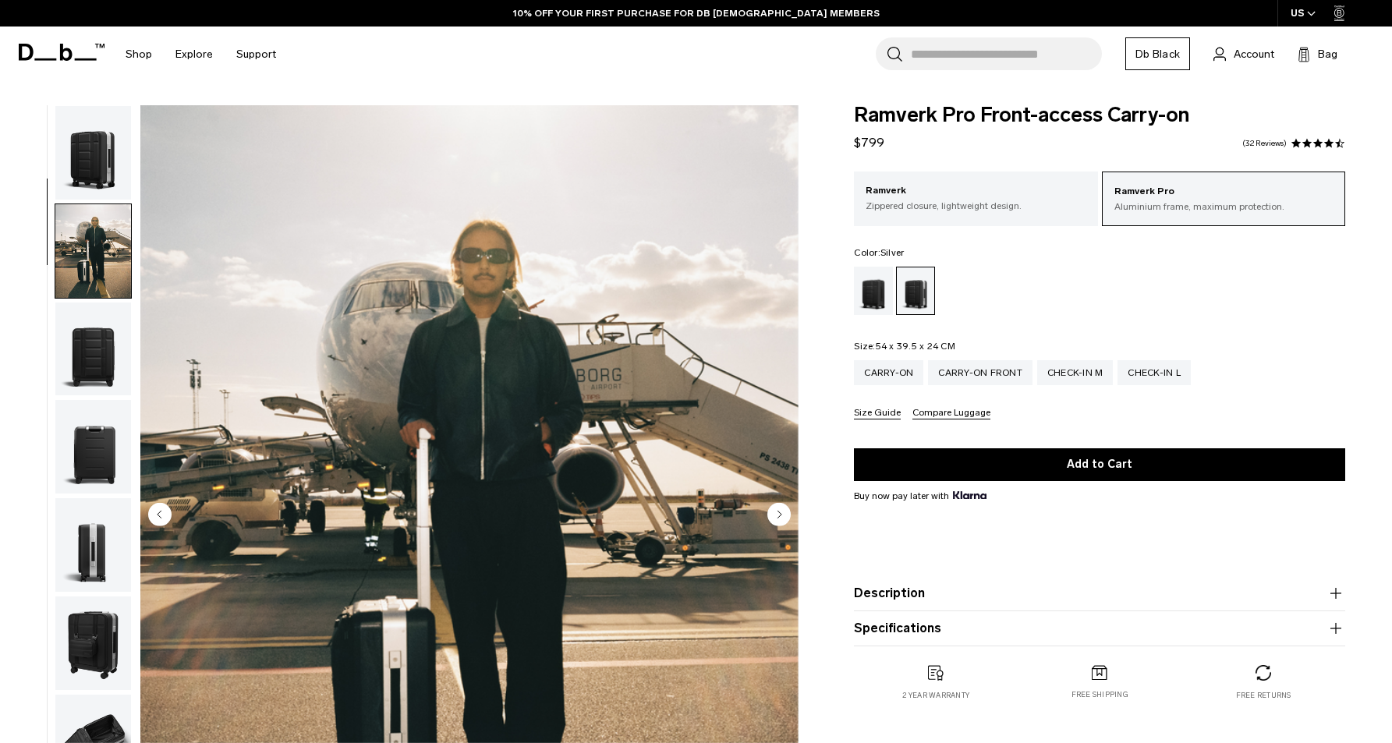
scroll to position [94, 0]
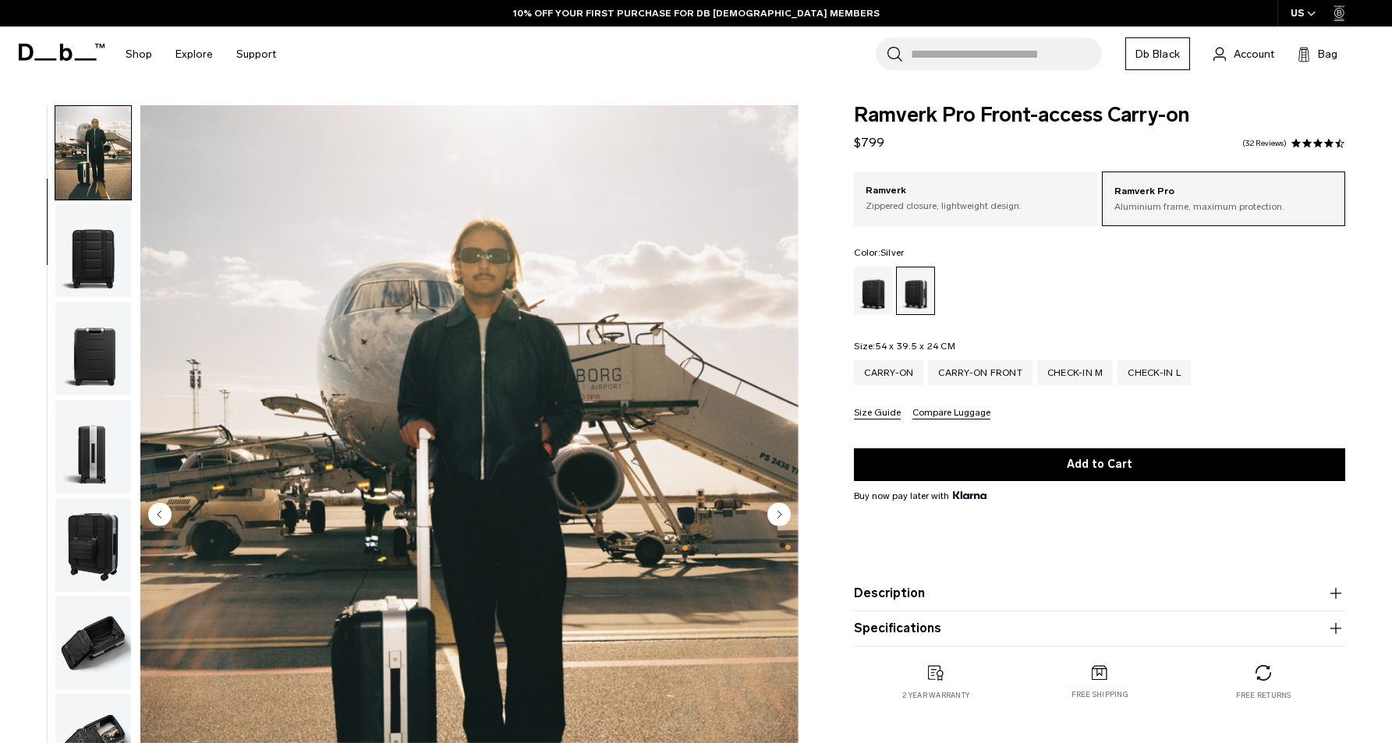
click at [110, 271] on img "button" at bounding box center [93, 251] width 76 height 94
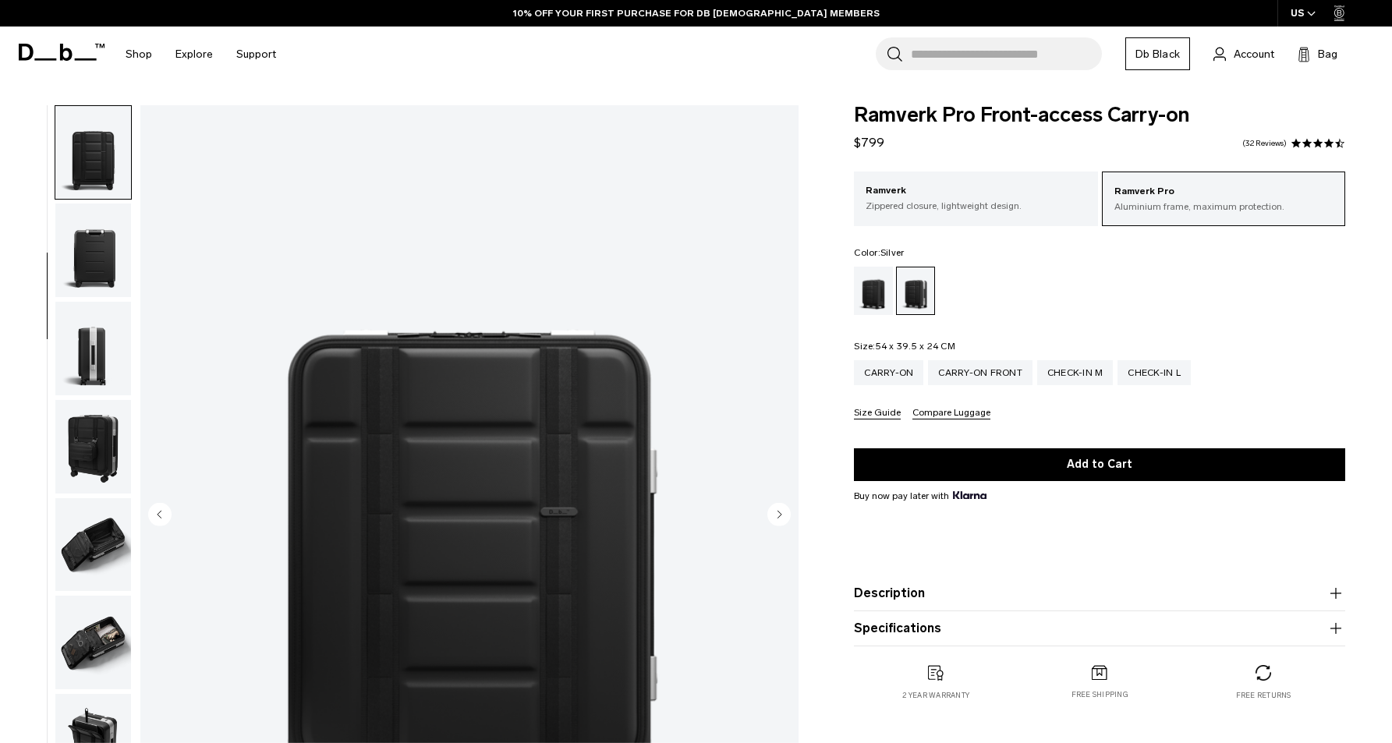
click at [110, 271] on img "button" at bounding box center [93, 251] width 76 height 94
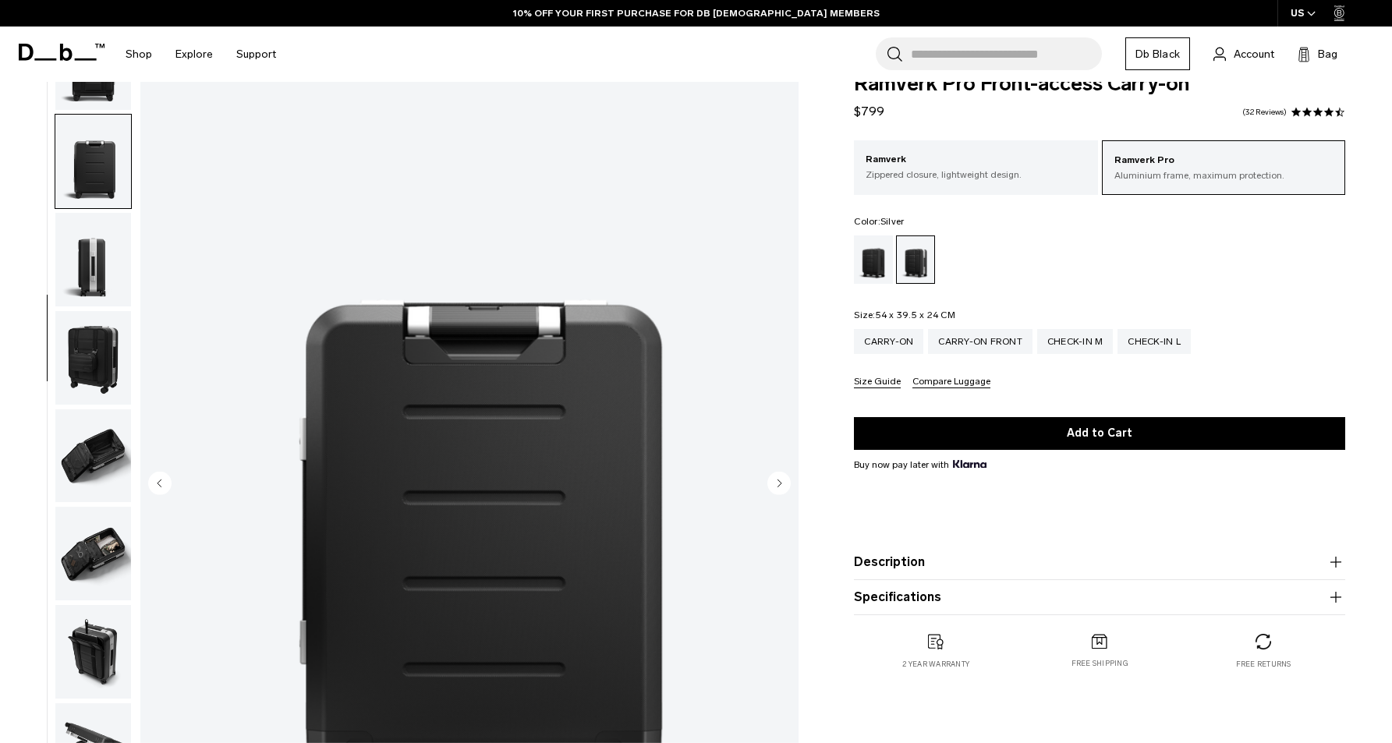
scroll to position [34, 0]
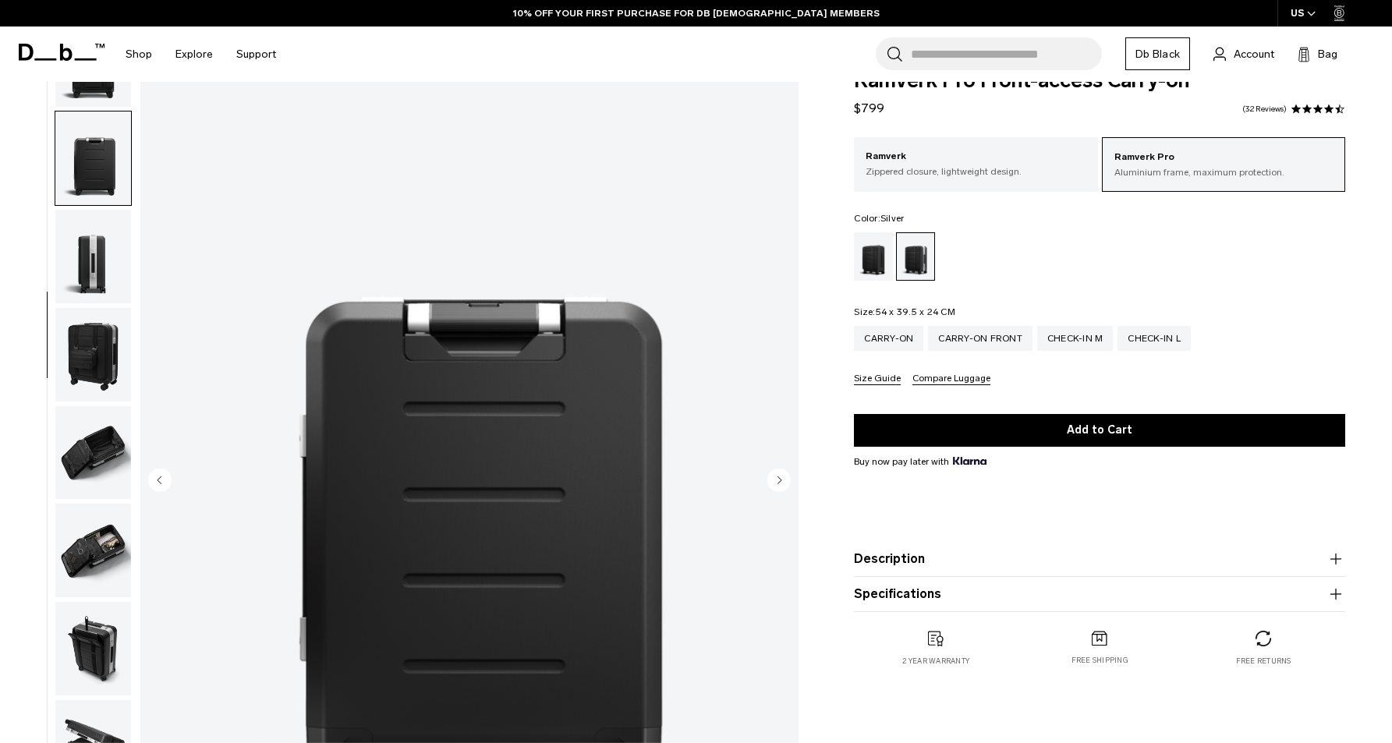
drag, startPoint x: 106, startPoint y: 242, endPoint x: 106, endPoint y: 254, distance: 11.7
click at [106, 242] on img "button" at bounding box center [93, 257] width 76 height 94
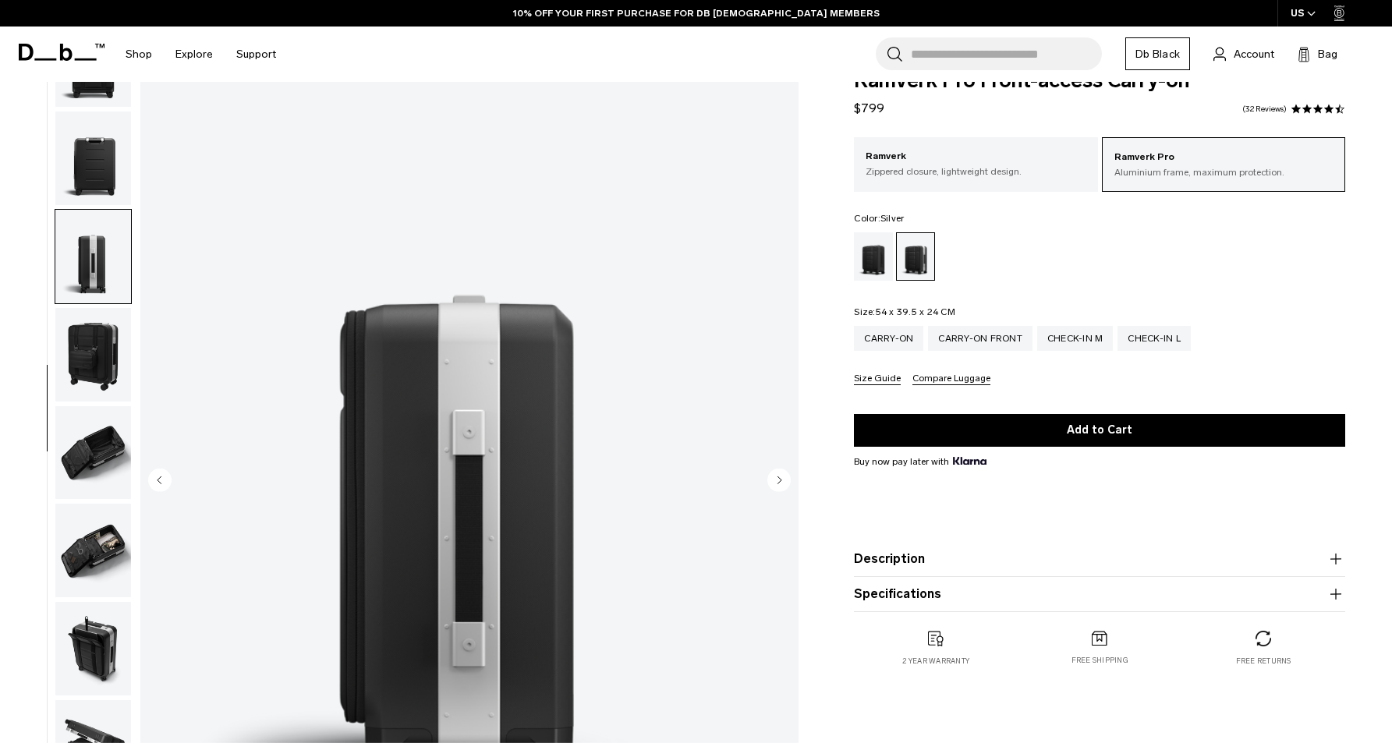
click at [87, 359] on img "button" at bounding box center [93, 355] width 76 height 94
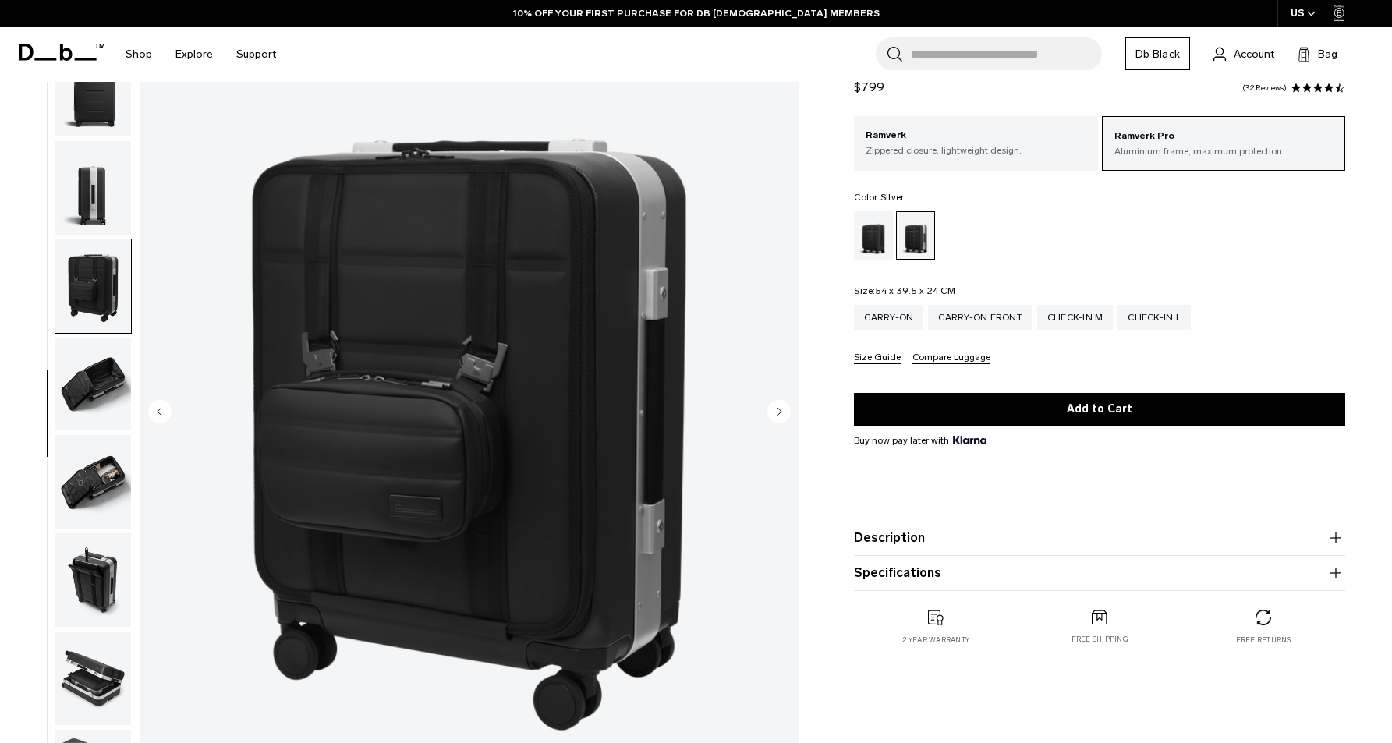
scroll to position [172, 0]
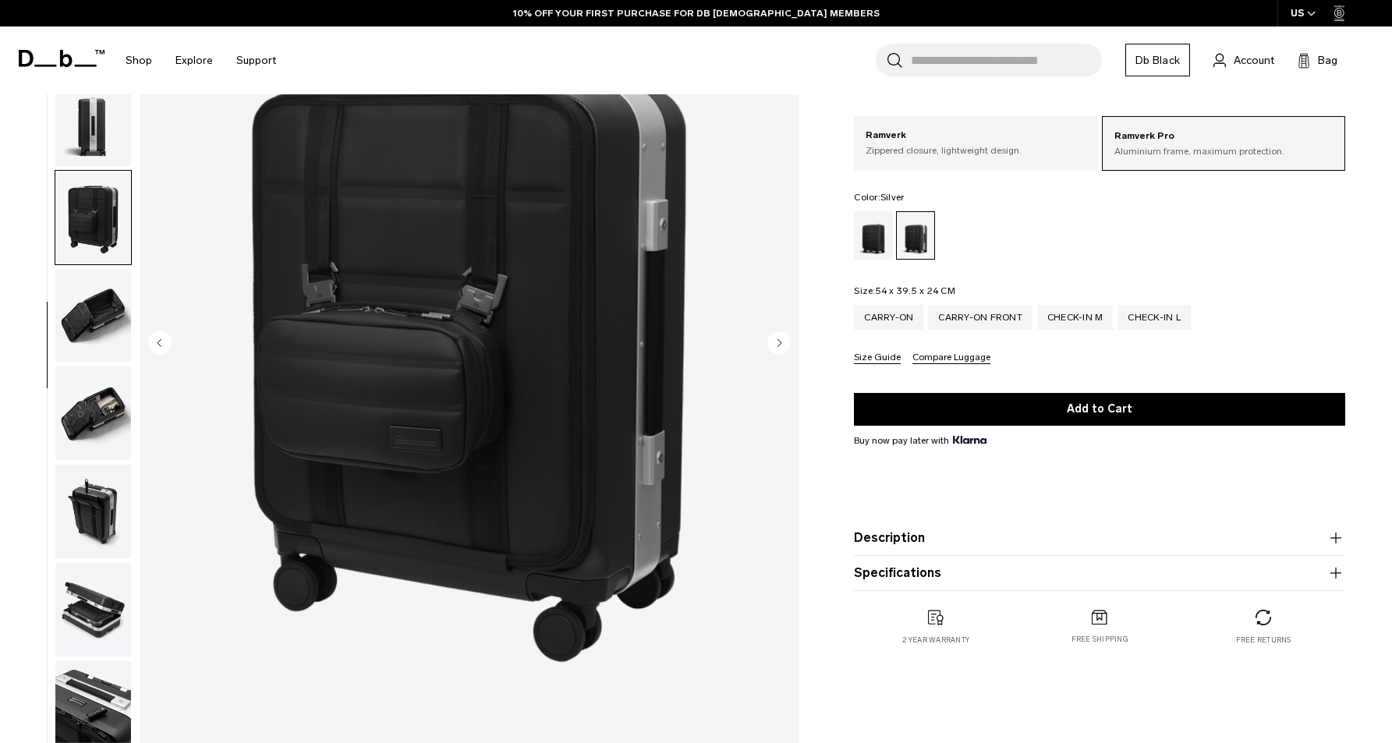
click at [90, 305] on img "button" at bounding box center [93, 316] width 76 height 94
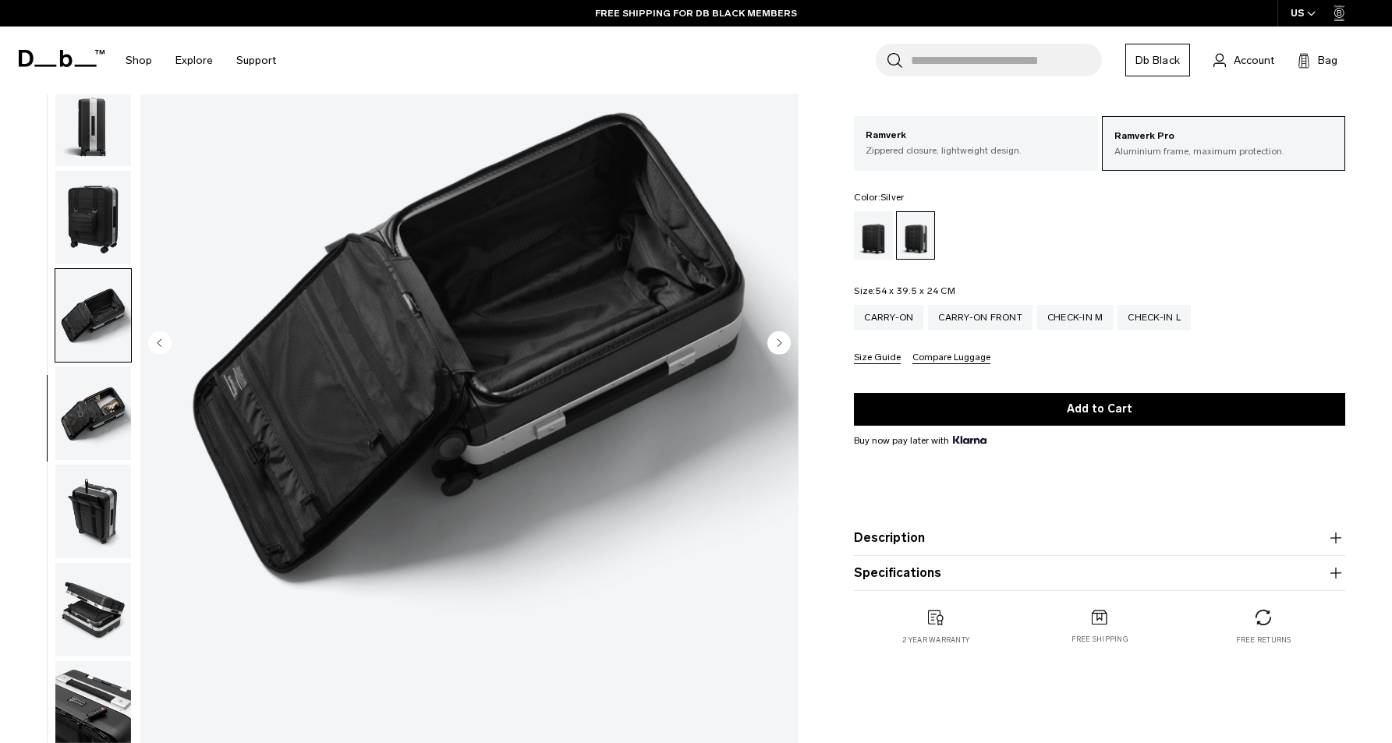
click at [85, 390] on img "button" at bounding box center [93, 414] width 76 height 94
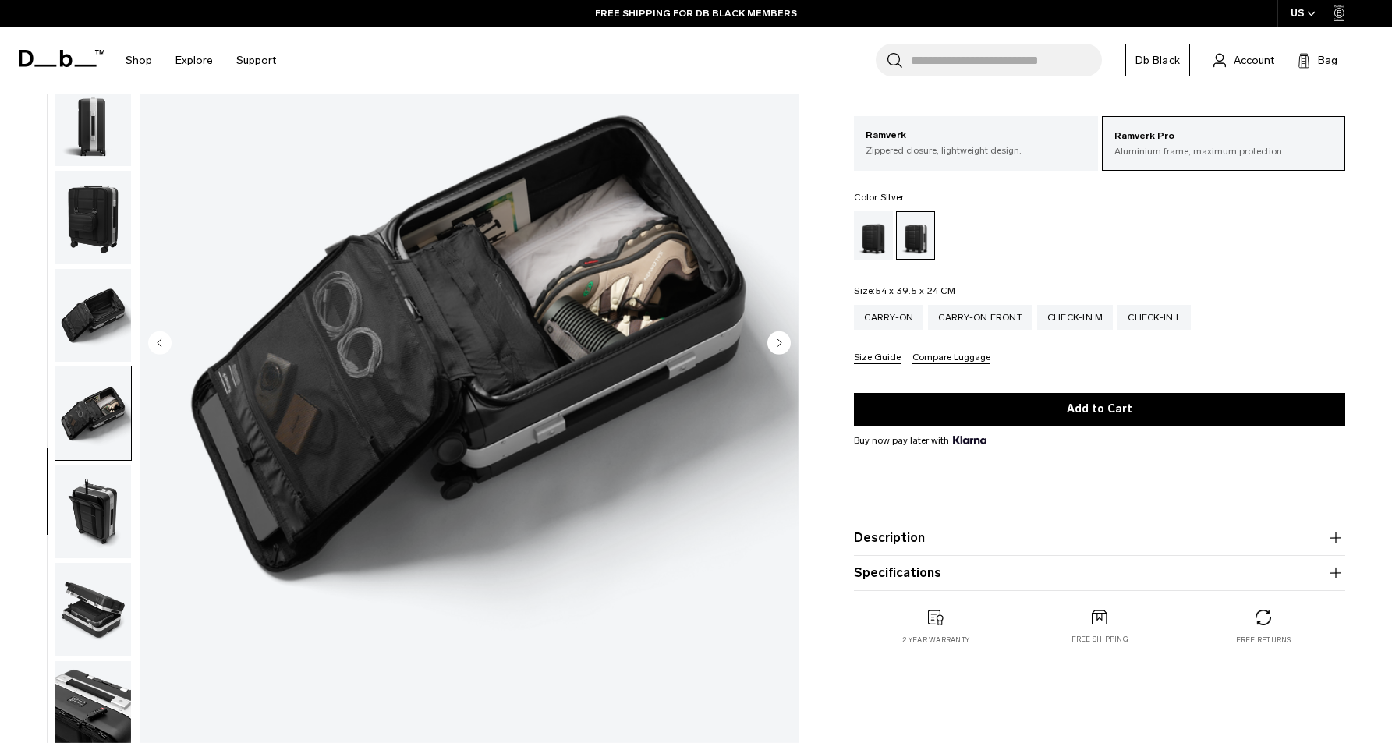
click at [98, 509] on img "button" at bounding box center [93, 512] width 76 height 94
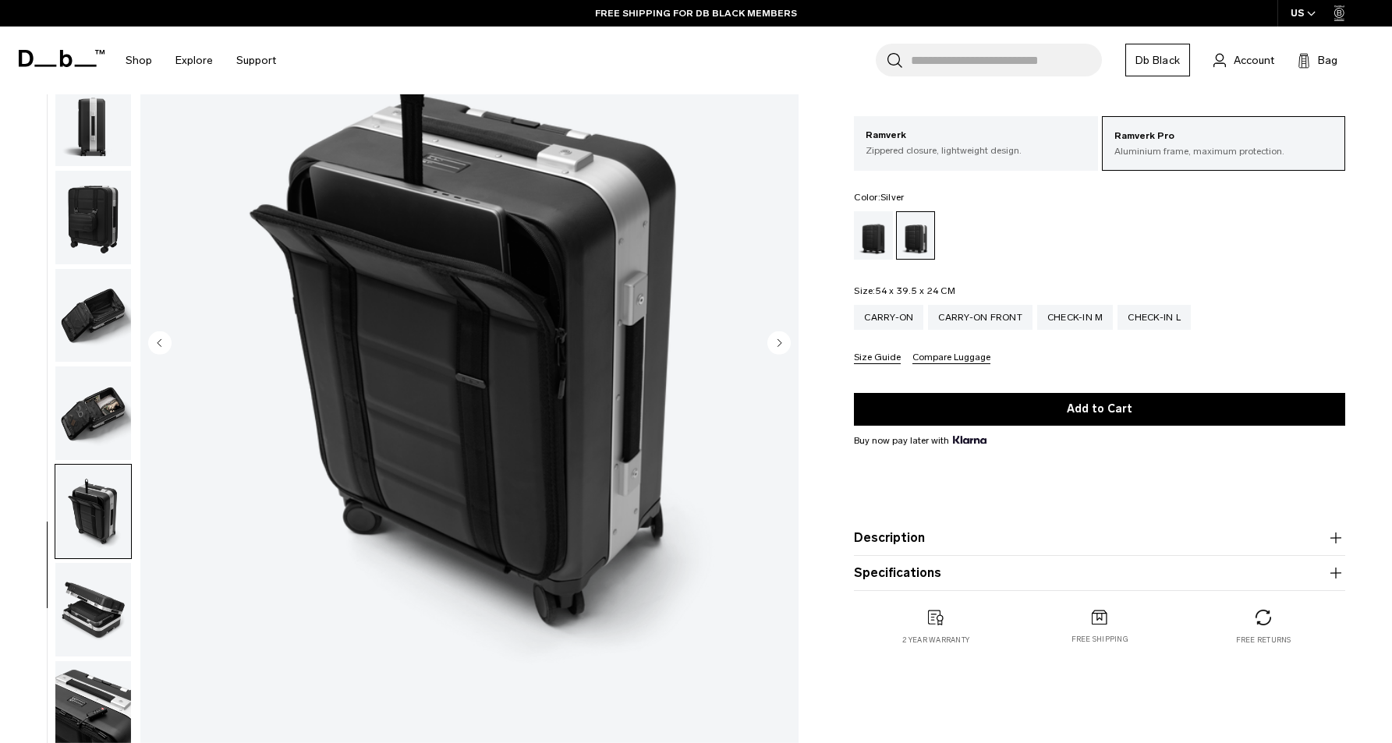
click at [88, 541] on img "button" at bounding box center [93, 512] width 76 height 94
click at [83, 590] on img "button" at bounding box center [93, 610] width 76 height 94
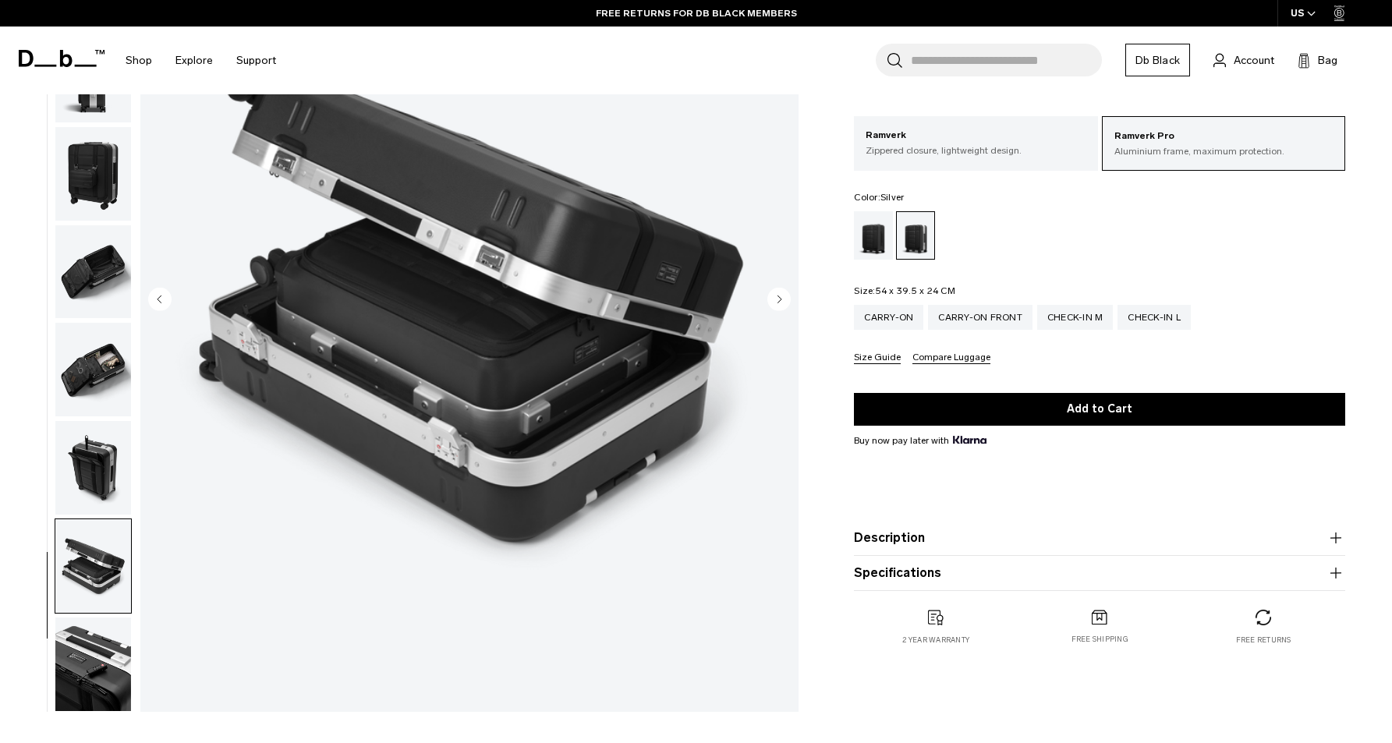
scroll to position [266, 0]
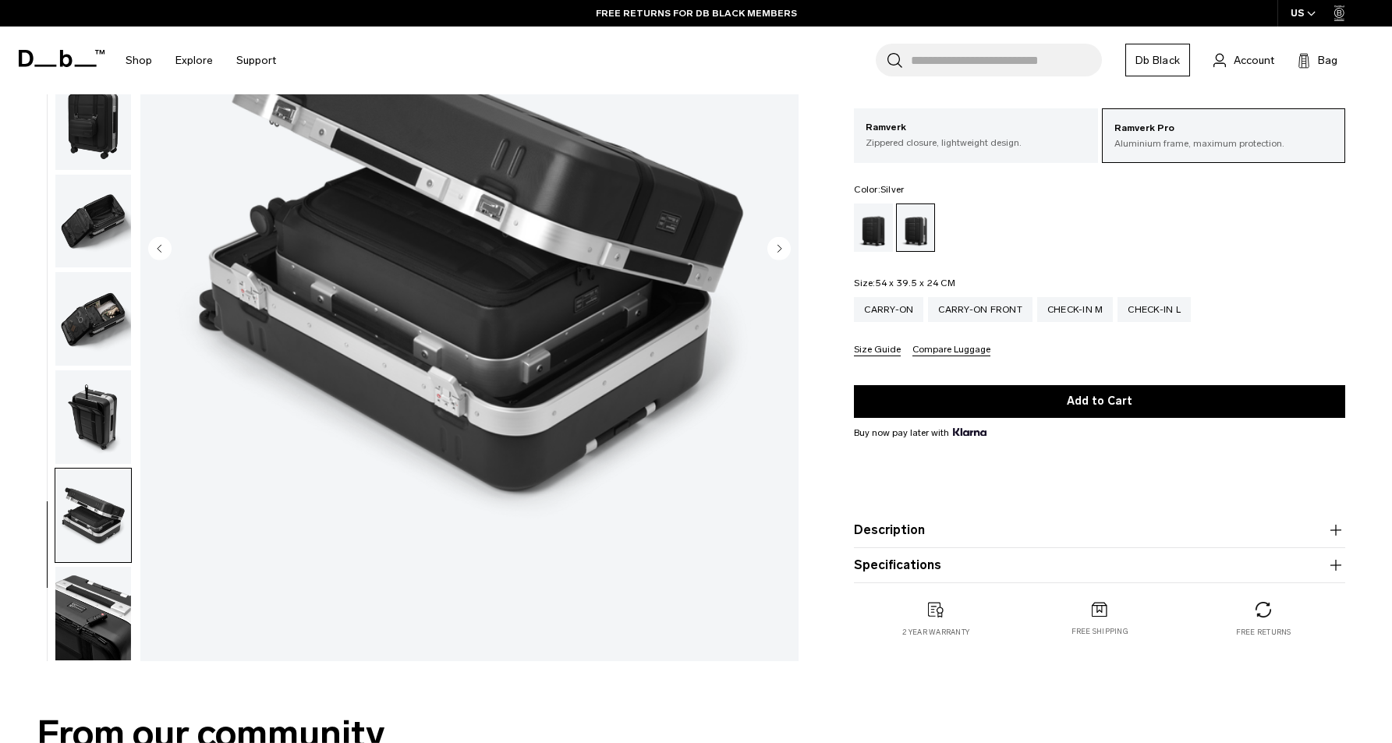
click at [96, 591] on img "button" at bounding box center [93, 614] width 76 height 94
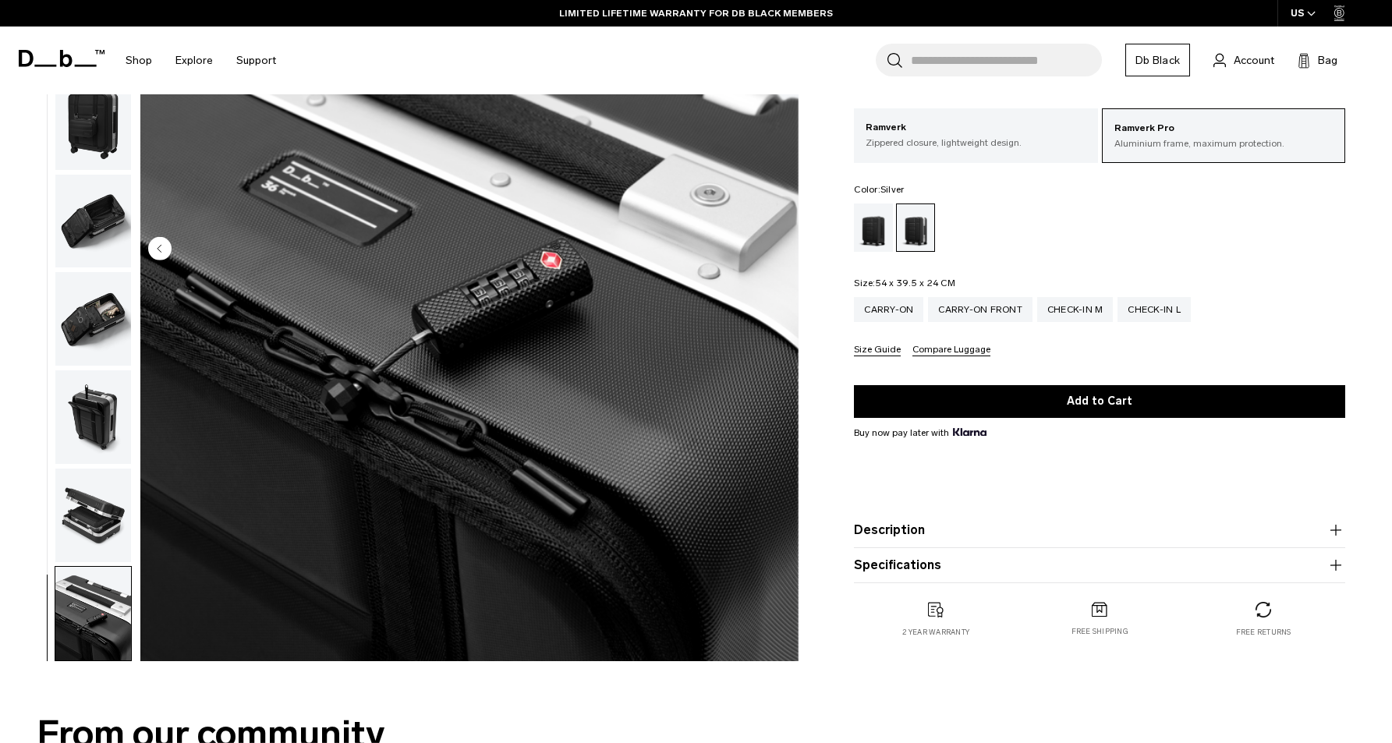
click at [92, 541] on img "button" at bounding box center [93, 516] width 76 height 94
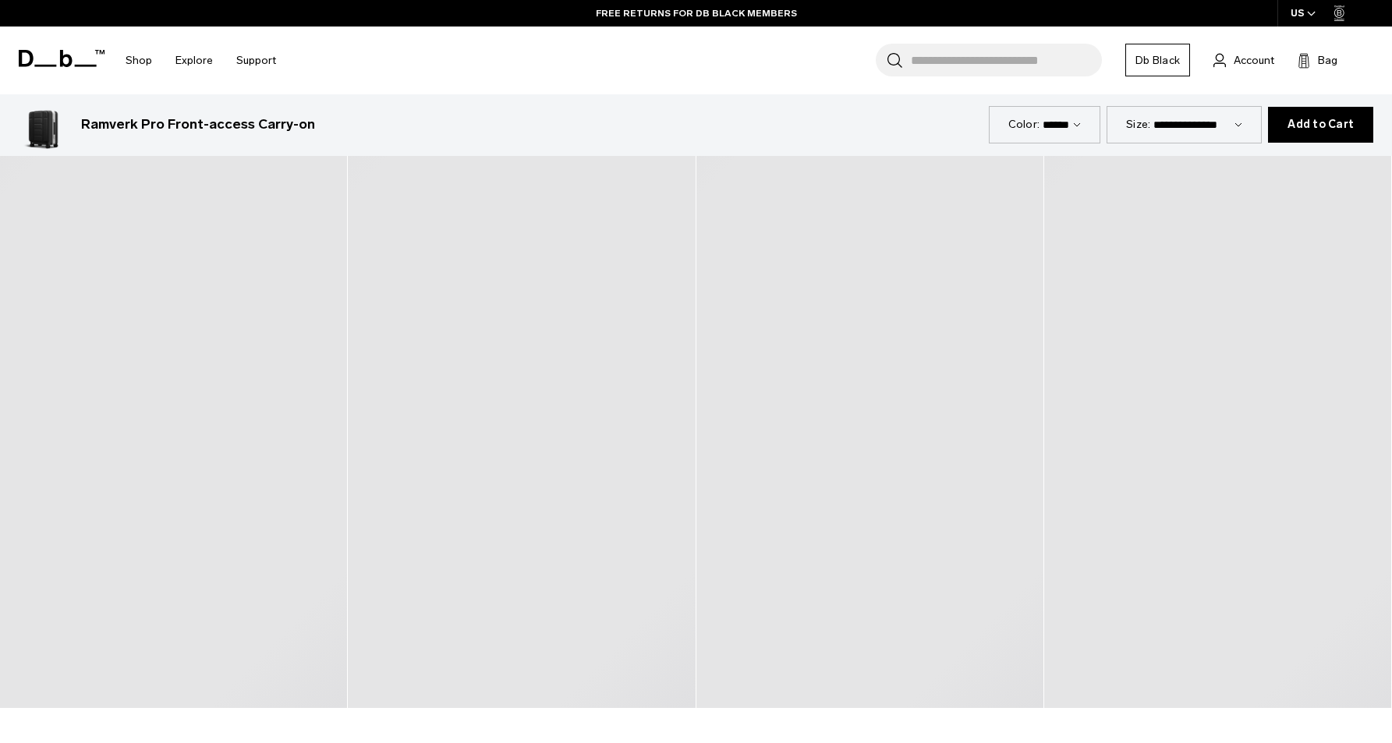
scroll to position [0, 0]
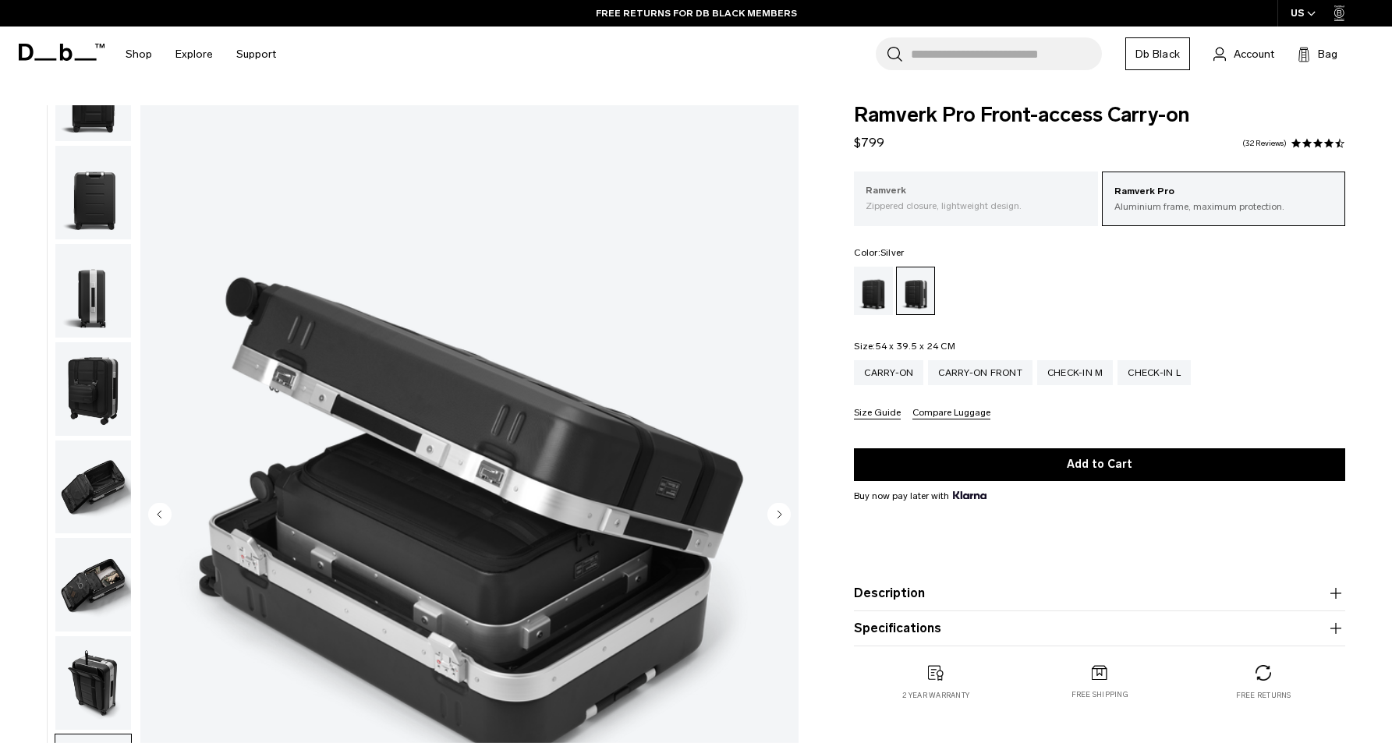
click at [986, 199] on p "Zippered closure, lightweight design." at bounding box center [976, 206] width 220 height 14
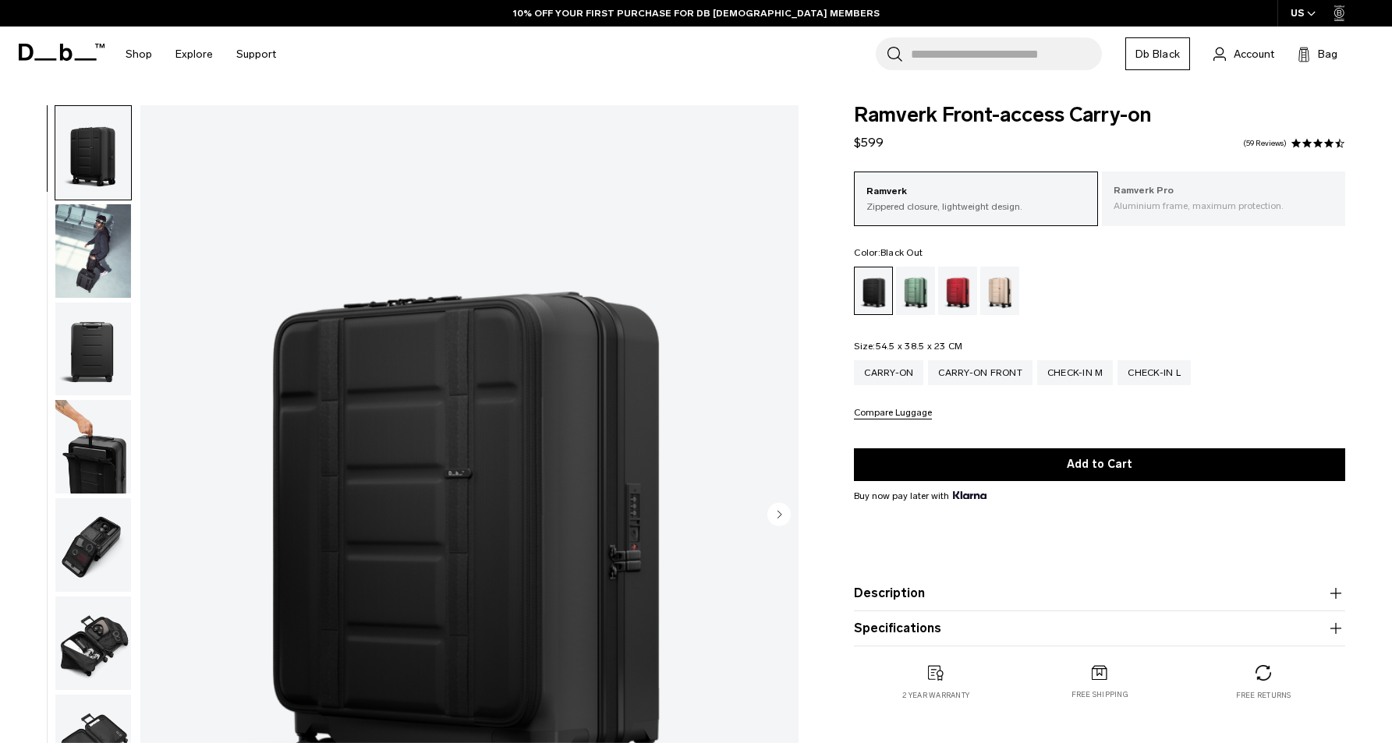
click at [1196, 183] on p "Ramverk Pro" at bounding box center [1224, 191] width 220 height 16
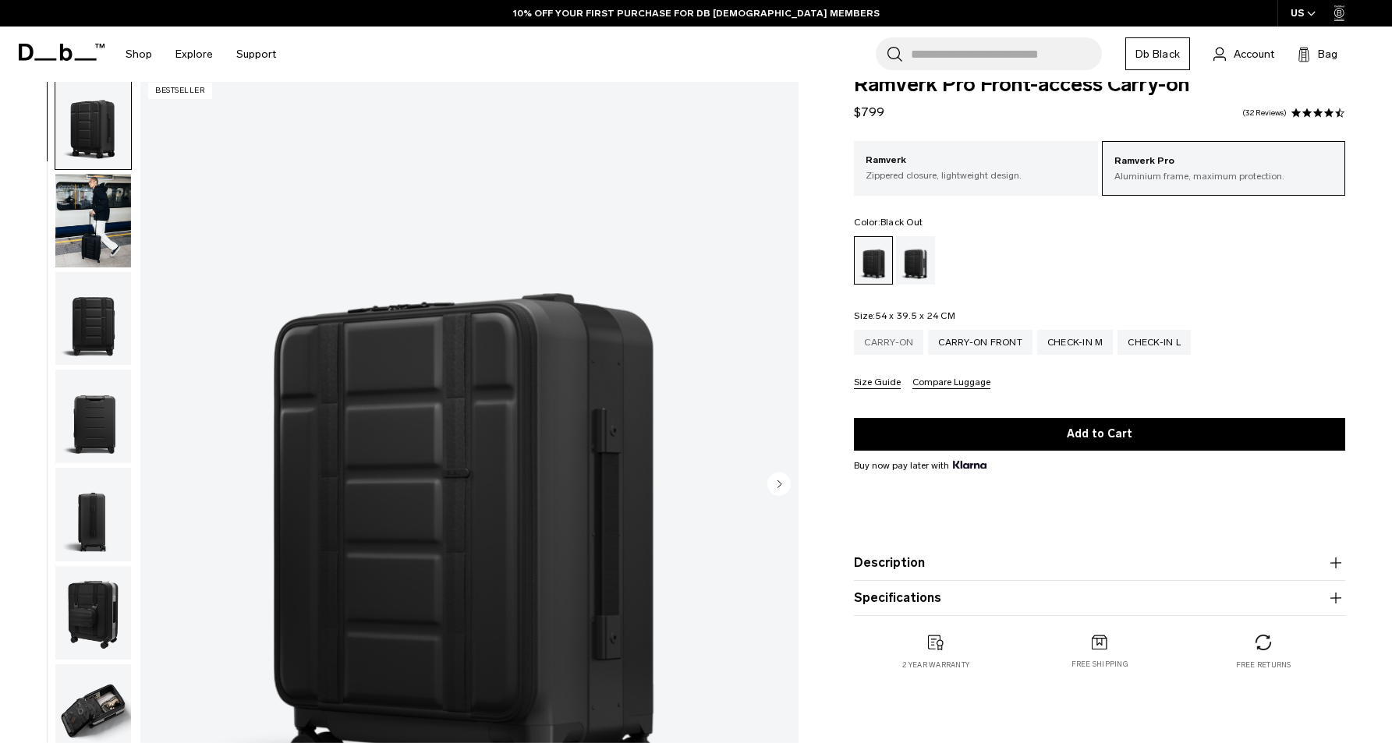
scroll to position [34, 0]
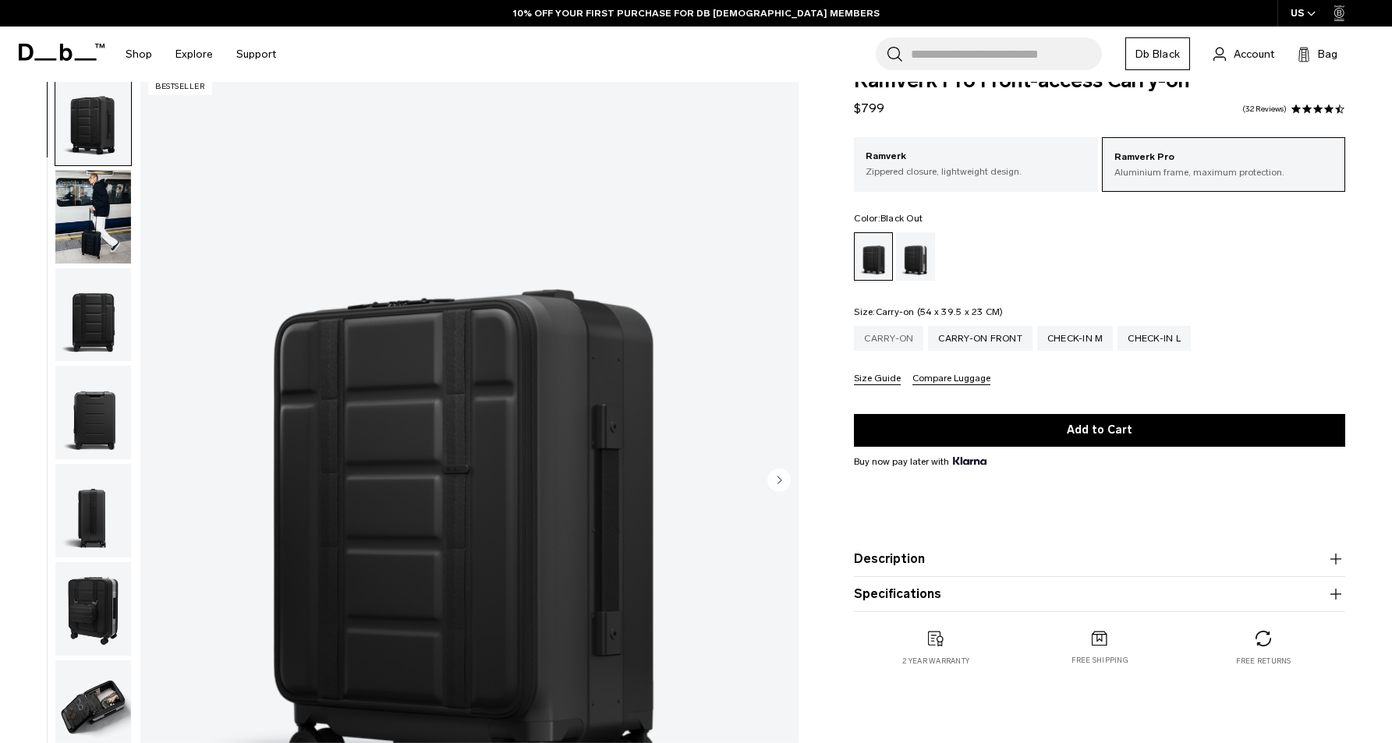
click at [911, 335] on div "Carry-on" at bounding box center [888, 338] width 69 height 25
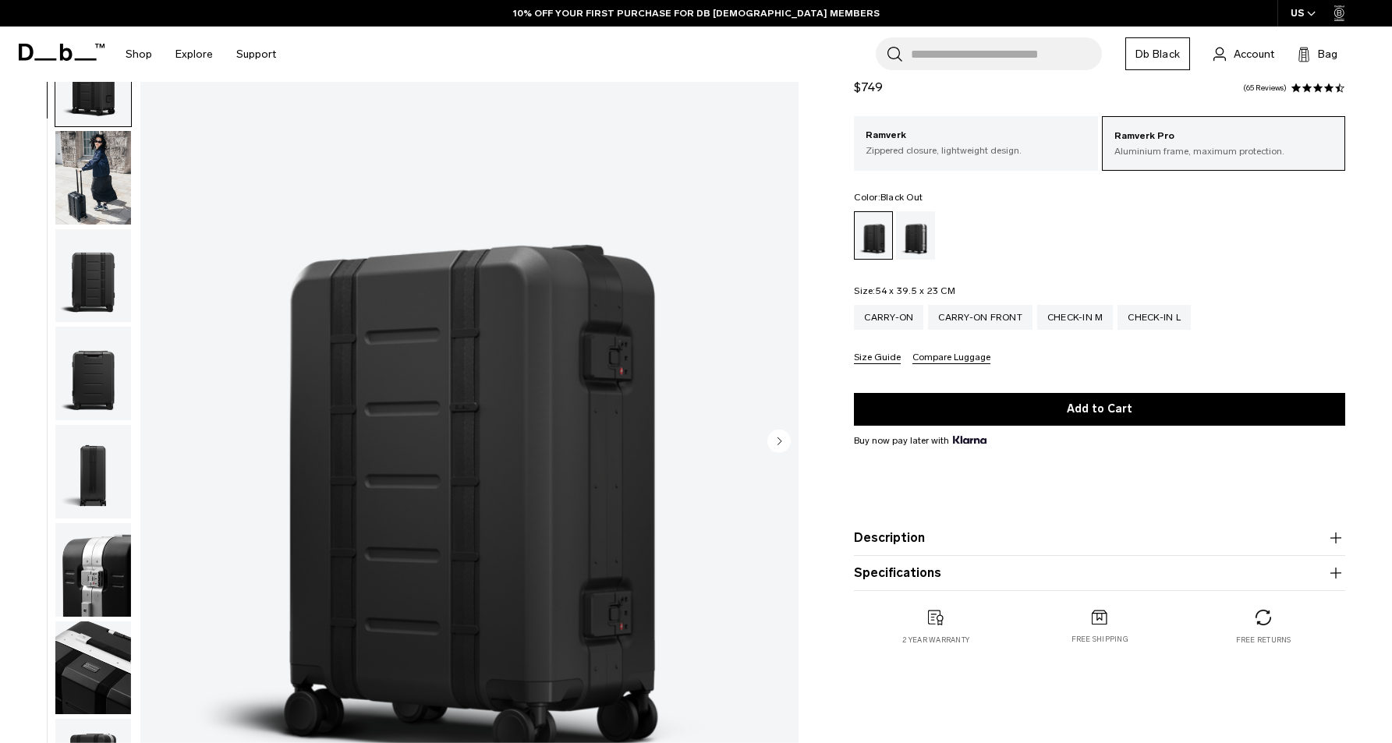
click at [106, 173] on img "button" at bounding box center [93, 178] width 76 height 94
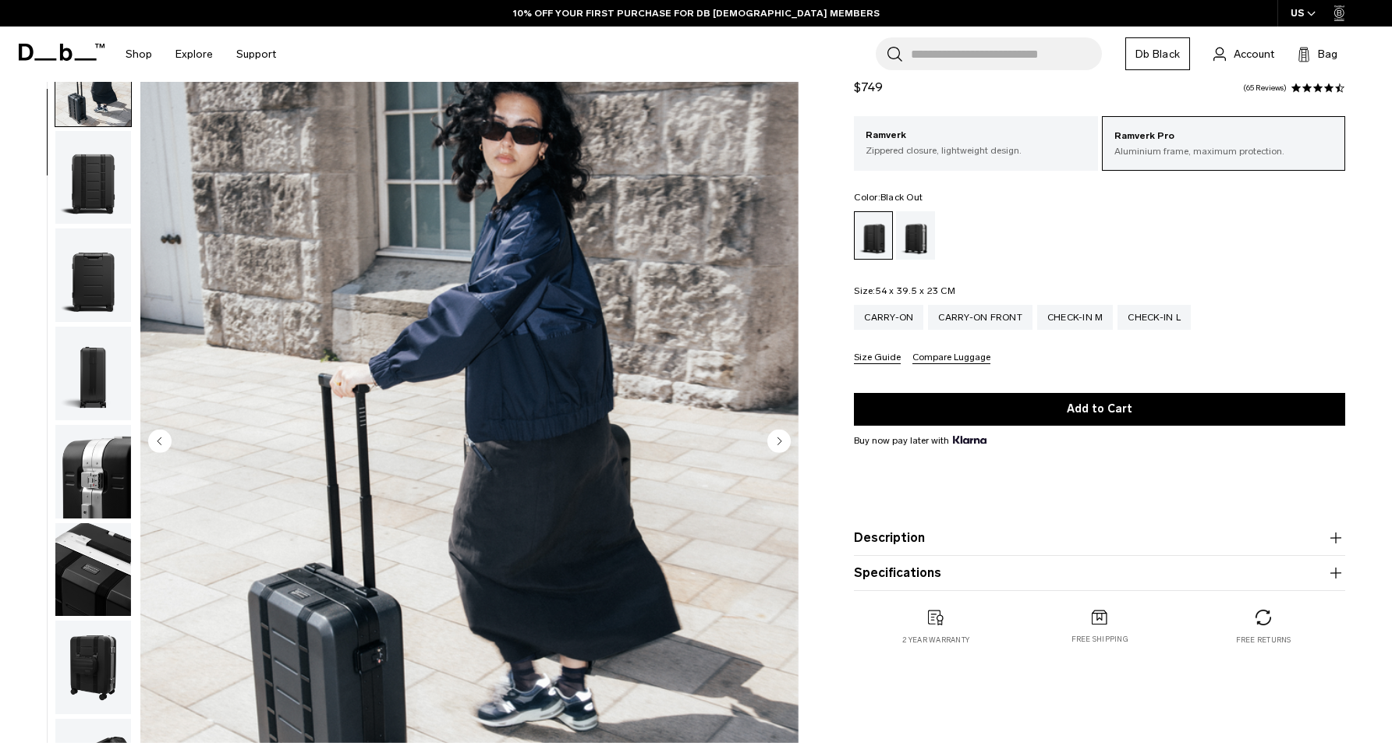
click at [116, 170] on img "button" at bounding box center [93, 178] width 76 height 94
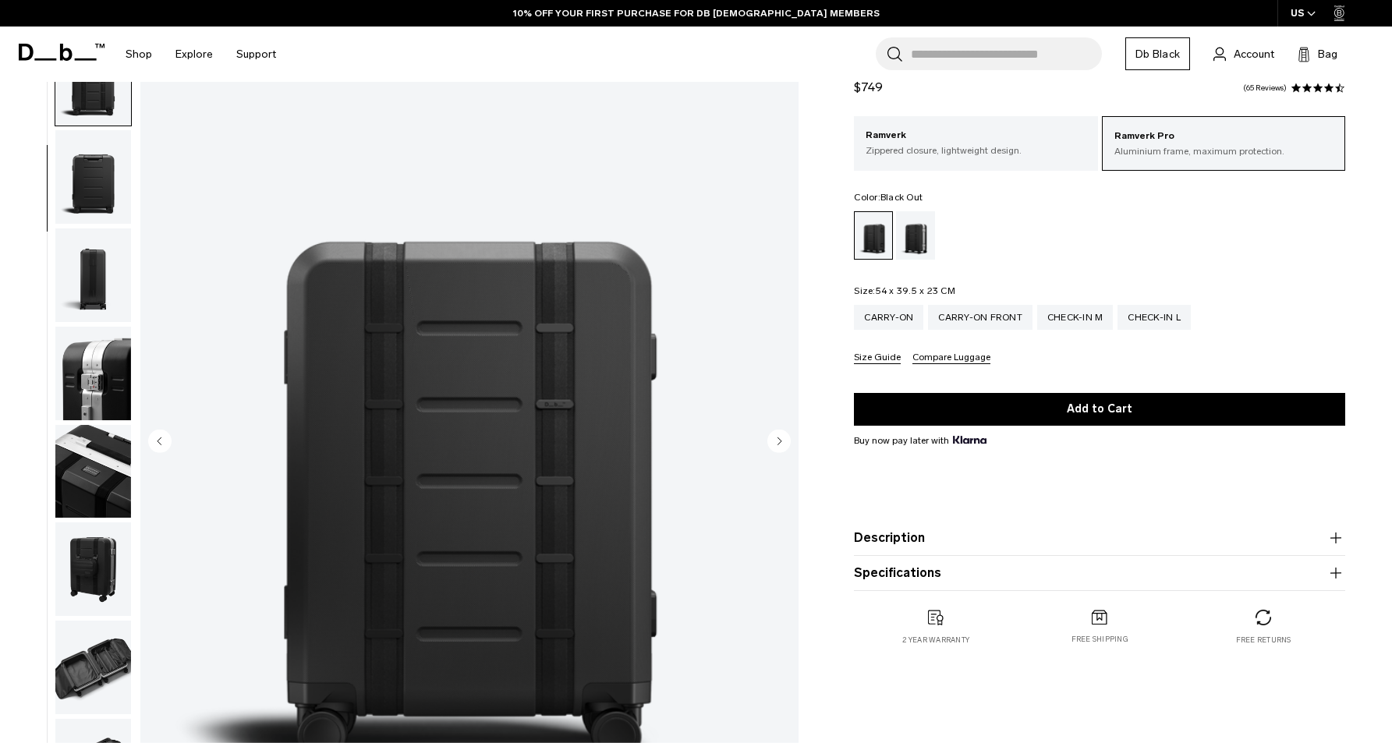
click at [116, 170] on img "button" at bounding box center [93, 177] width 76 height 94
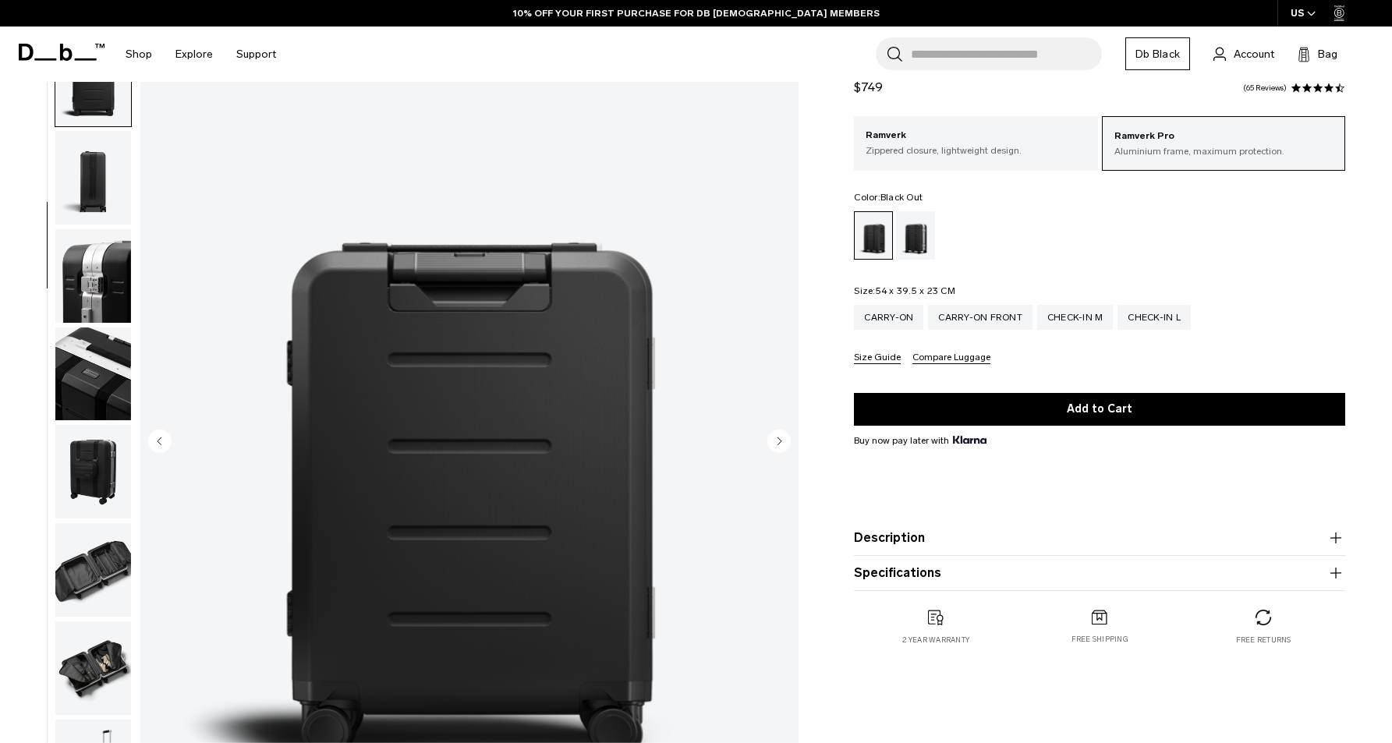
click at [116, 170] on img "button" at bounding box center [93, 178] width 76 height 94
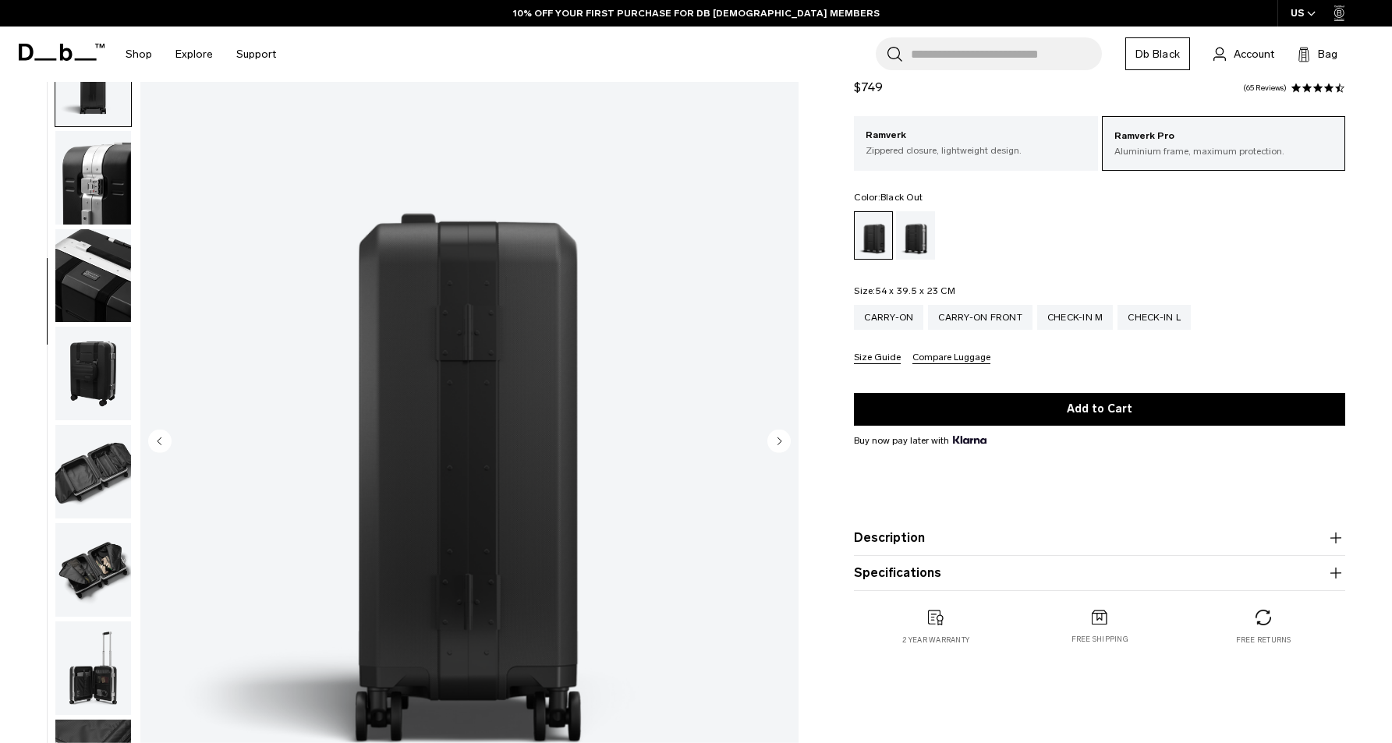
click at [116, 170] on img "button" at bounding box center [93, 178] width 76 height 94
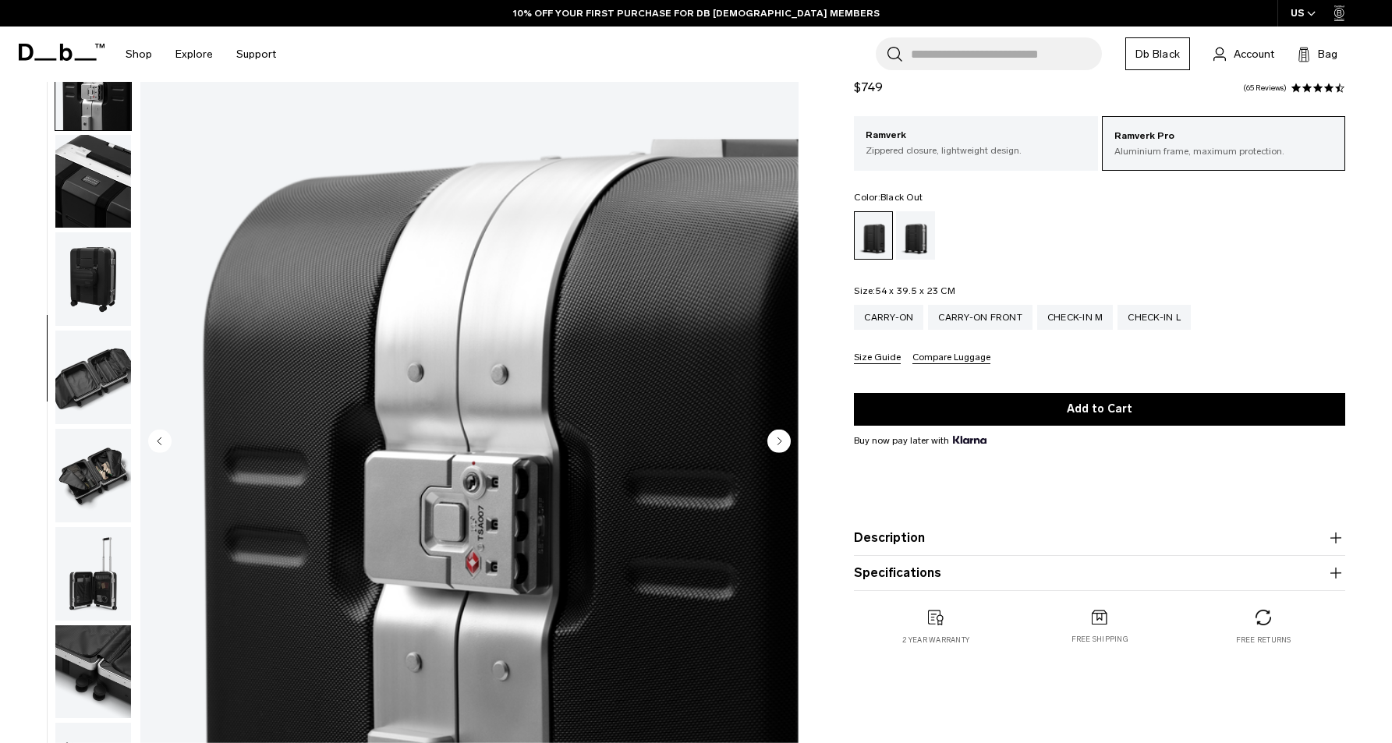
scroll to position [491, 0]
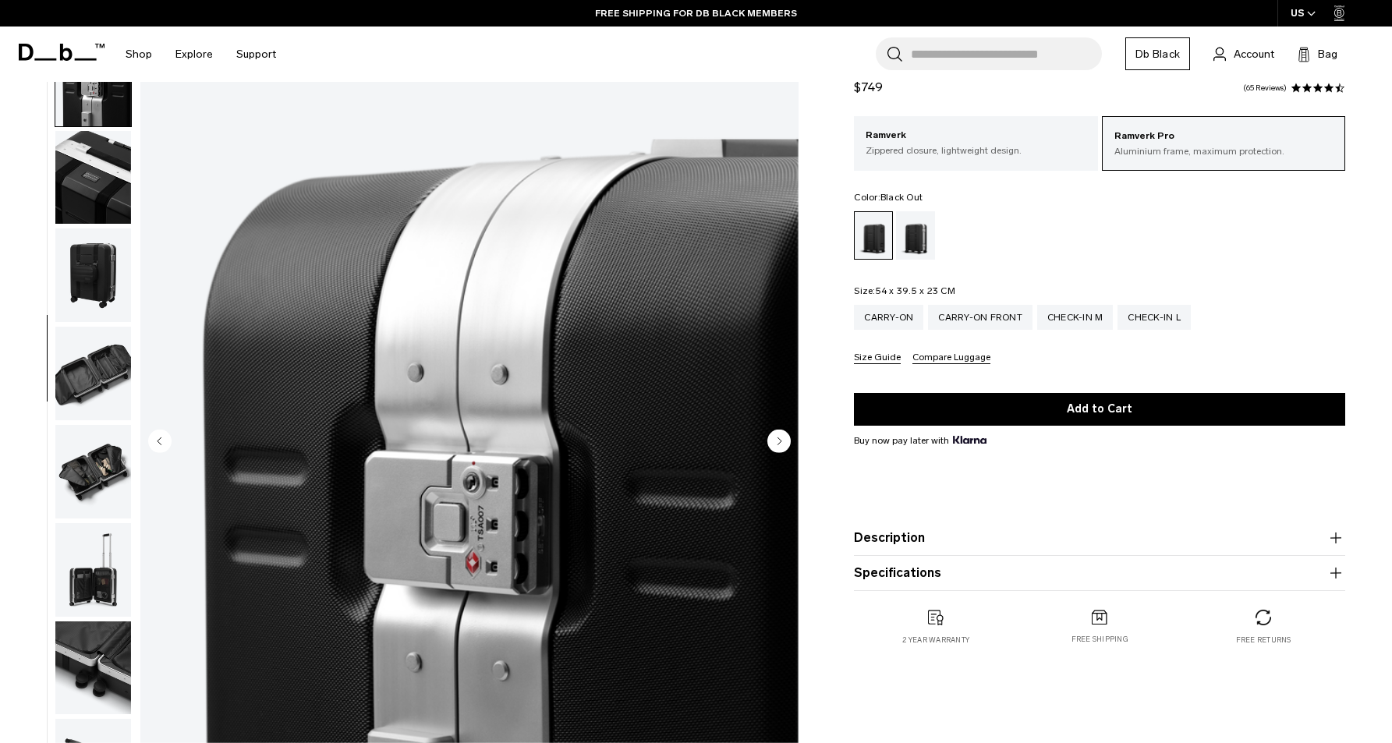
click at [106, 204] on img "button" at bounding box center [93, 178] width 76 height 94
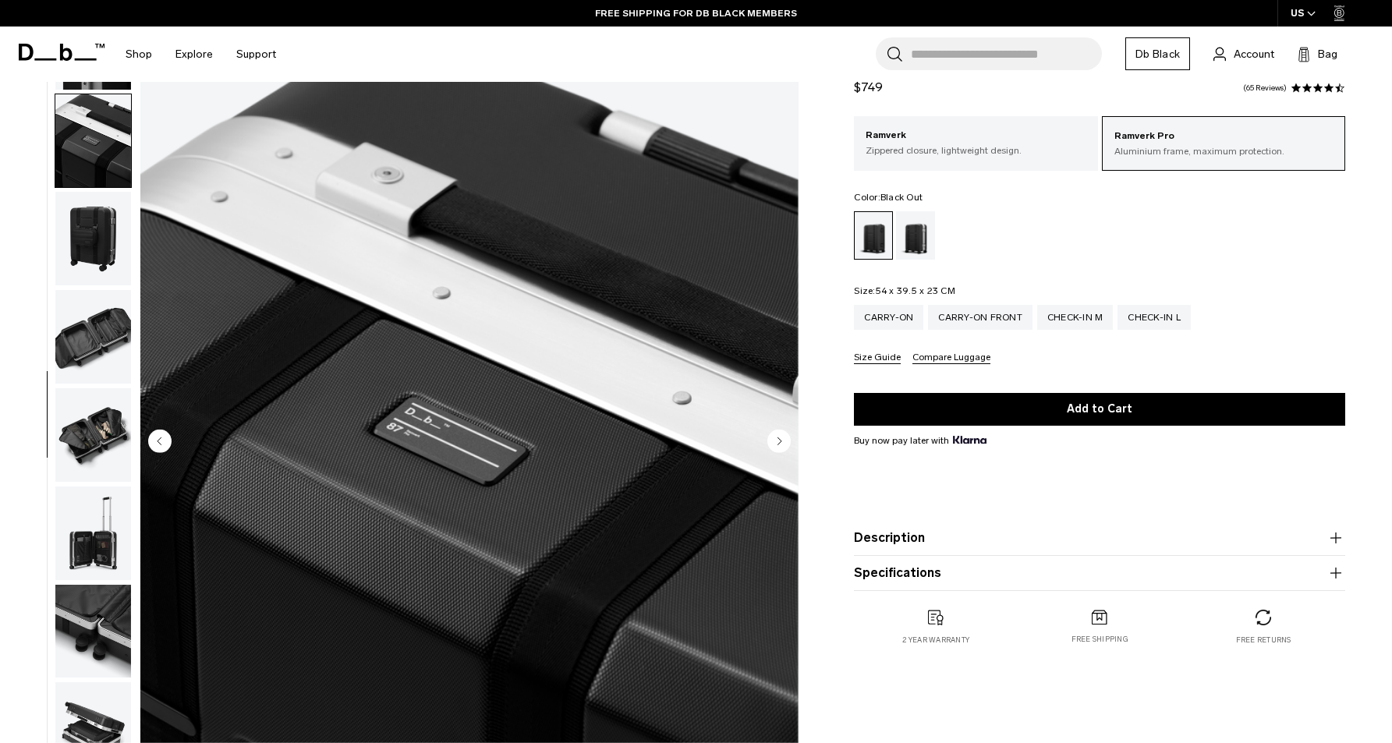
scroll to position [548, 0]
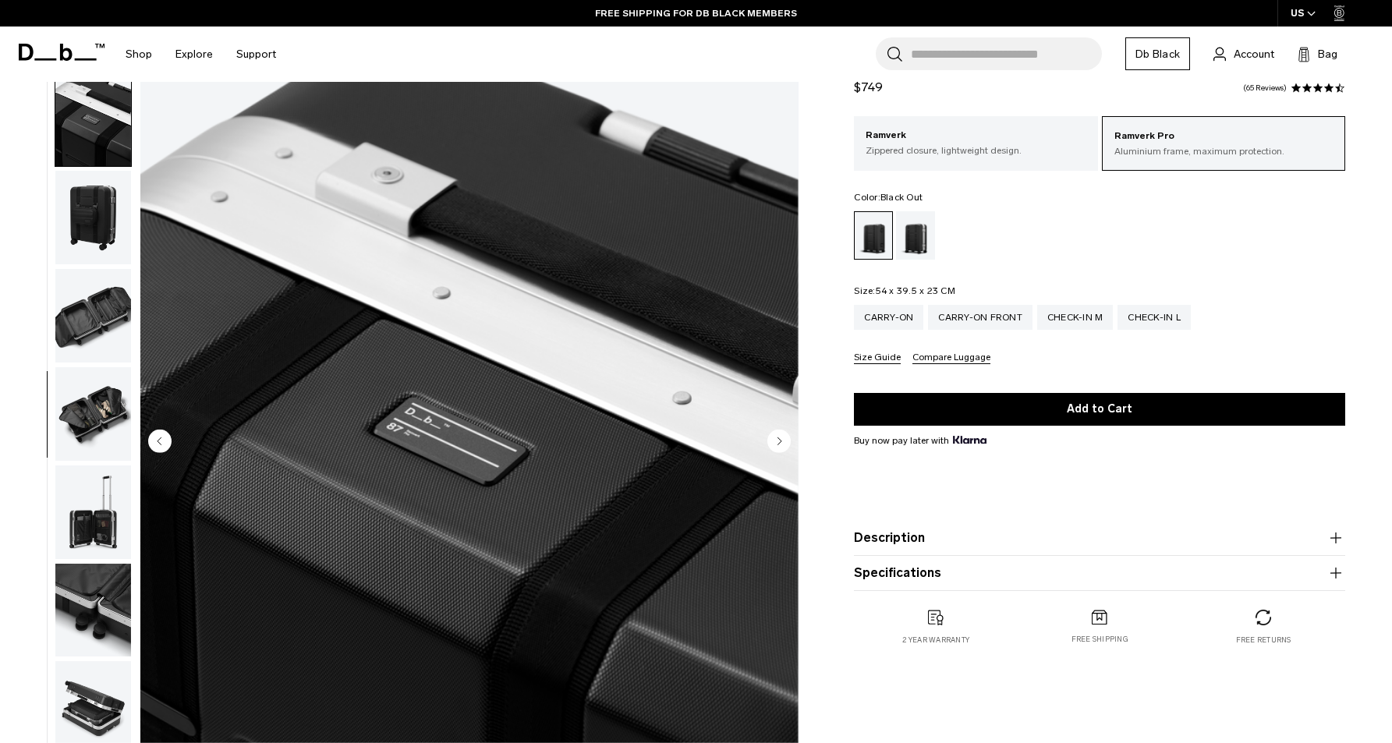
click at [101, 222] on img "button" at bounding box center [93, 218] width 76 height 94
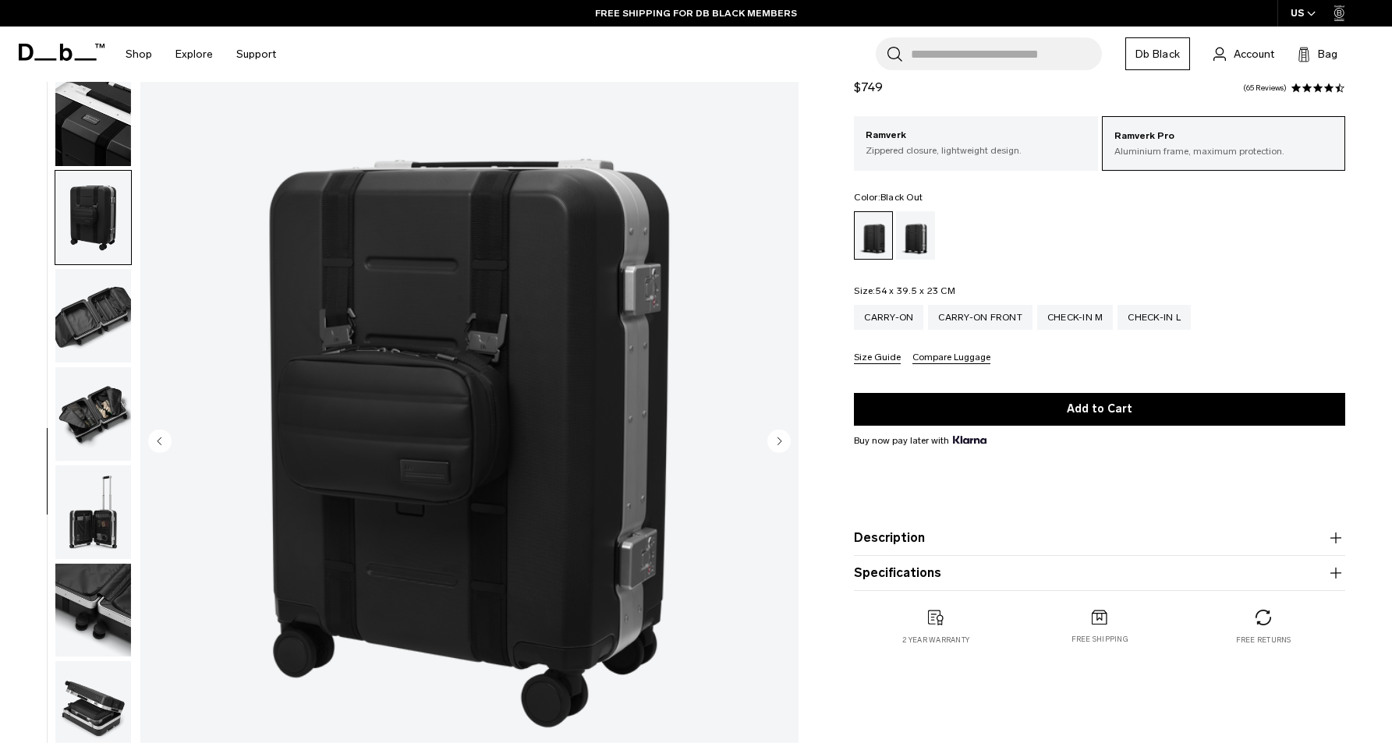
click at [98, 270] on img "button" at bounding box center [93, 316] width 76 height 94
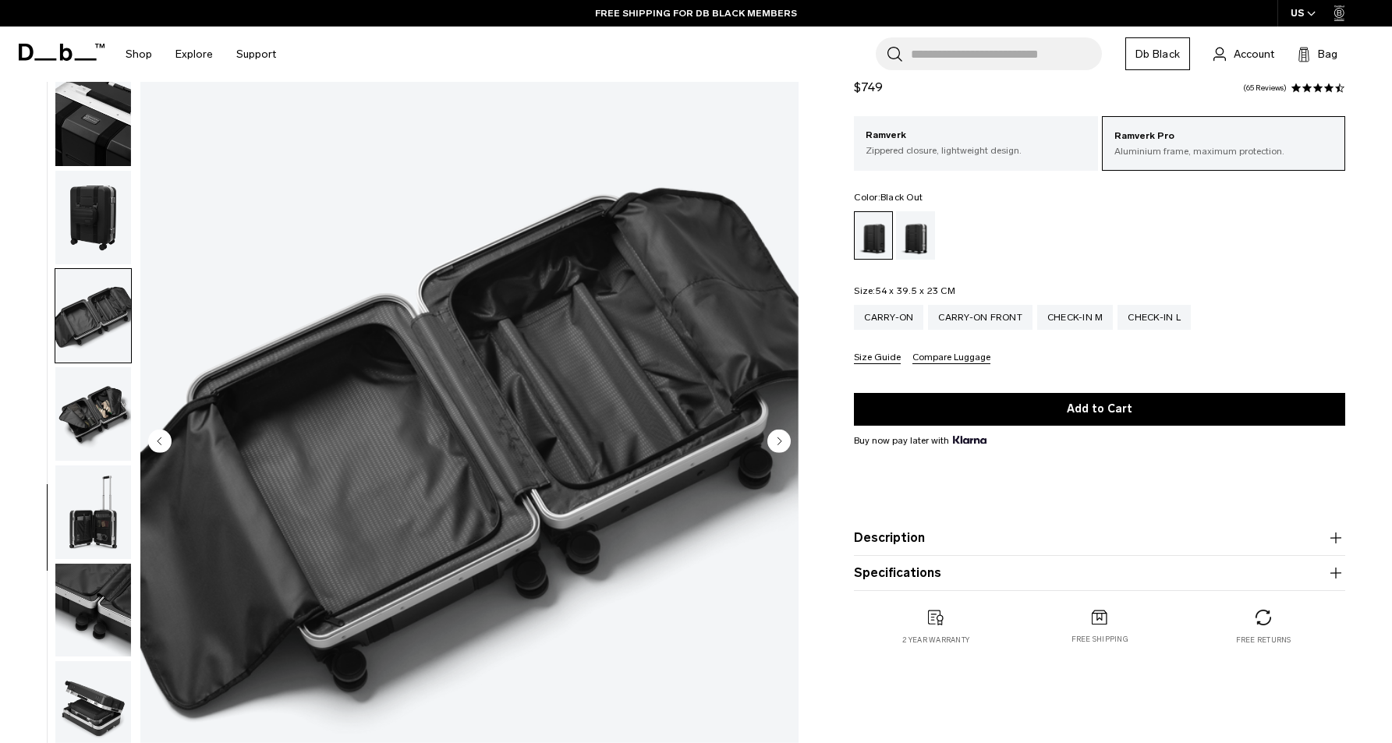
click at [101, 388] on img "button" at bounding box center [93, 414] width 76 height 94
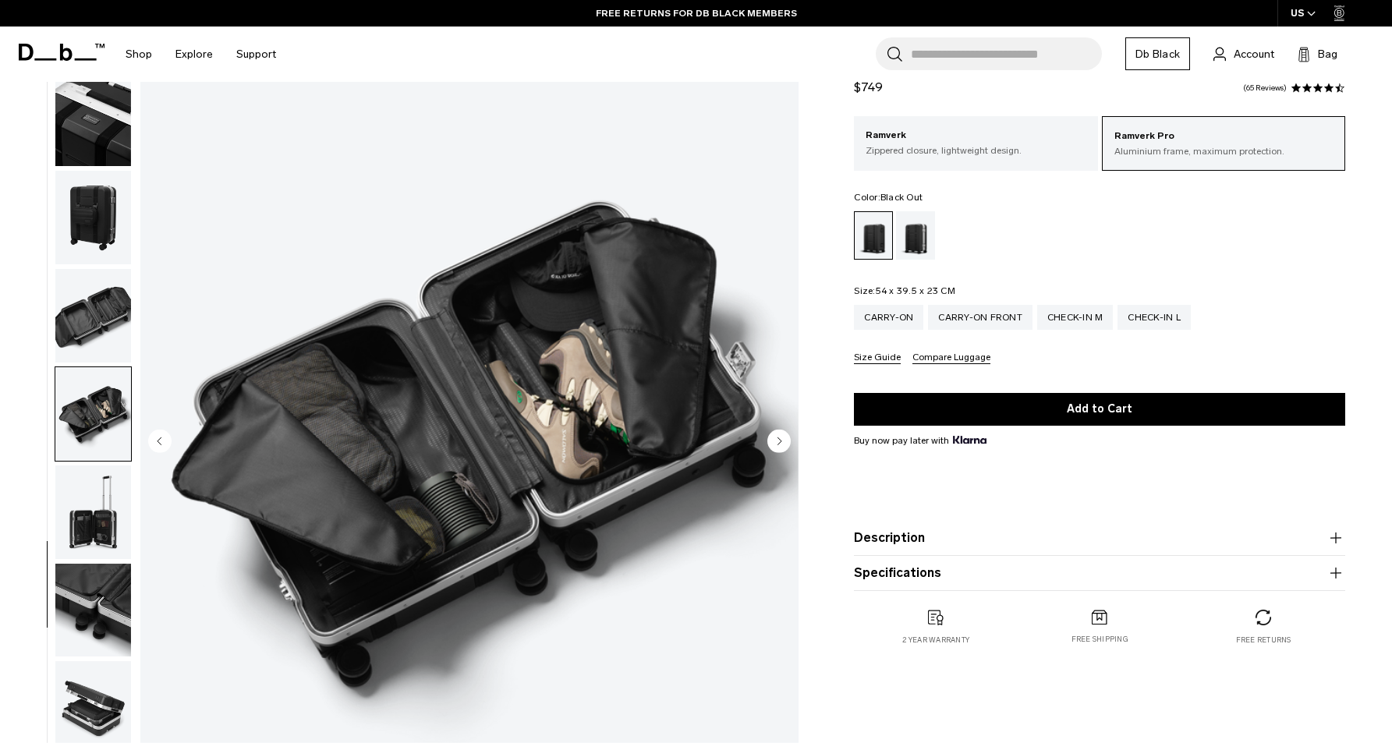
click at [104, 491] on img "button" at bounding box center [93, 513] width 76 height 94
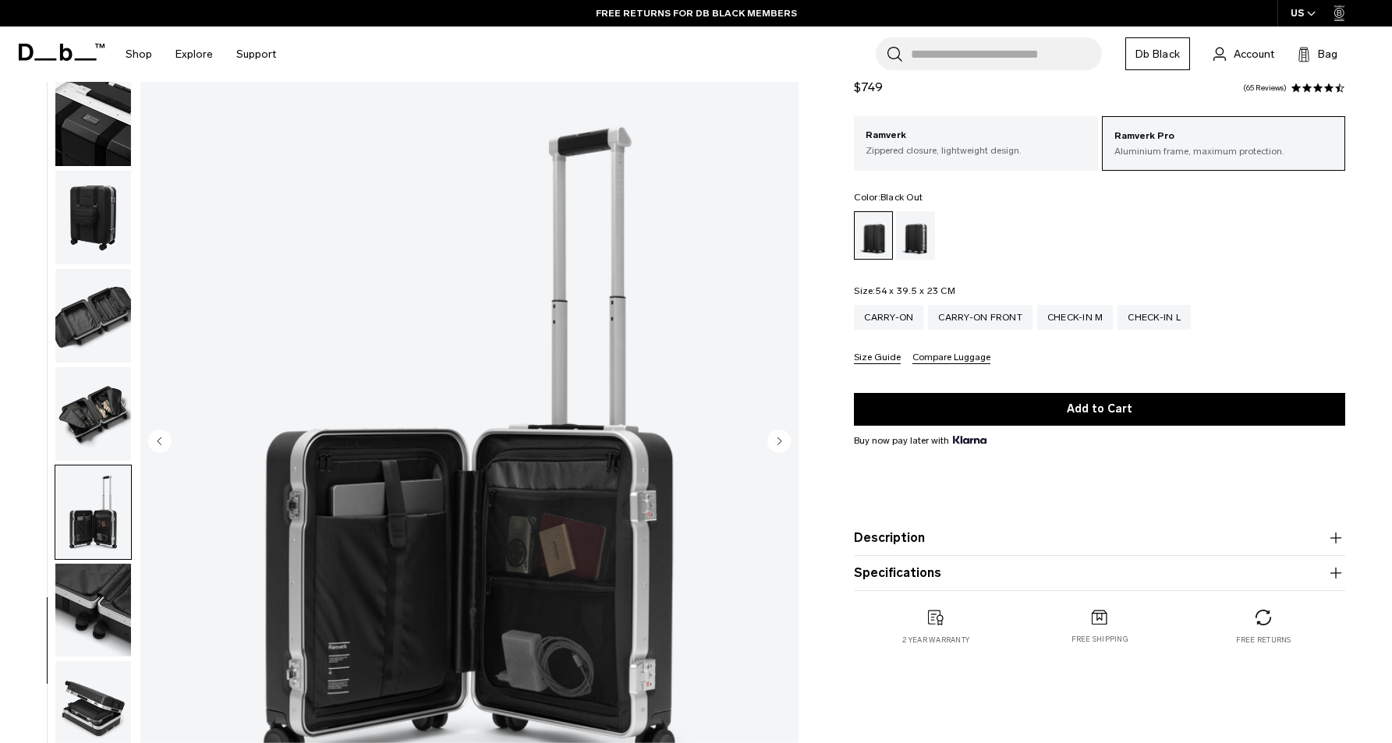
click at [98, 545] on img "button" at bounding box center [93, 513] width 76 height 94
click at [92, 609] on img "button" at bounding box center [93, 611] width 76 height 94
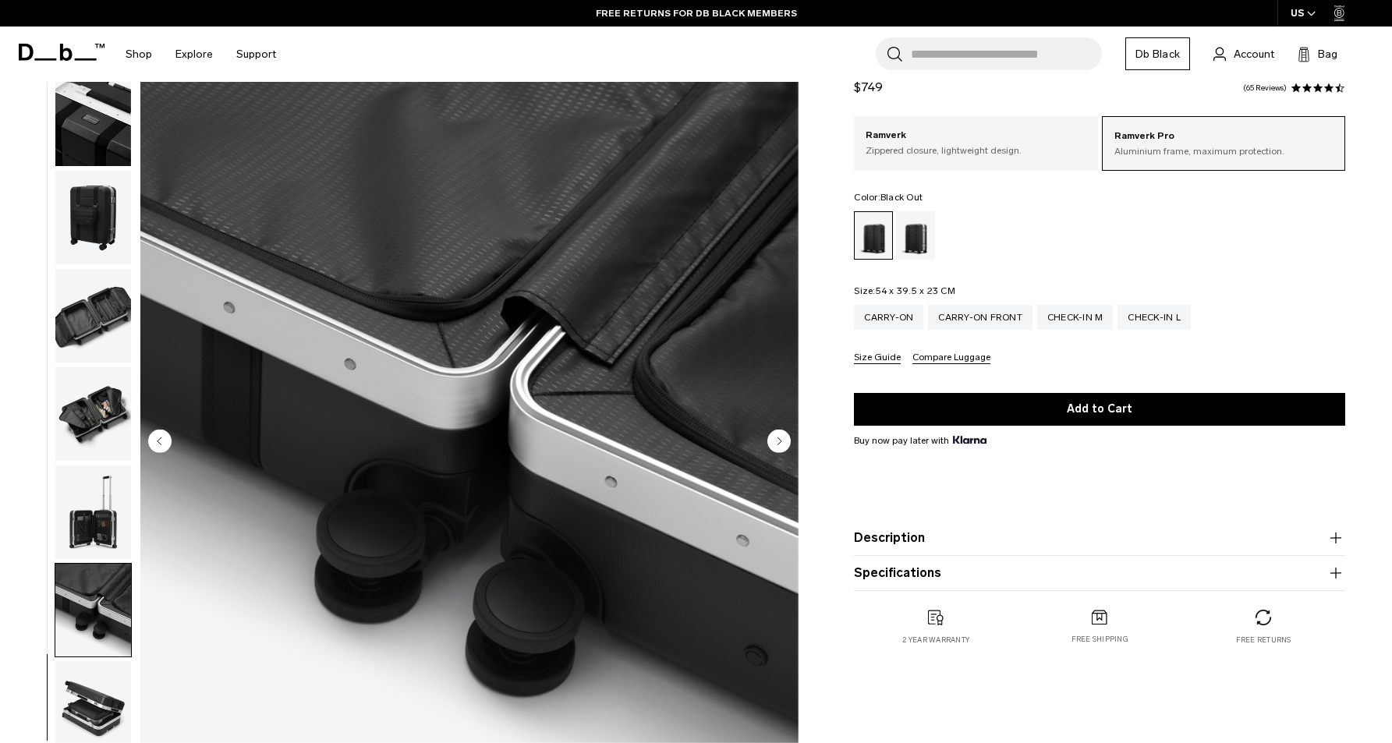
click at [87, 694] on img "button" at bounding box center [93, 709] width 76 height 94
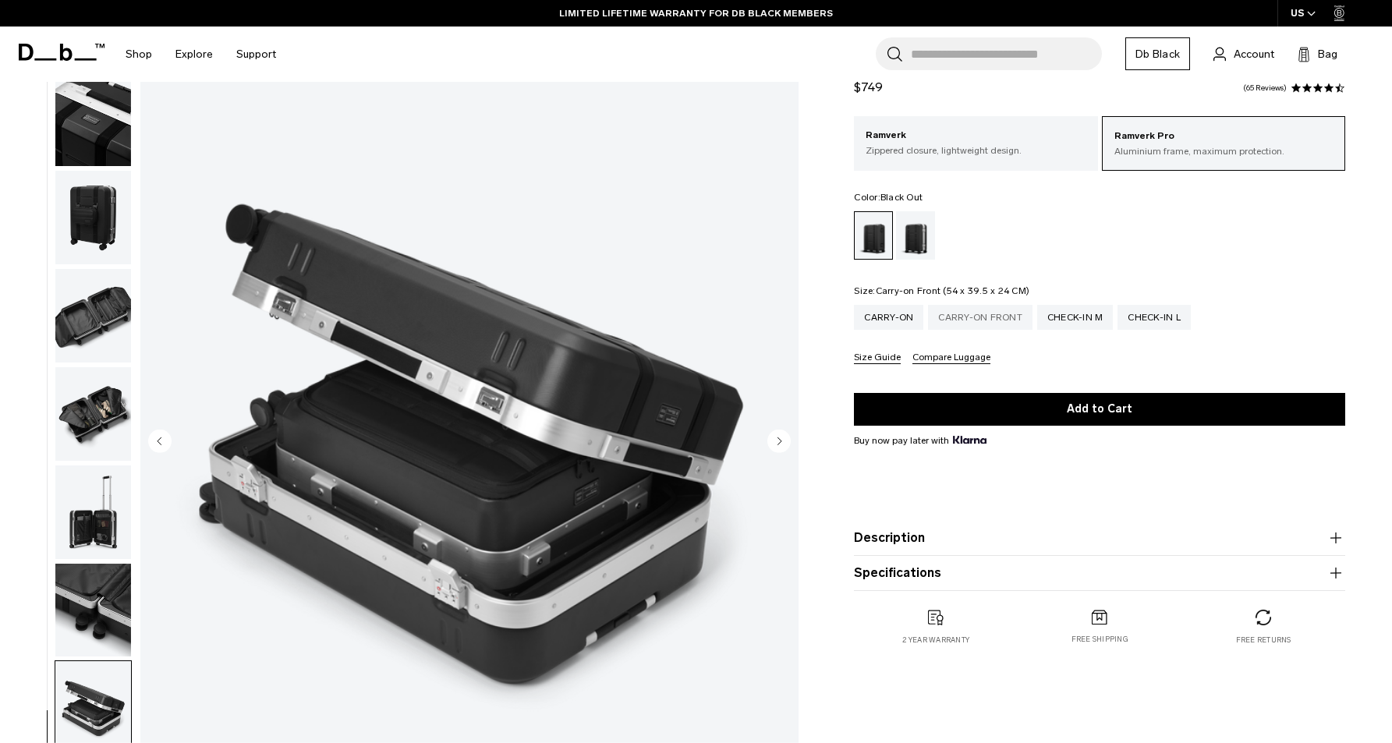
click at [995, 305] on div "Carry-on Front" at bounding box center [980, 317] width 105 height 25
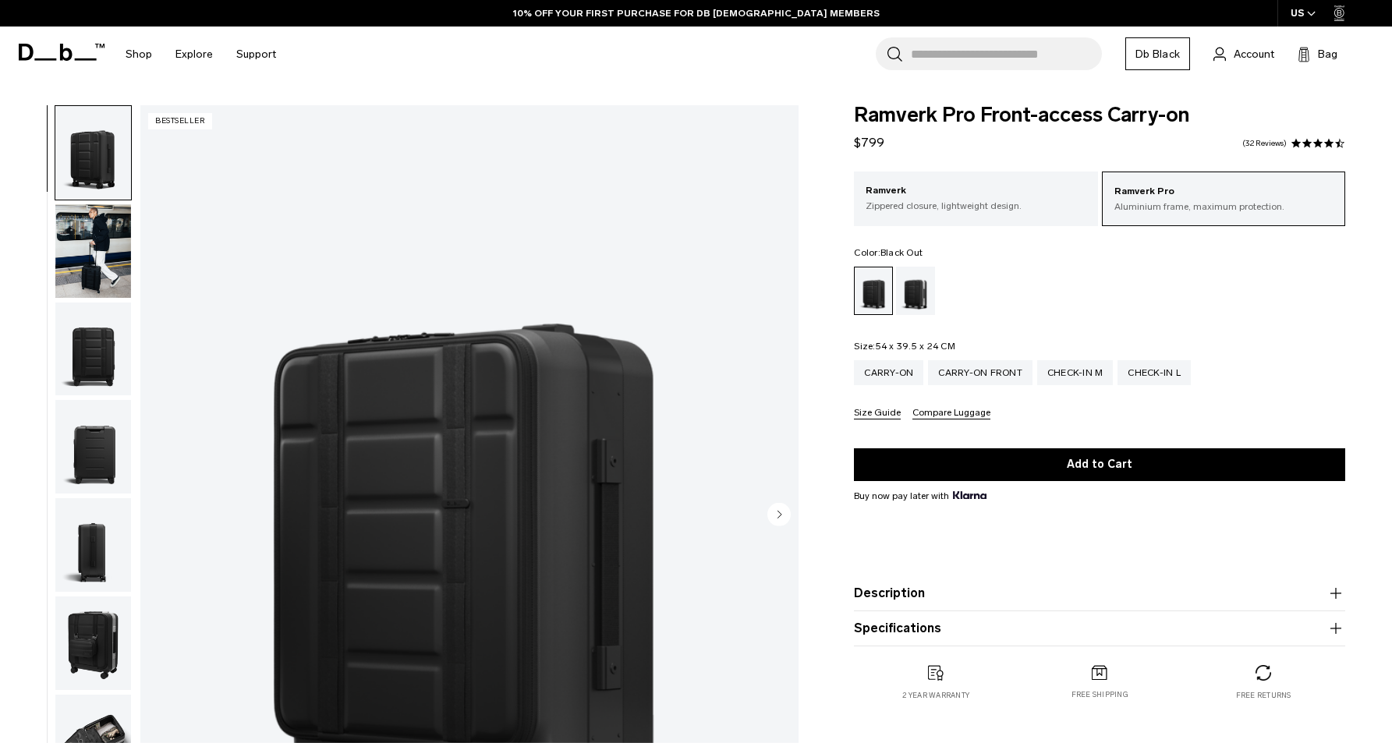
click at [105, 234] on img "button" at bounding box center [93, 251] width 76 height 94
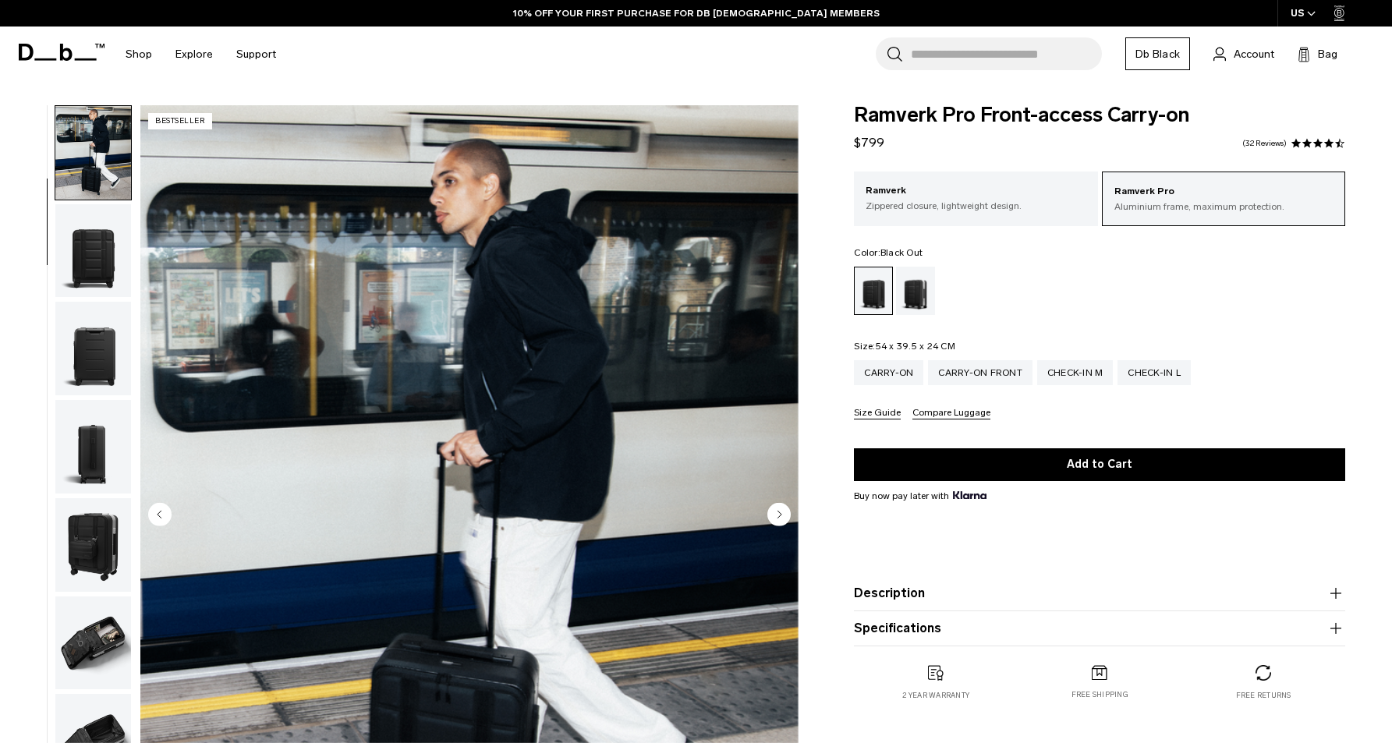
click at [108, 275] on img "button" at bounding box center [93, 251] width 76 height 94
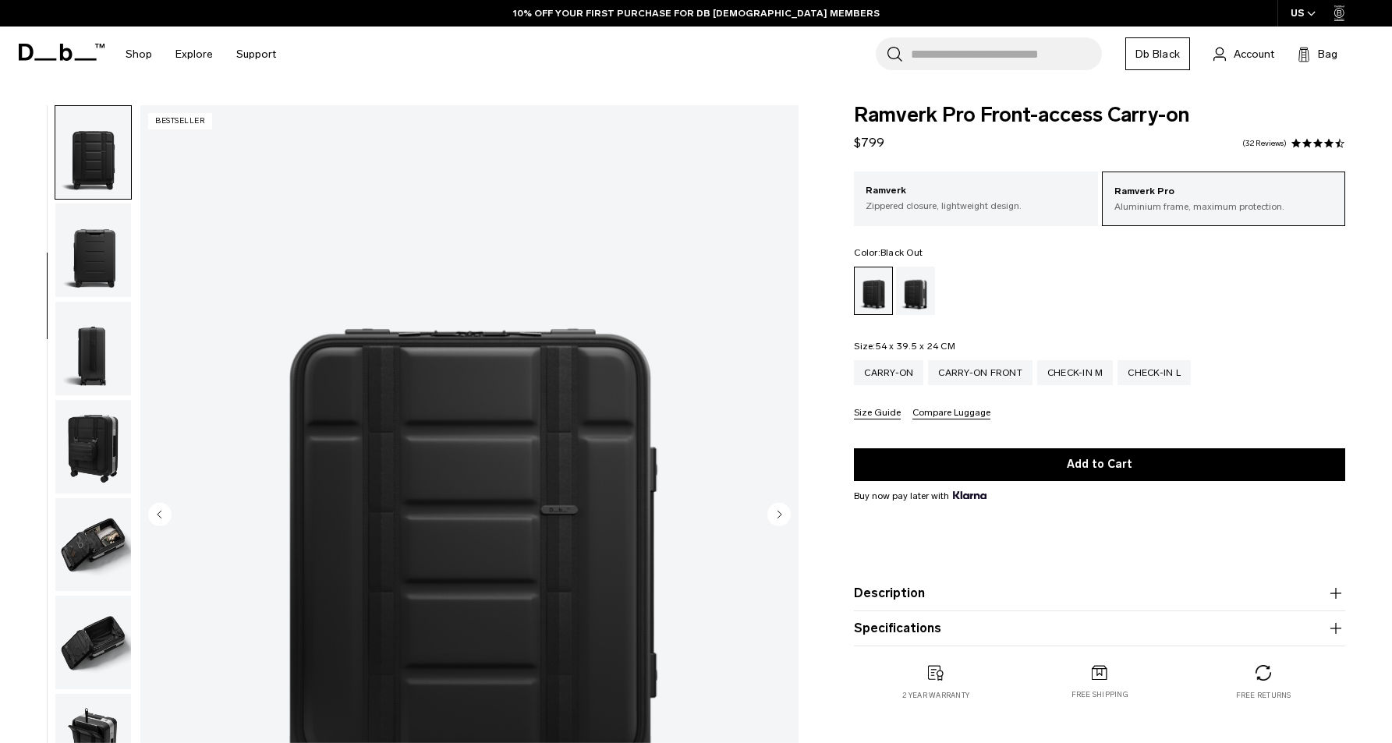
click at [108, 275] on img "button" at bounding box center [93, 251] width 76 height 94
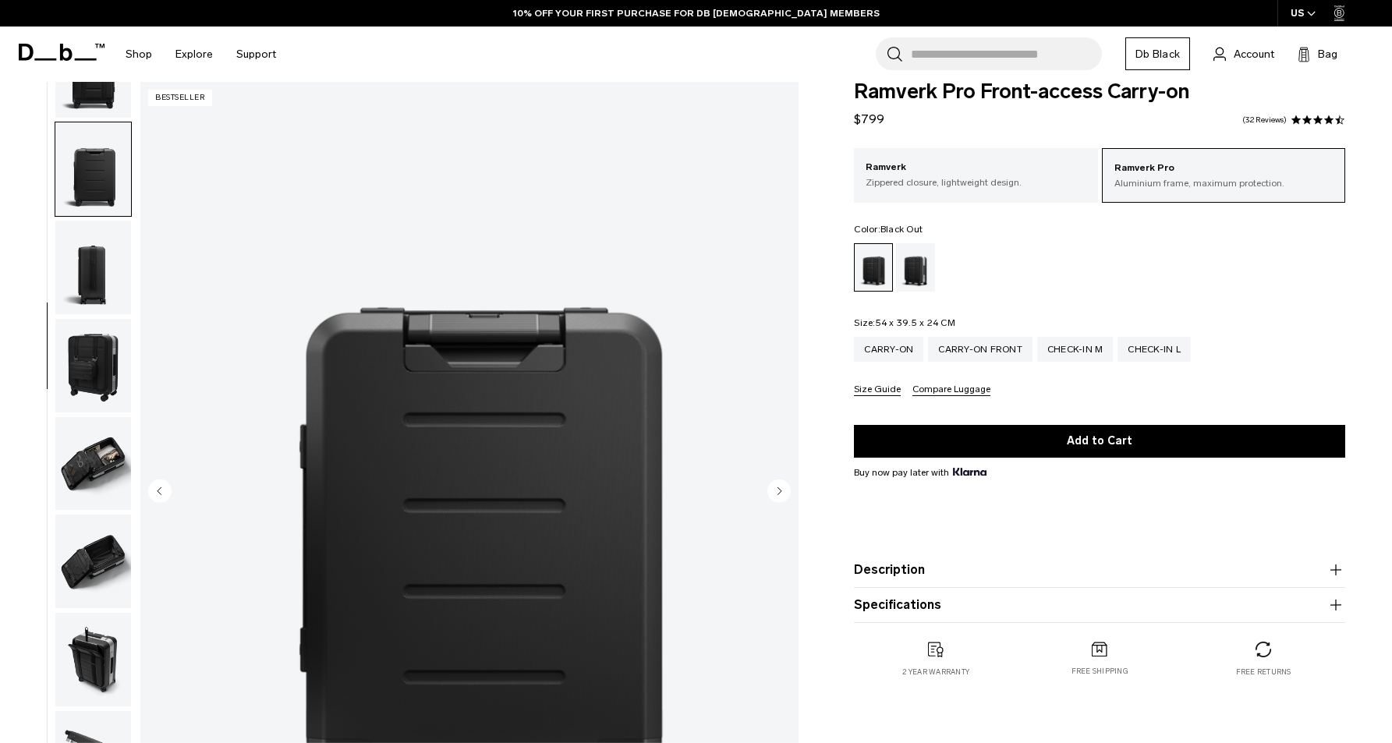
scroll to position [29, 0]
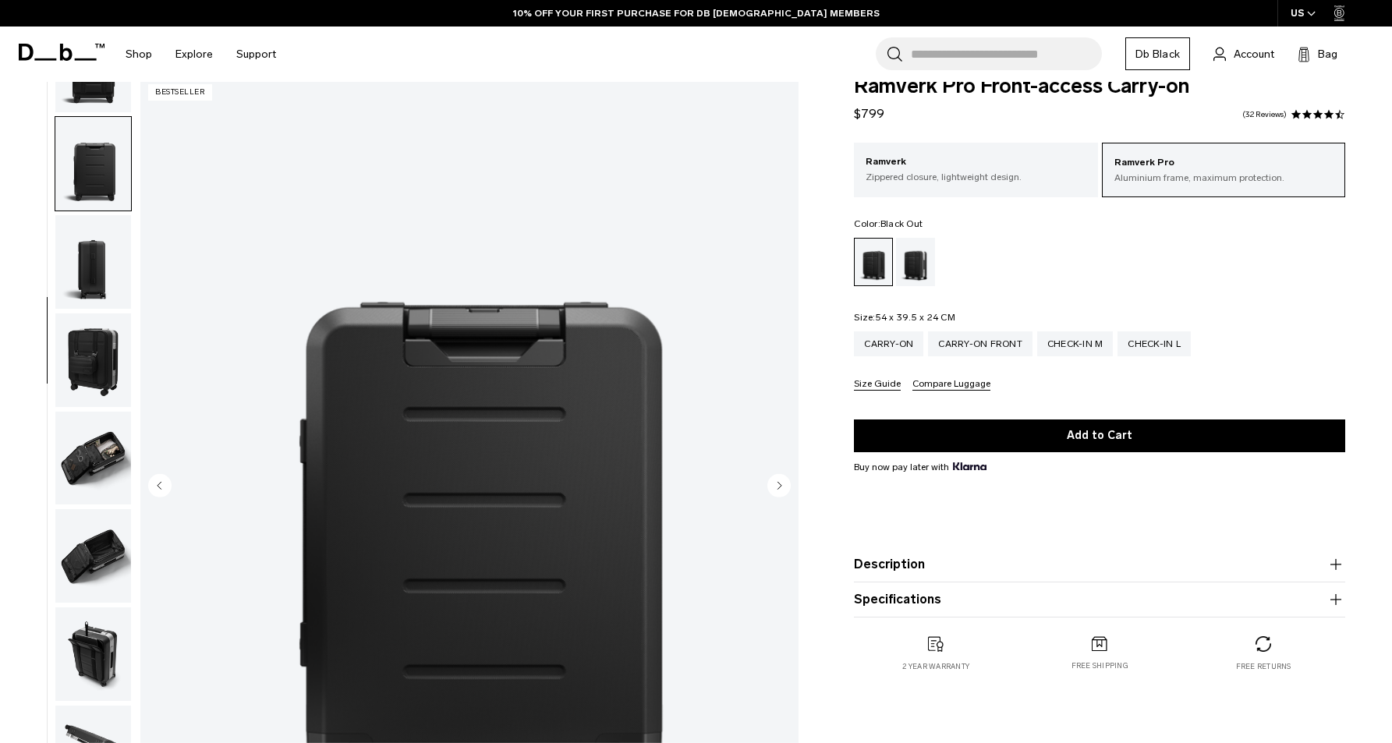
click at [108, 265] on img "button" at bounding box center [93, 262] width 76 height 94
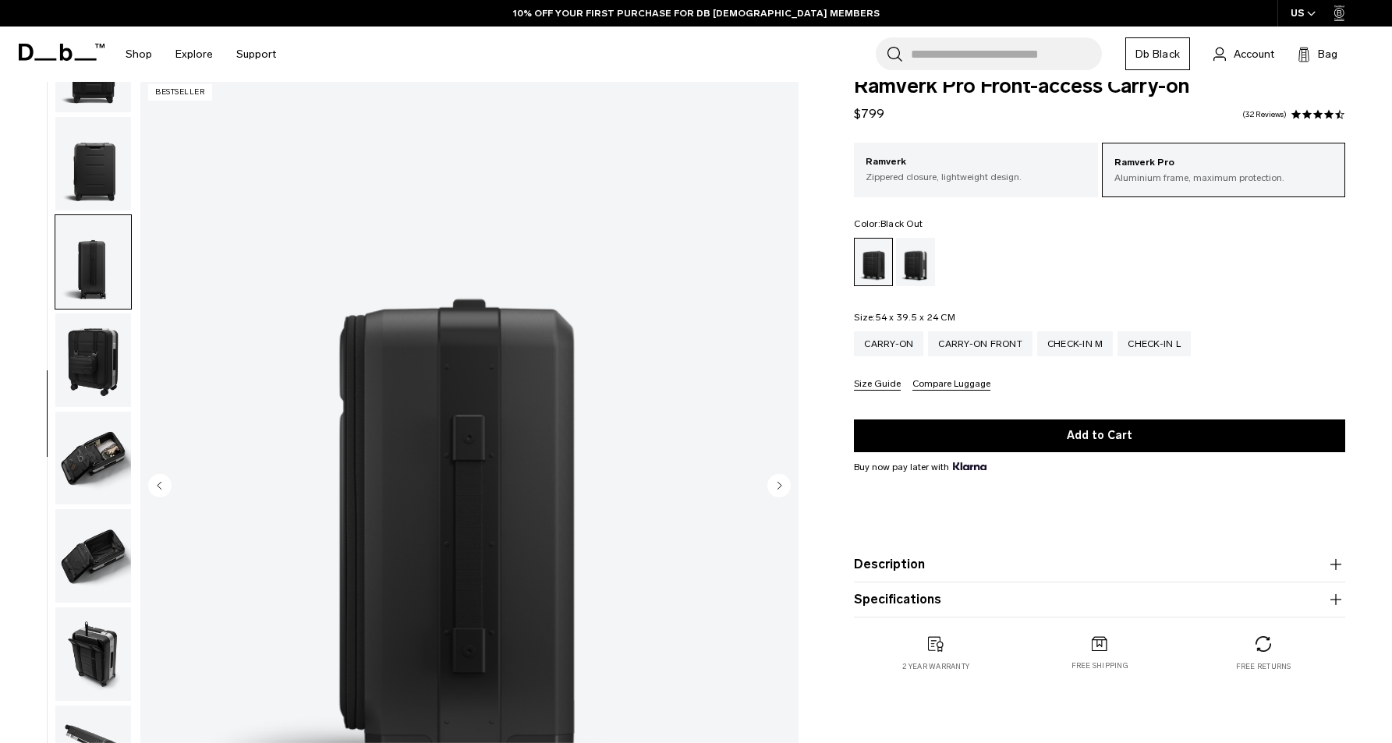
click at [104, 360] on img "button" at bounding box center [93, 361] width 76 height 94
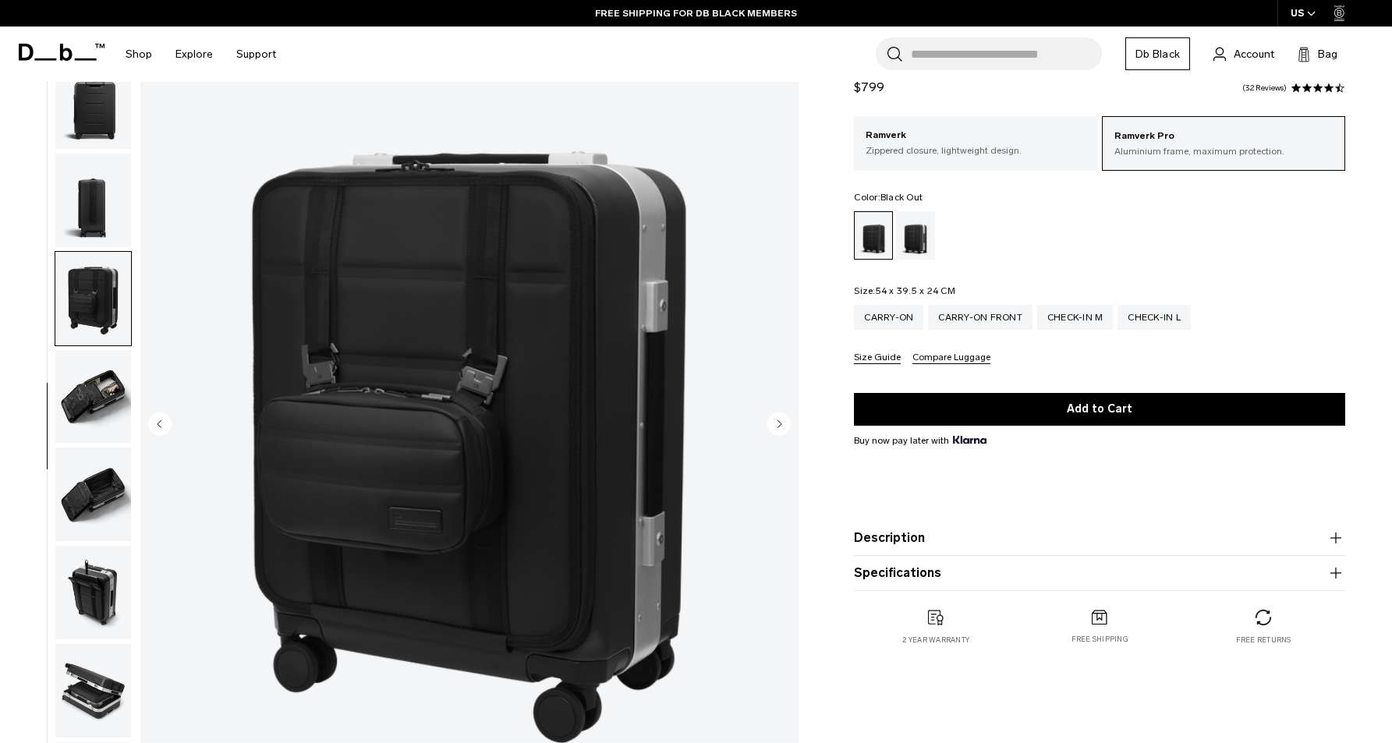
scroll to position [92, 0]
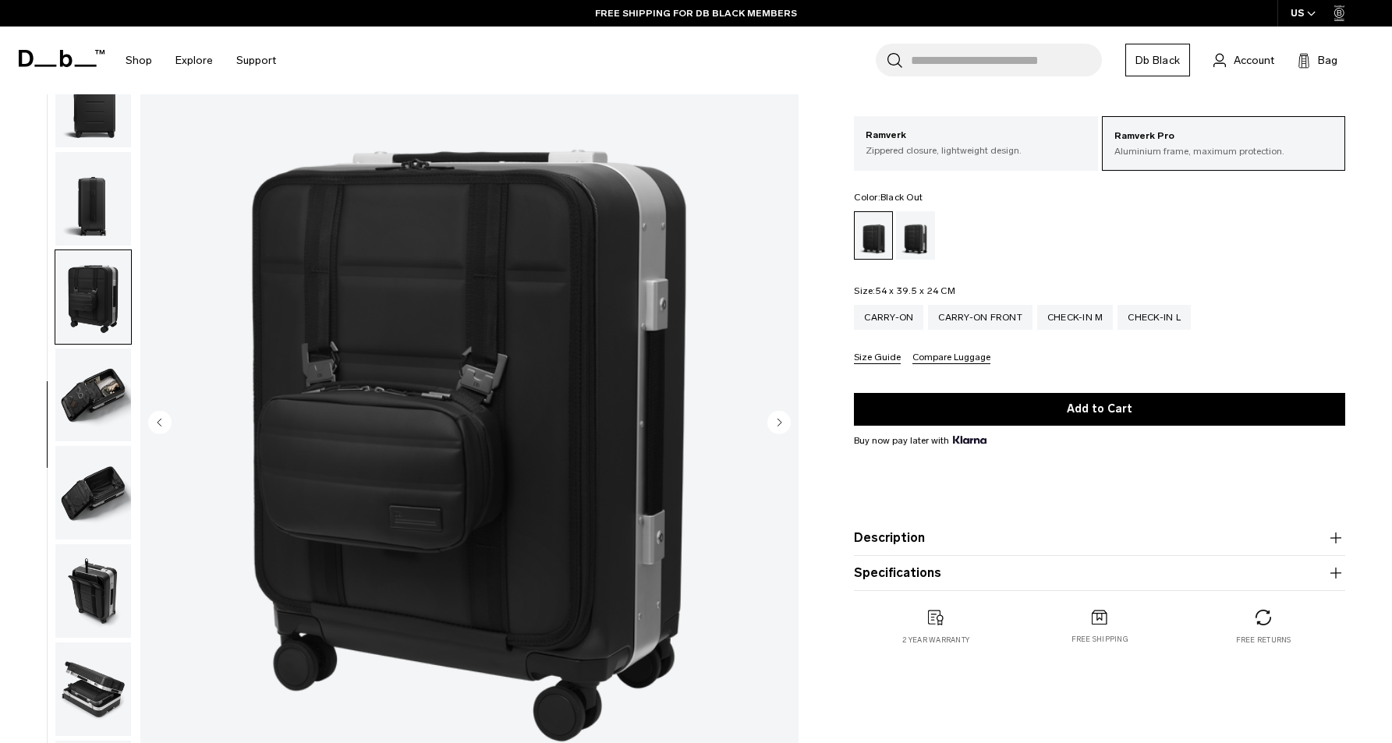
click at [104, 360] on img "button" at bounding box center [93, 396] width 76 height 94
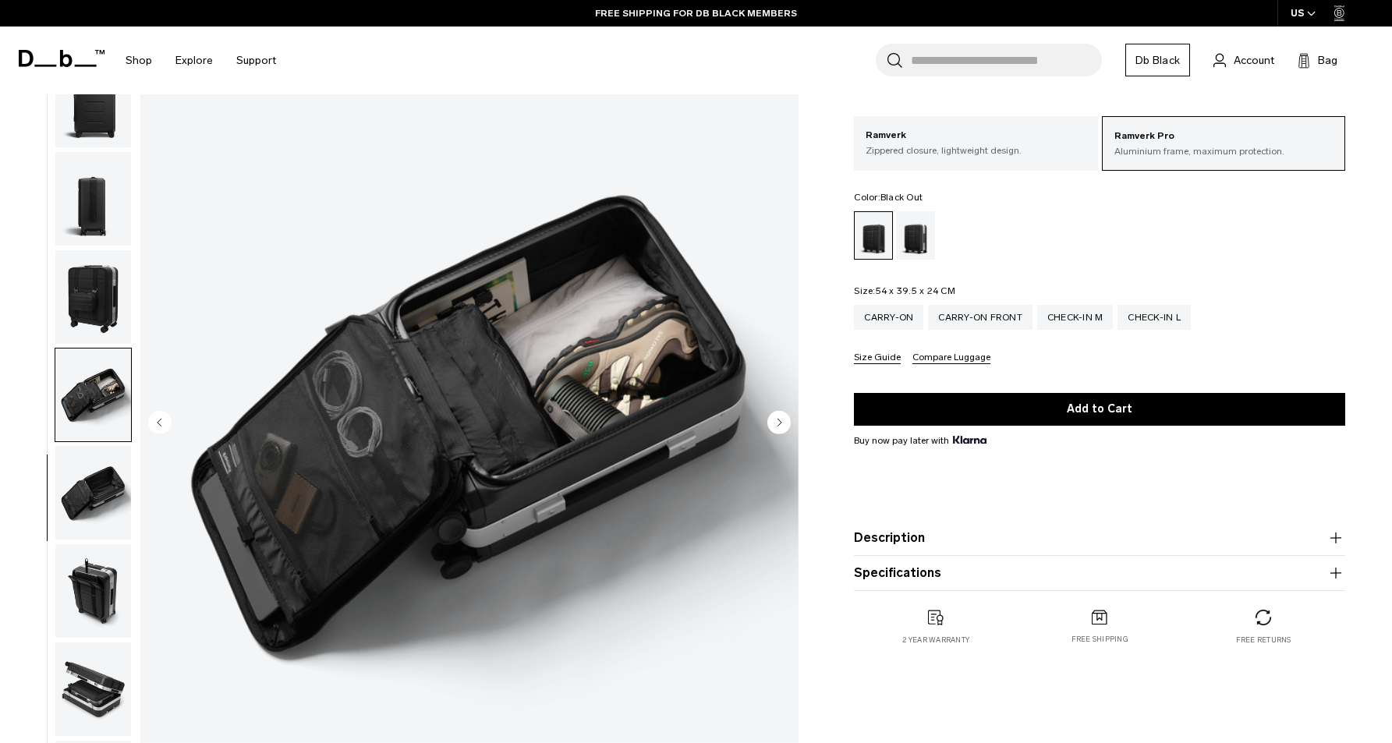
click at [101, 396] on img "button" at bounding box center [93, 396] width 76 height 94
click at [91, 402] on img "button" at bounding box center [93, 396] width 76 height 94
click at [895, 534] on button "Description" at bounding box center [1099, 538] width 491 height 19
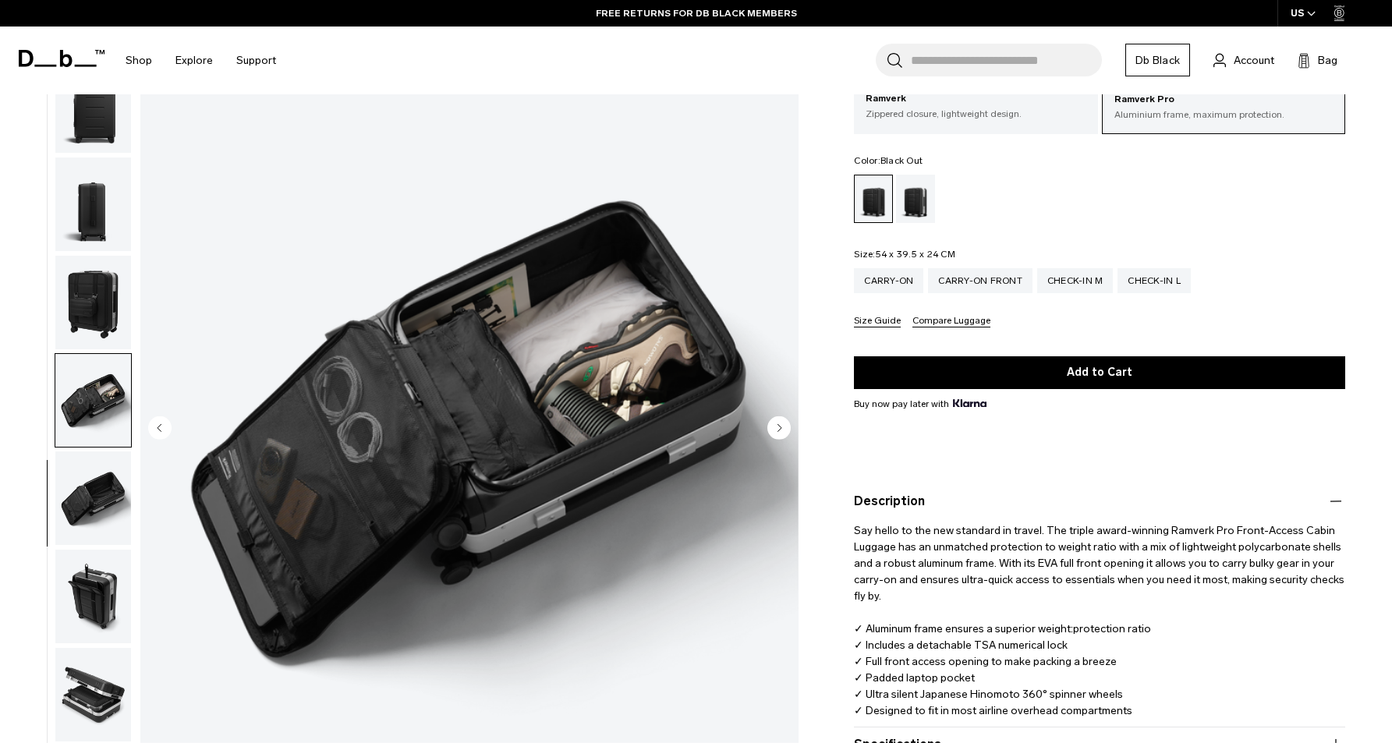
click at [906, 502] on button "Description" at bounding box center [1099, 501] width 491 height 19
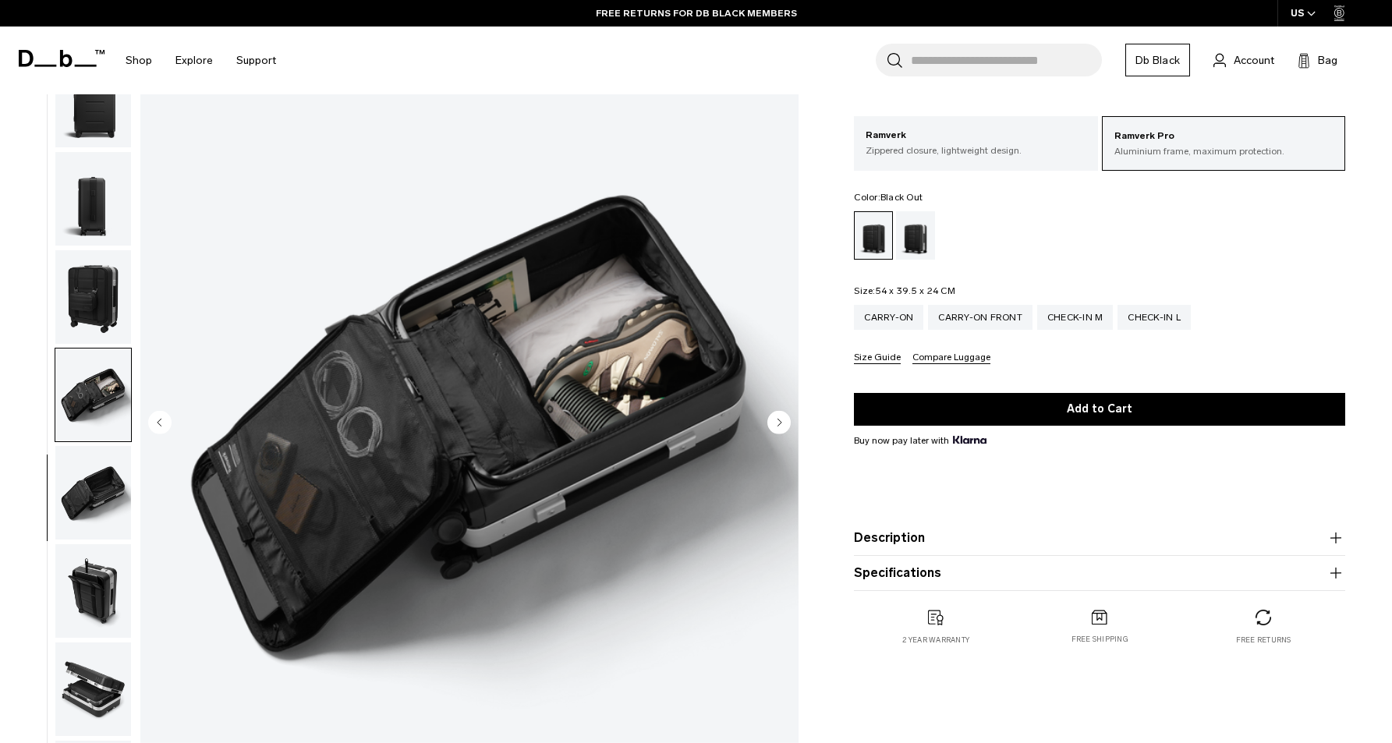
click at [81, 585] on img "button" at bounding box center [93, 592] width 76 height 94
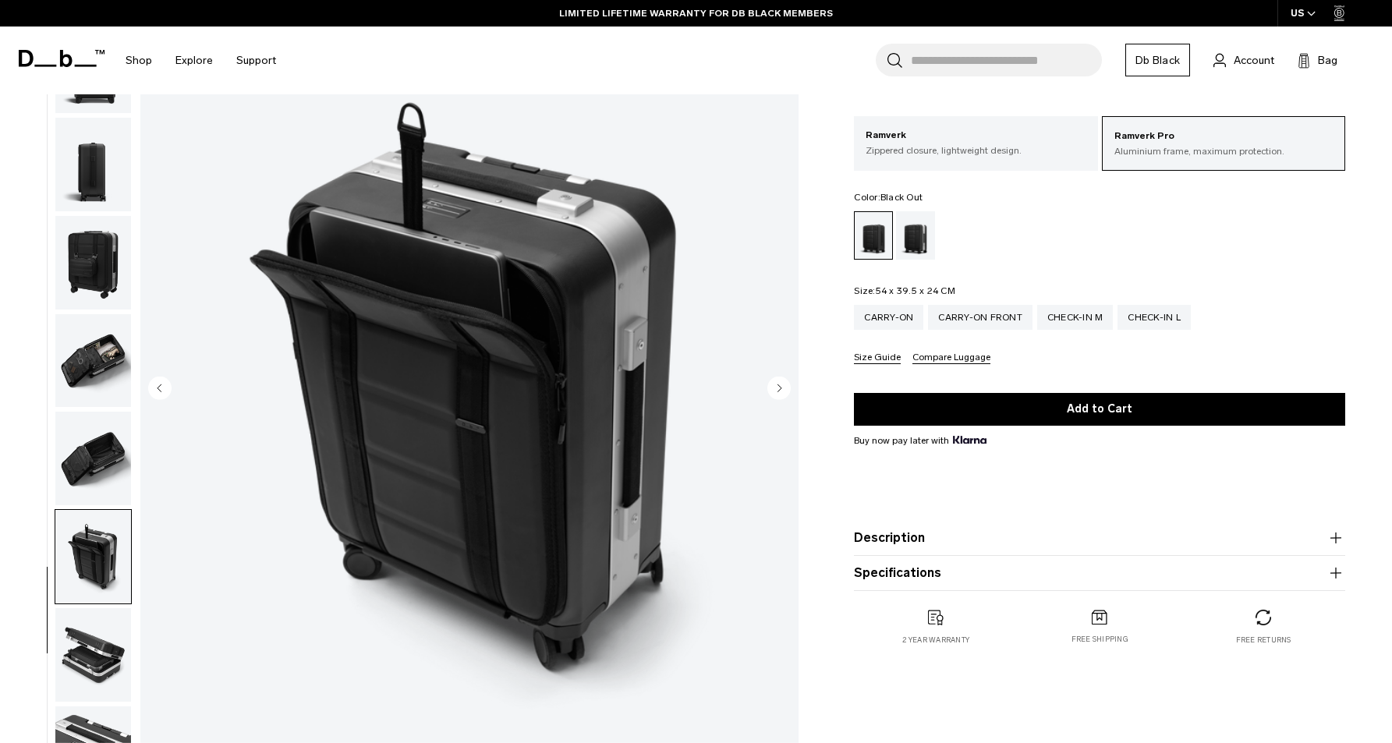
click at [86, 639] on img "button" at bounding box center [93, 655] width 76 height 94
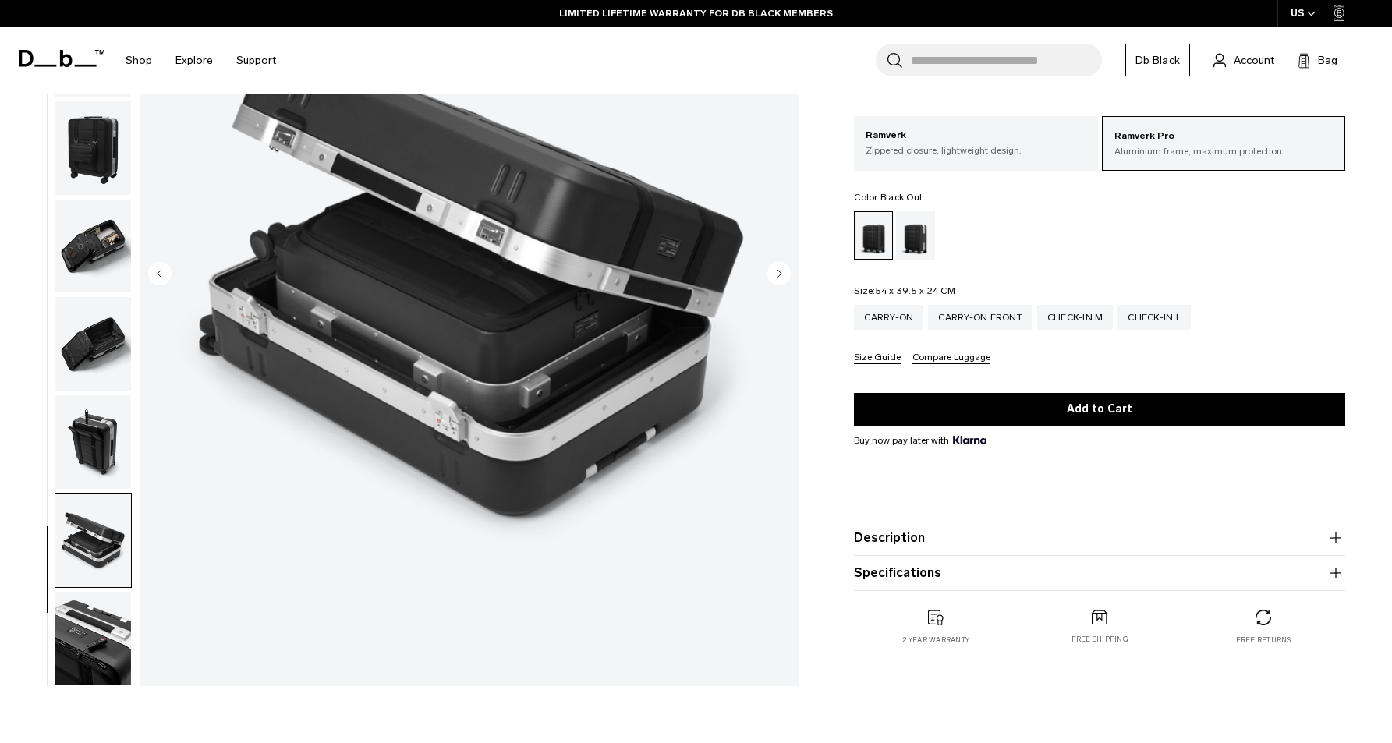
scroll to position [278, 0]
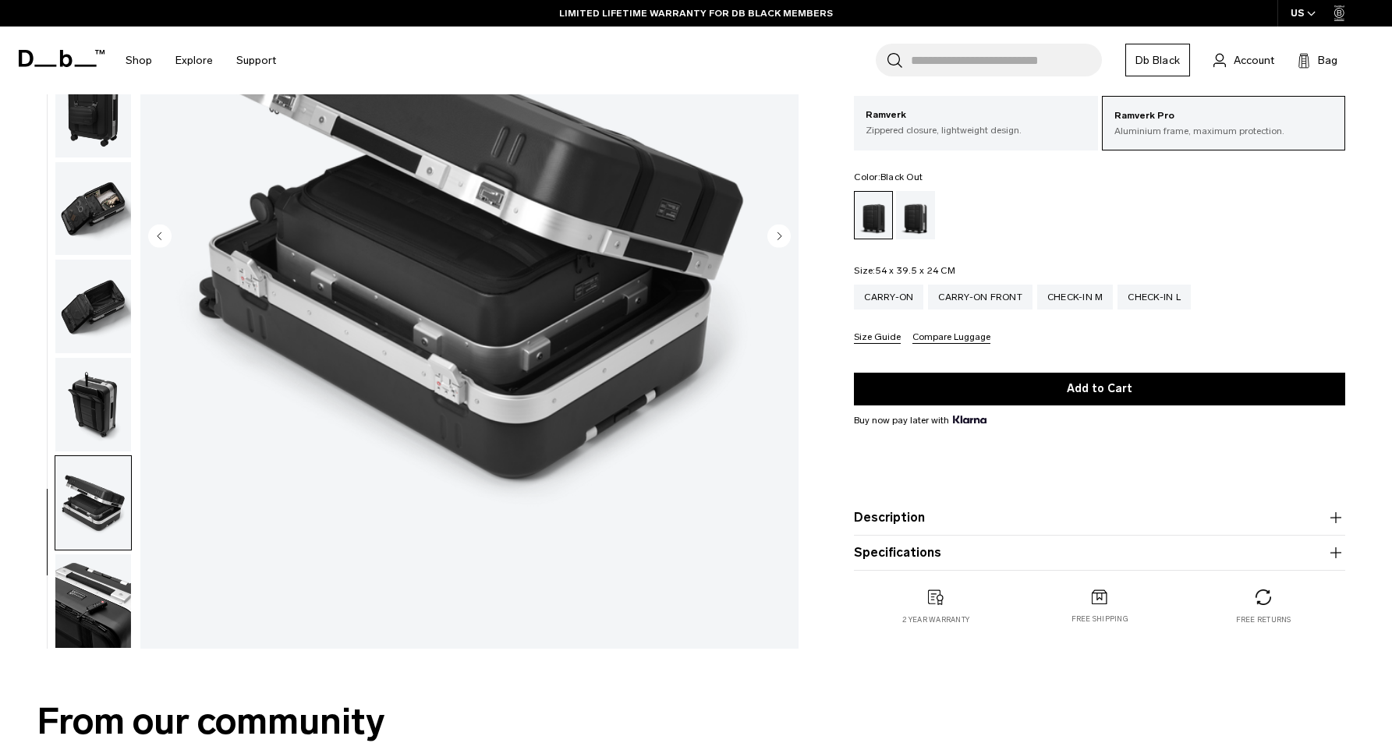
click at [85, 643] on img "button" at bounding box center [93, 602] width 76 height 94
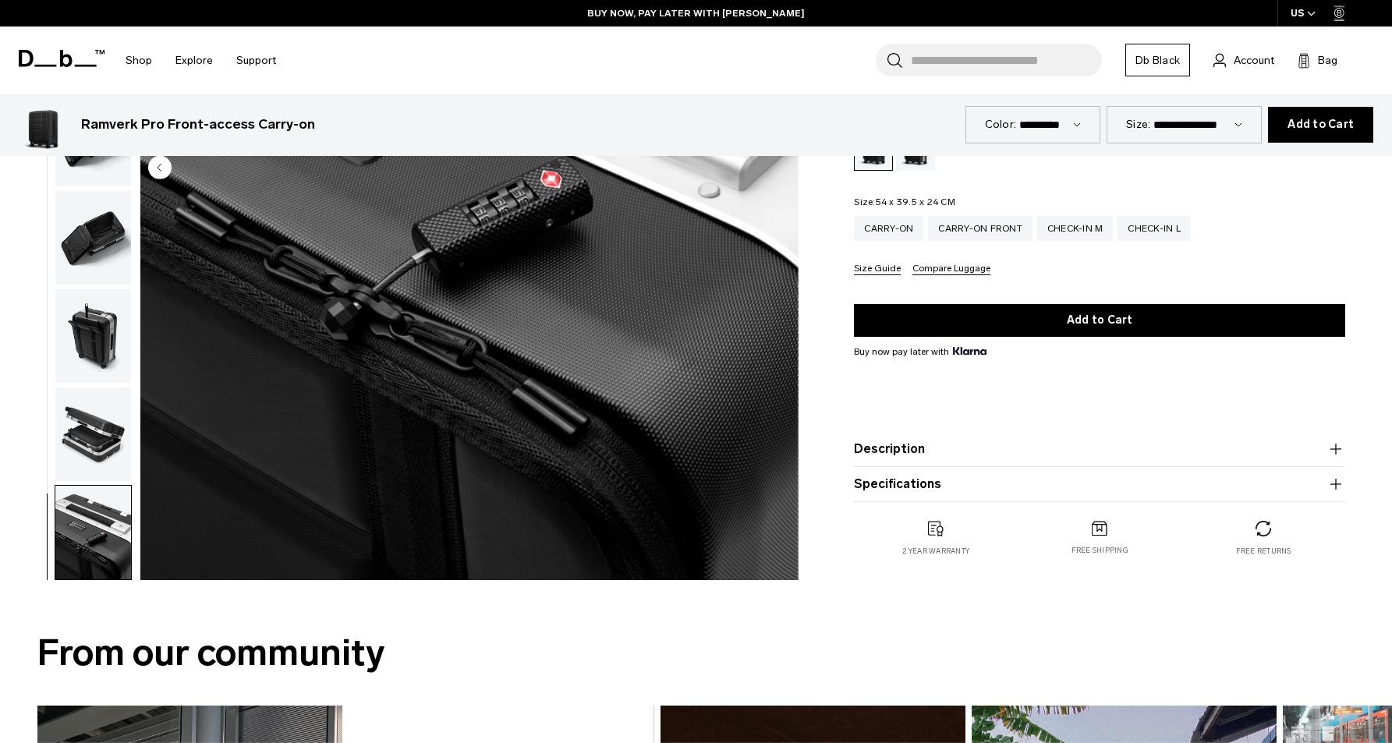
scroll to position [0, 0]
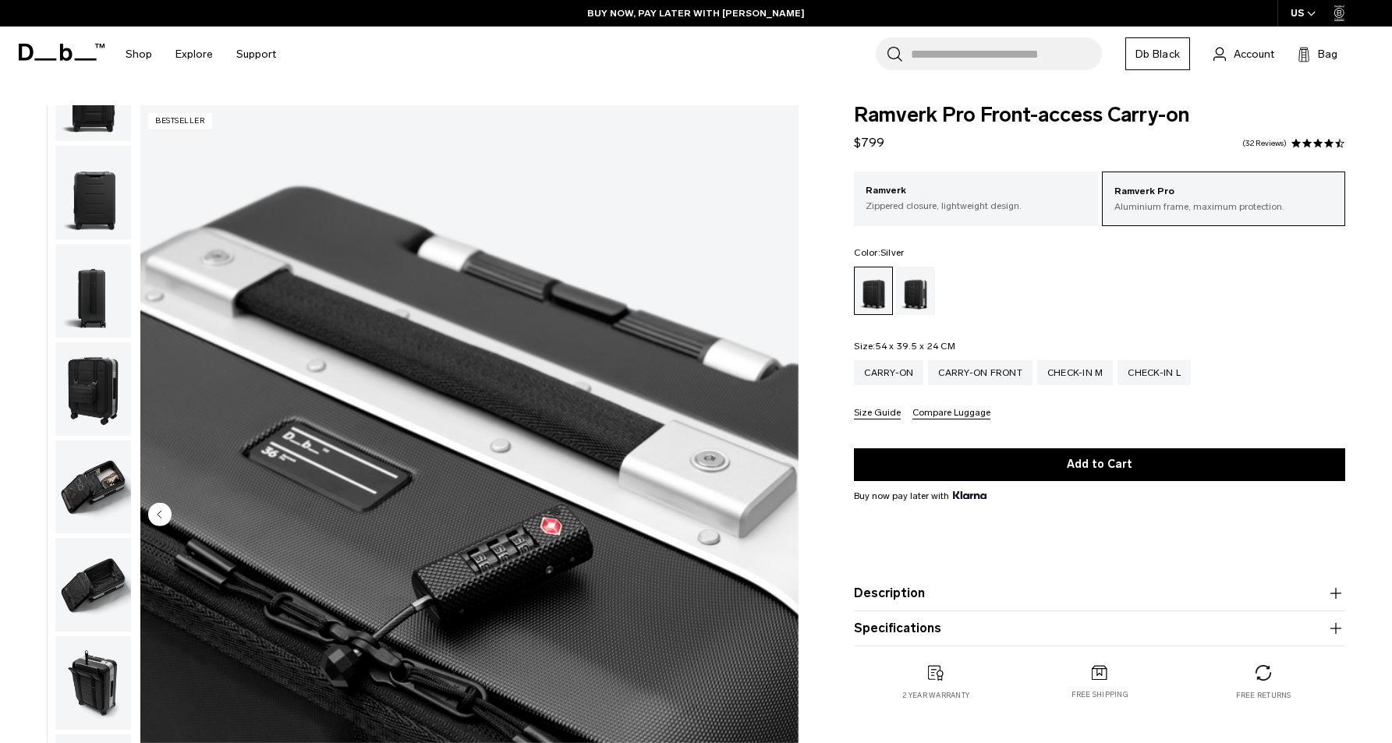
click at [923, 299] on div "Silver" at bounding box center [916, 291] width 40 height 48
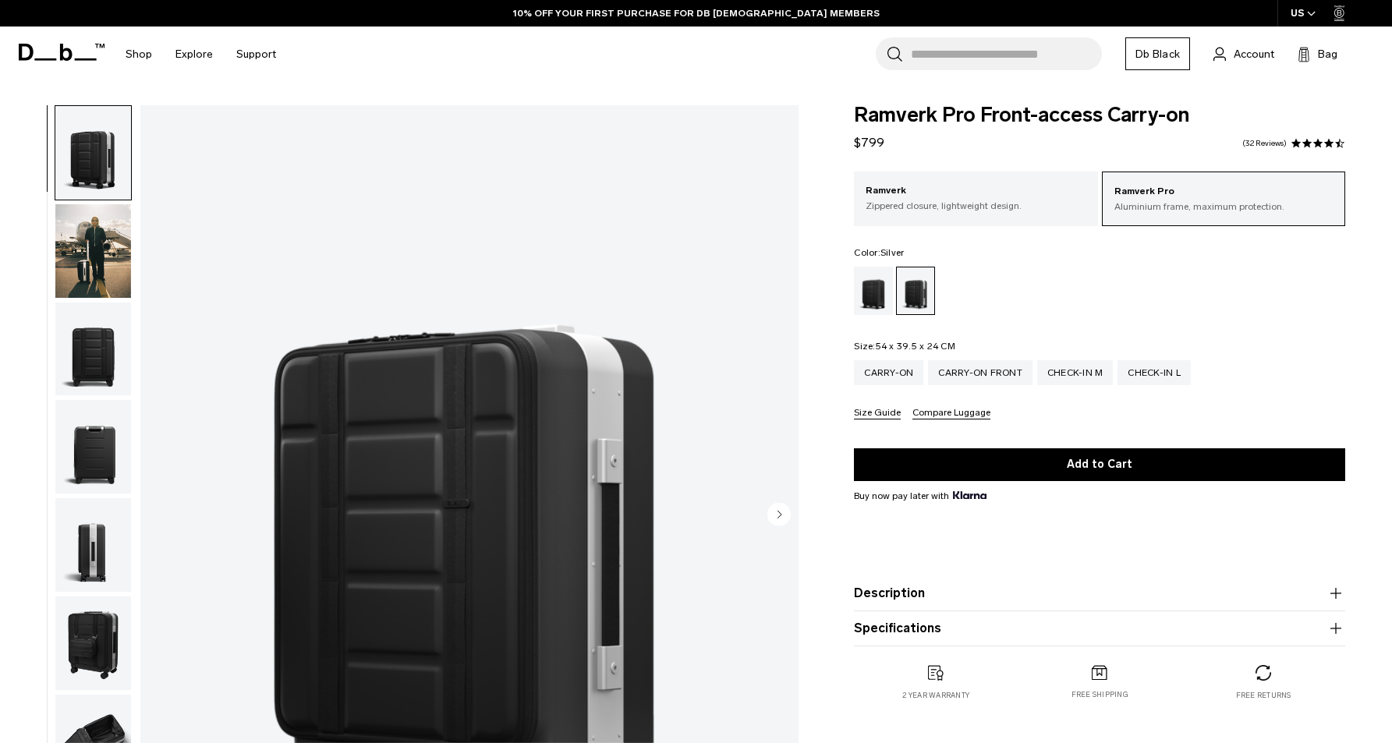
click at [77, 240] on img "button" at bounding box center [93, 251] width 76 height 94
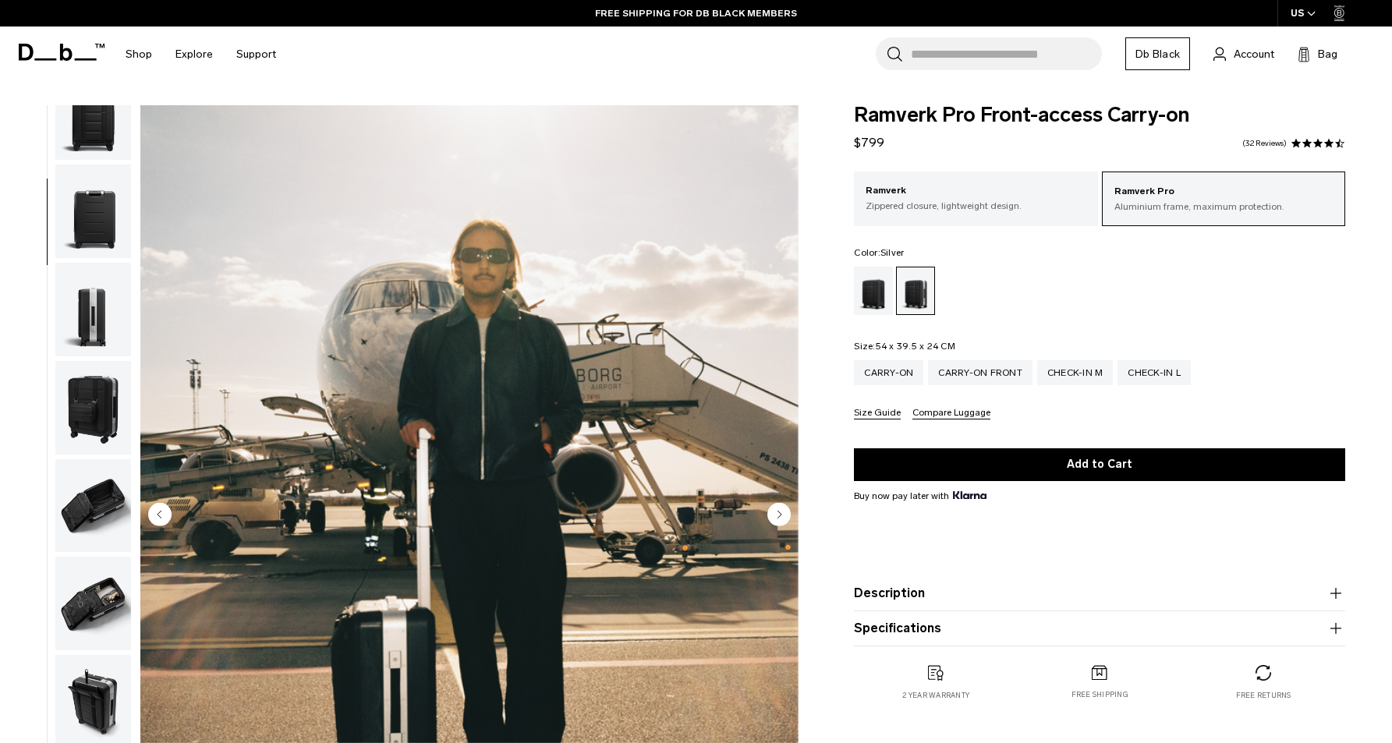
click at [108, 319] on img "button" at bounding box center [93, 310] width 76 height 94
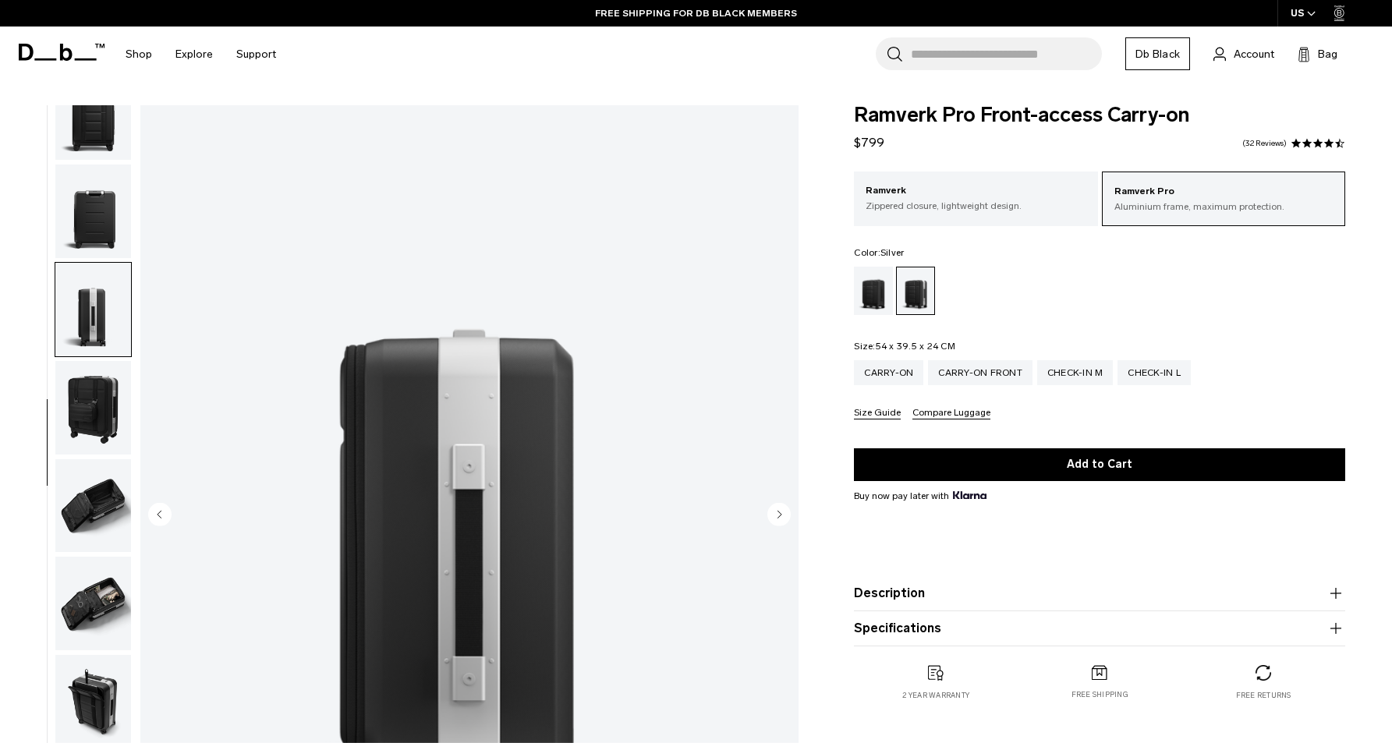
scroll to position [254, 0]
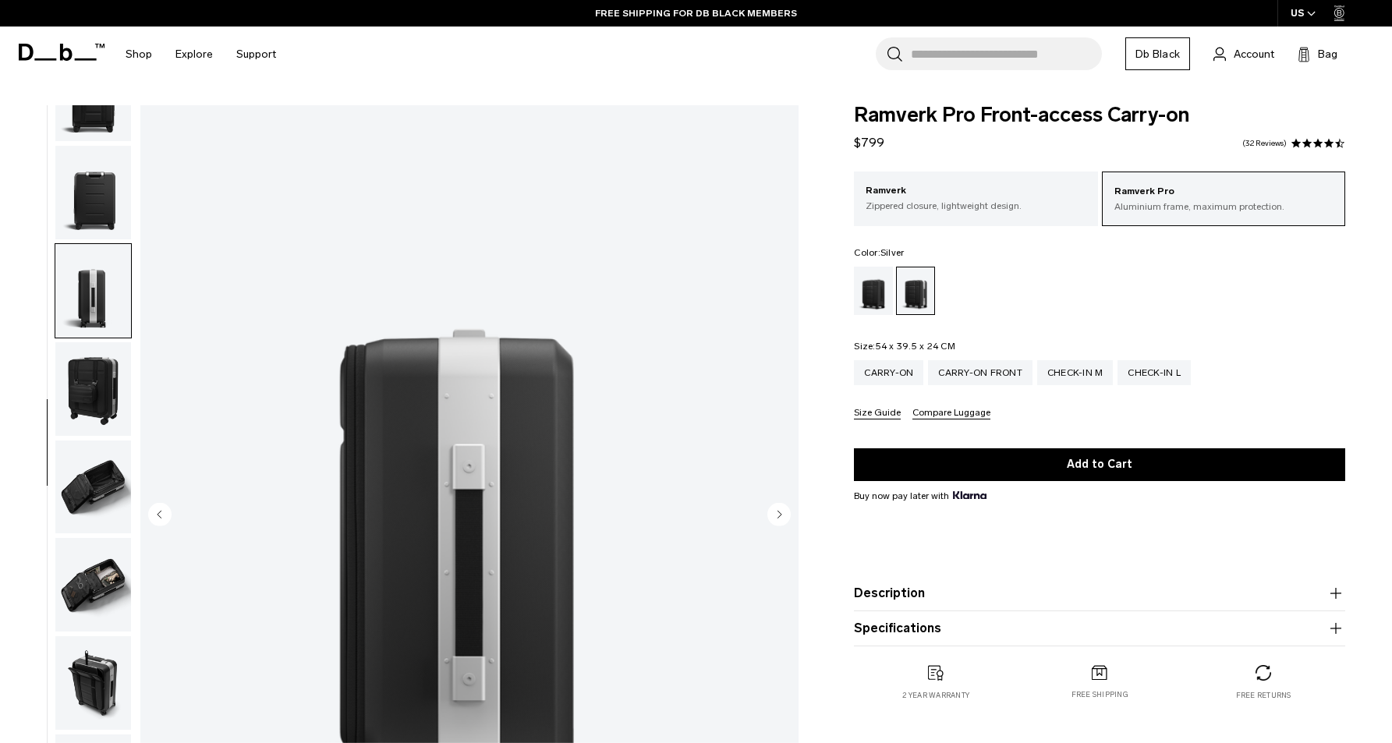
click at [80, 386] on img "button" at bounding box center [93, 389] width 76 height 94
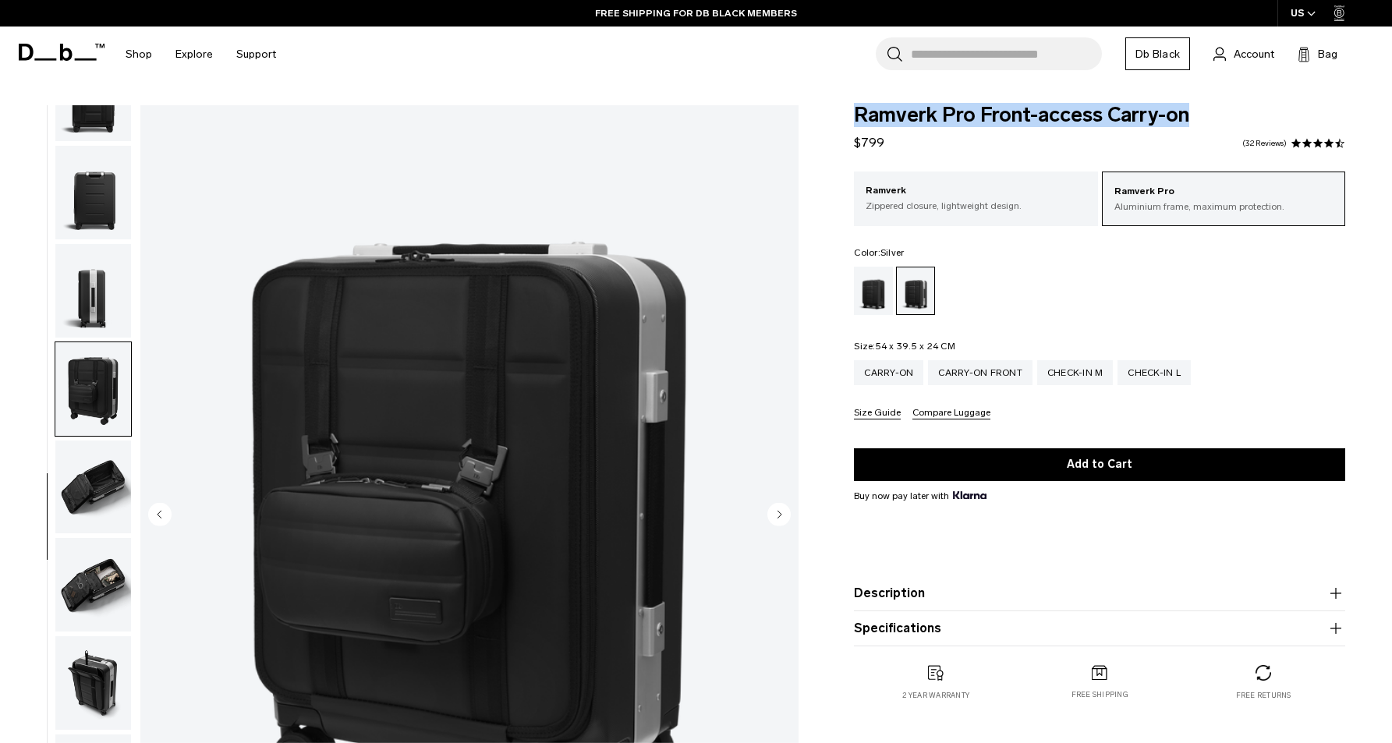
drag, startPoint x: 852, startPoint y: 110, endPoint x: 1201, endPoint y: 112, distance: 349.5
click at [1201, 112] on div "Ramverk Pro Front-access Carry-on $799 4.4 star rating 32 Reviews Ramverk Pro A…" at bounding box center [1099, 418] width 585 height 627
copy span "Ramverk Pro Front-access Carry-on"
click at [1005, 248] on fieldset "Color: Silver Out of stock" at bounding box center [1099, 281] width 491 height 67
click at [1333, 144] on span at bounding box center [1329, 143] width 11 height 11
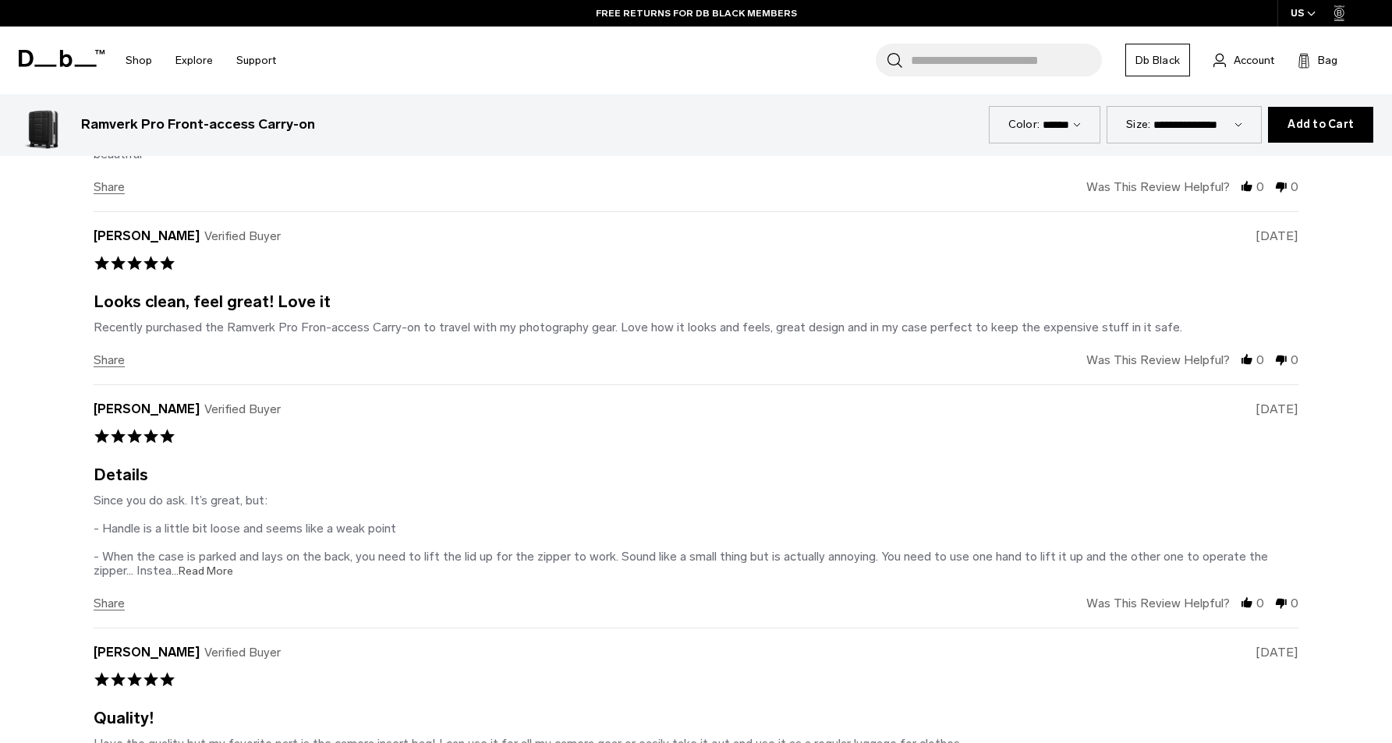
scroll to position [6554, 0]
click at [203, 576] on span "...Read More" at bounding box center [203, 570] width 62 height 13
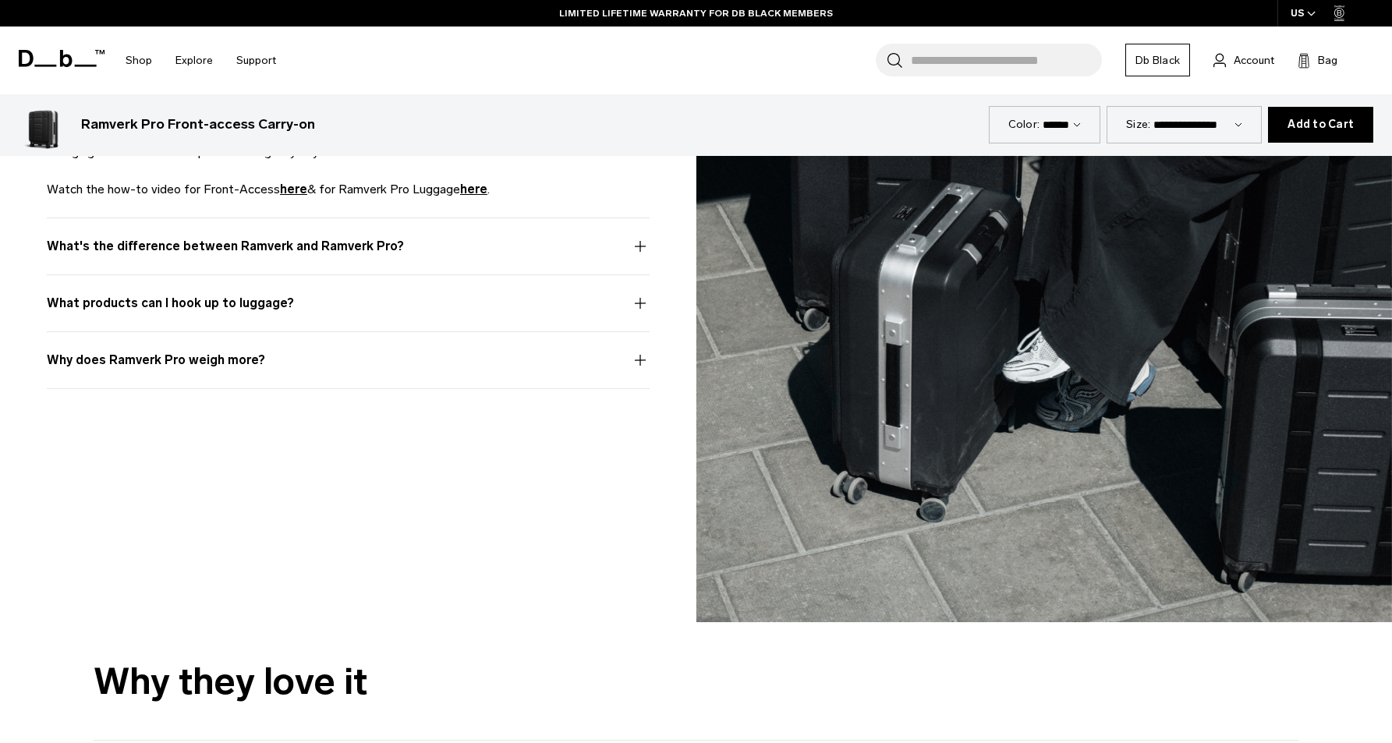
scroll to position [0, 0]
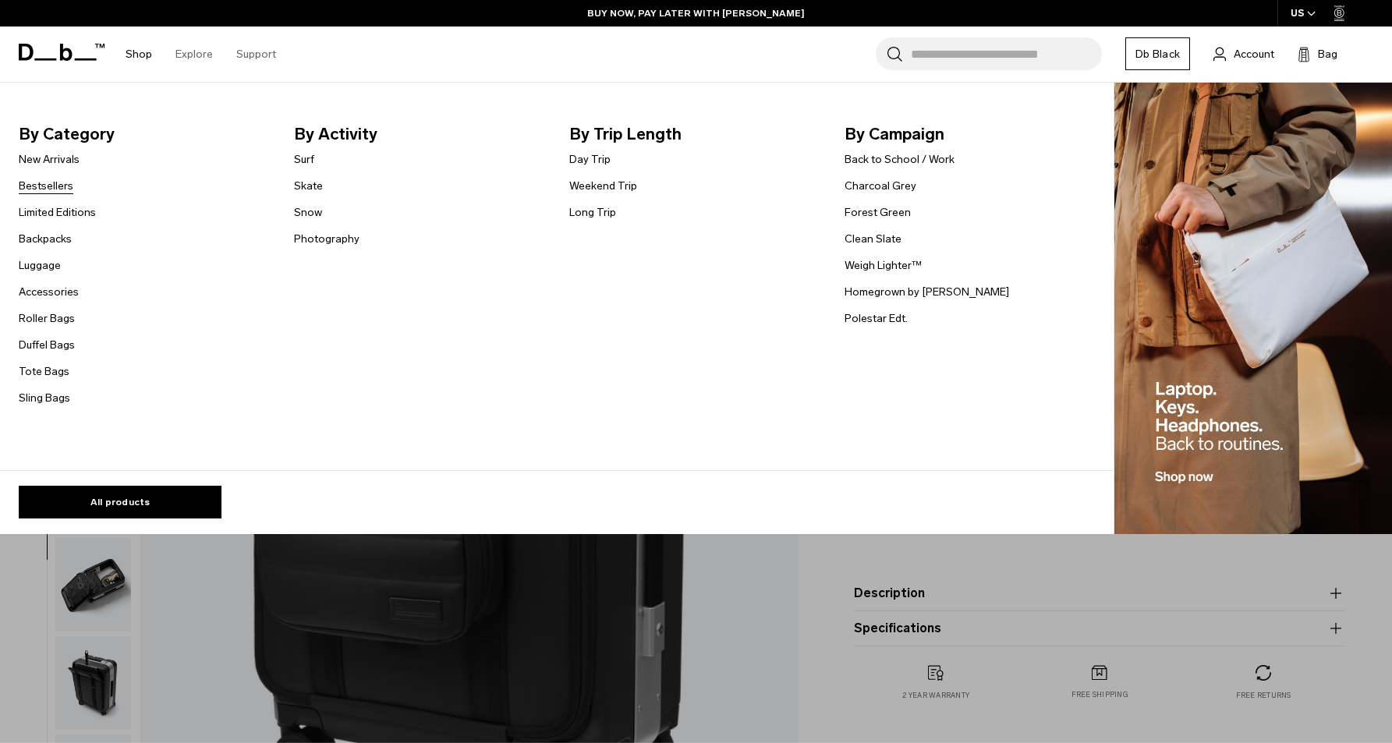
click at [52, 190] on link "Bestsellers" at bounding box center [46, 186] width 55 height 16
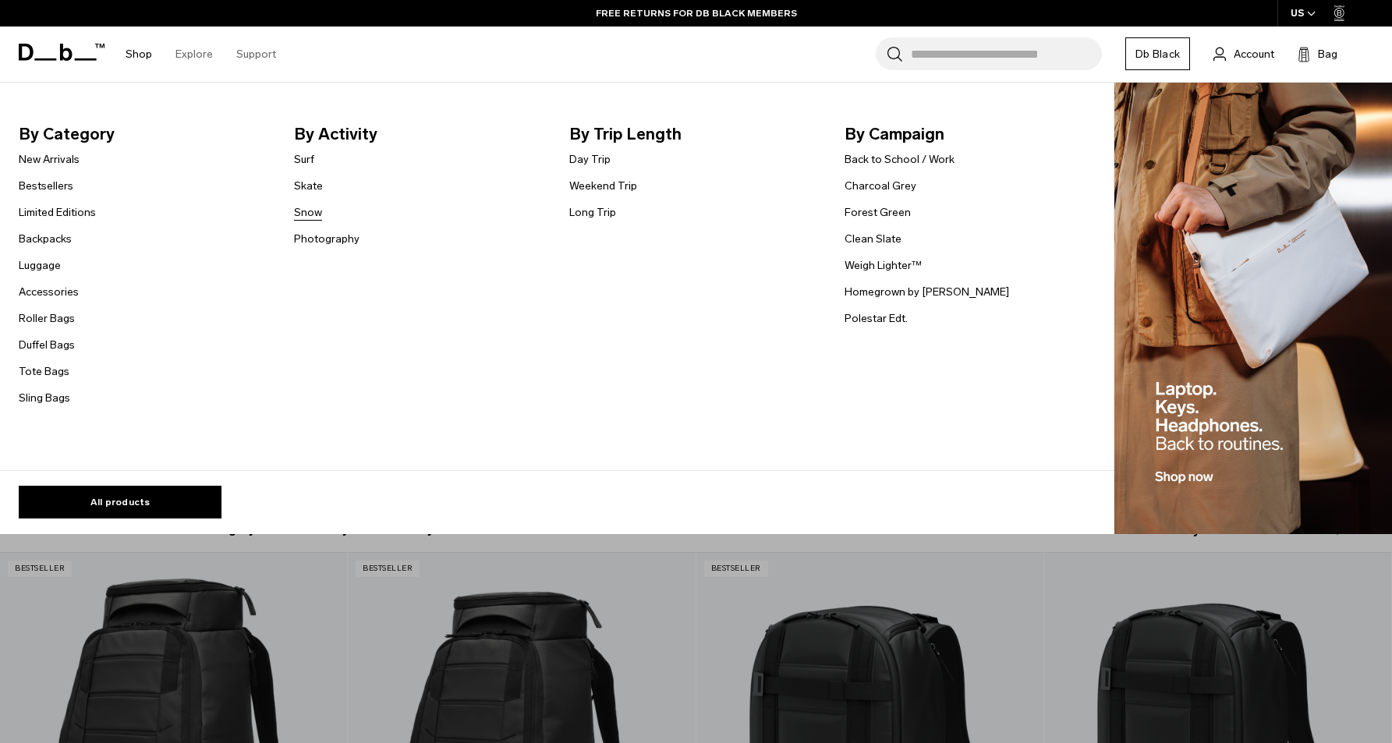
click at [317, 214] on link "Snow" at bounding box center [308, 212] width 28 height 16
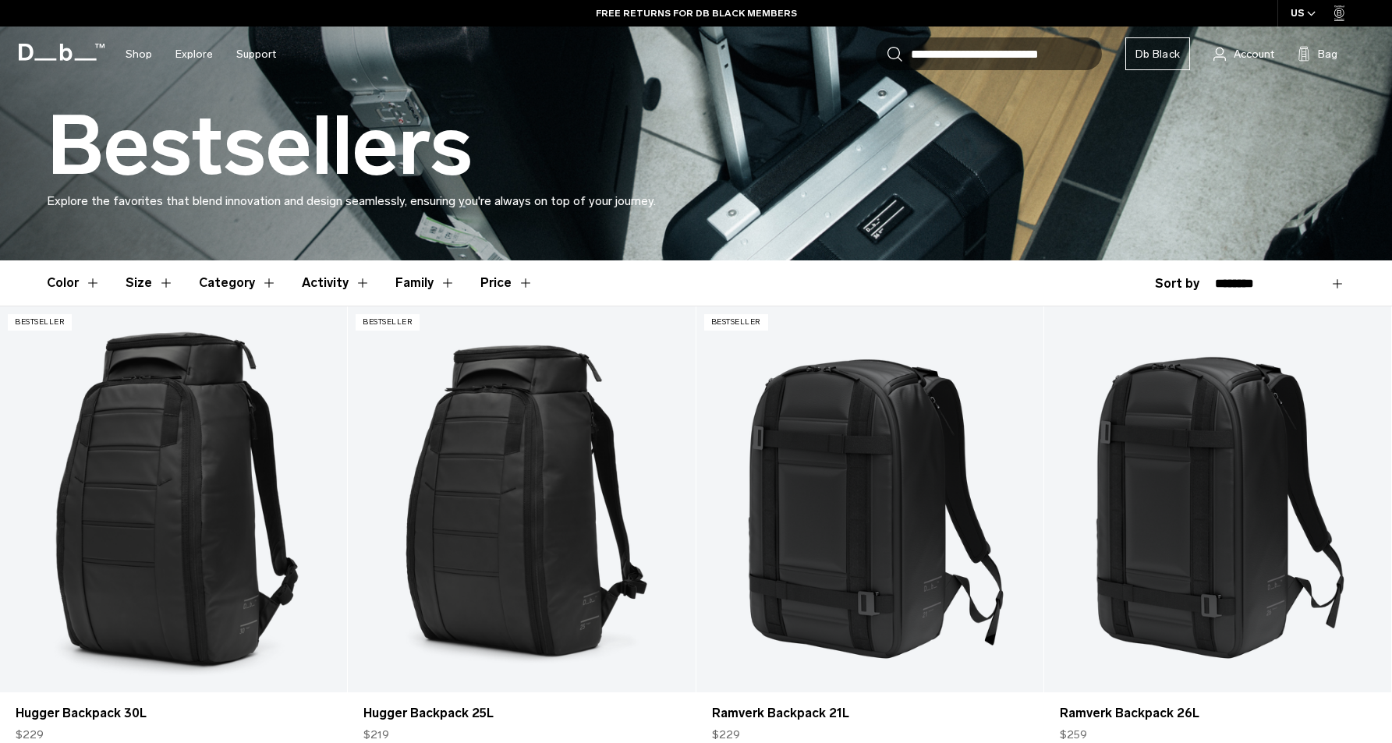
scroll to position [357, 0]
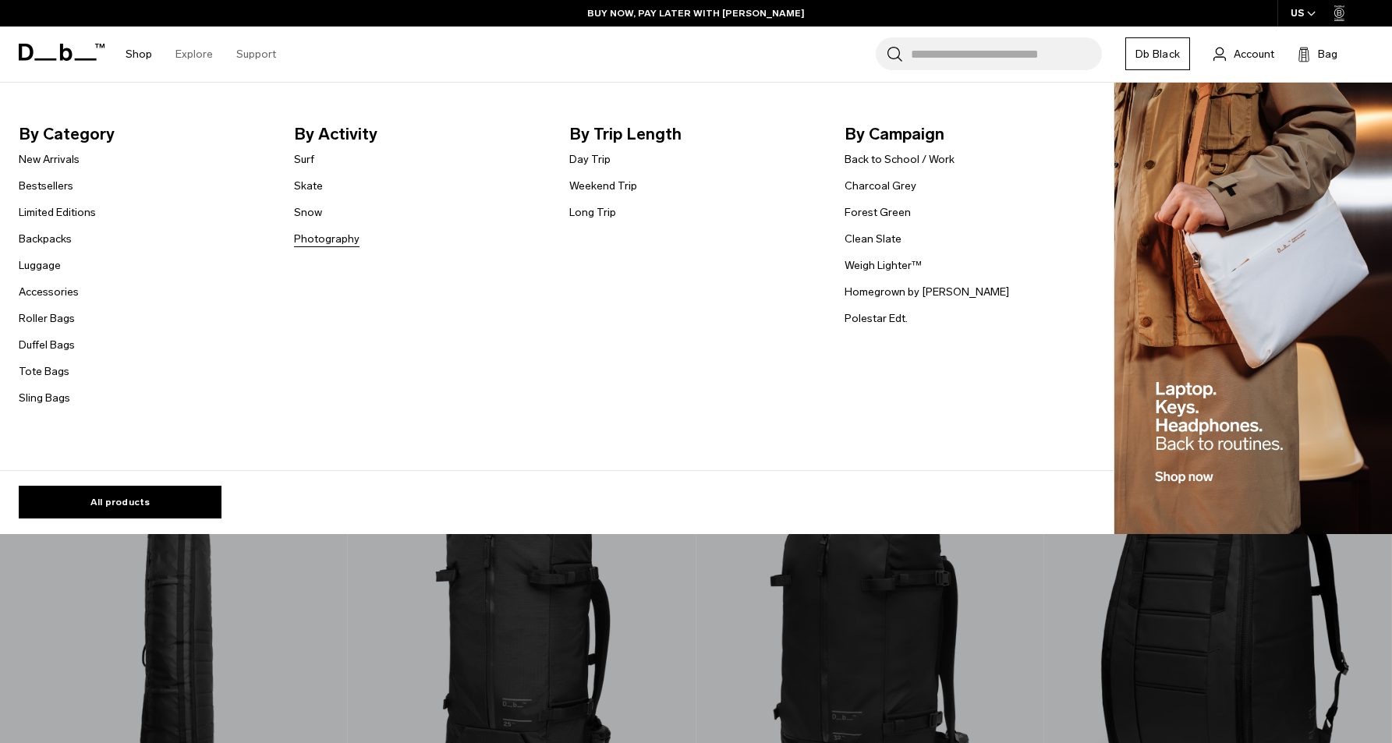
click at [341, 239] on link "Photography" at bounding box center [327, 239] width 66 height 16
